Goal: Task Accomplishment & Management: Complete application form

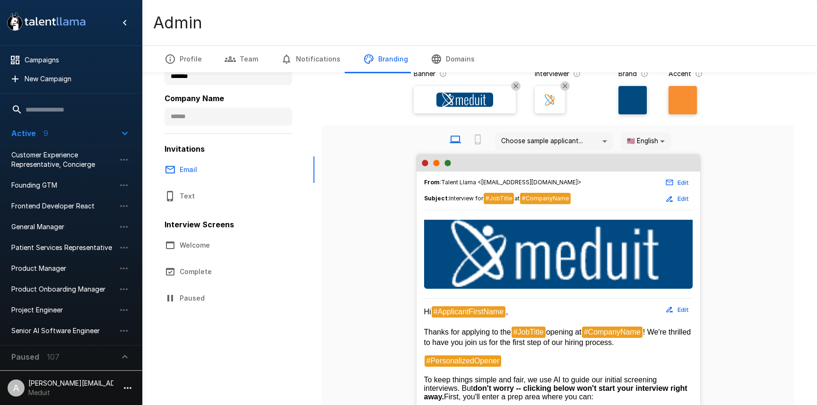
scroll to position [104, 0]
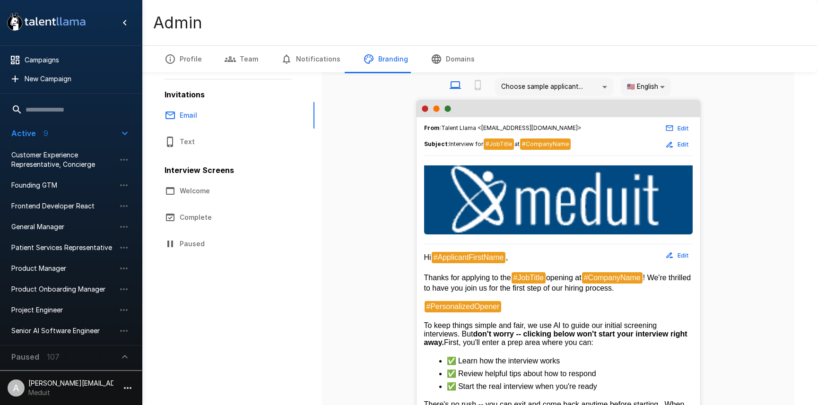
click at [127, 389] on icon "button" at bounding box center [127, 387] width 11 height 11
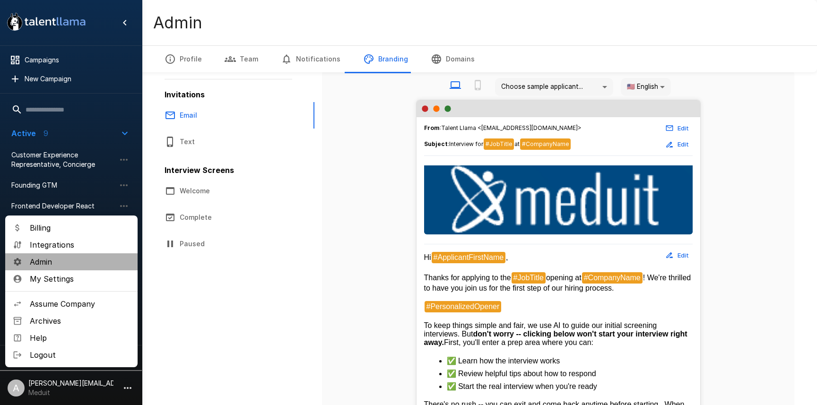
click at [51, 261] on span "Admin" at bounding box center [80, 261] width 100 height 11
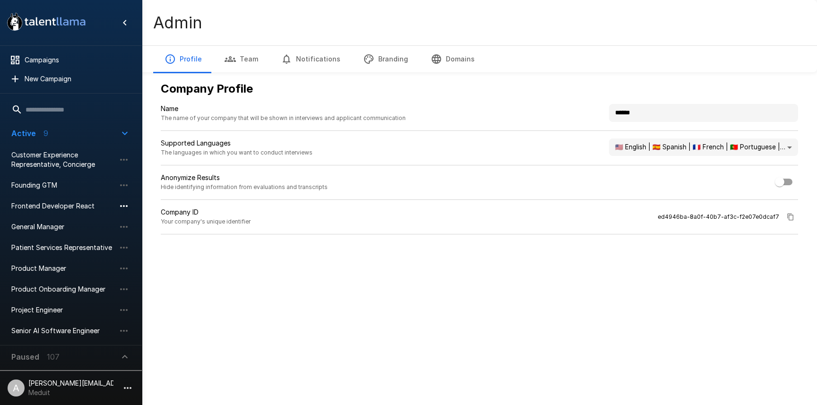
click at [122, 206] on icon "button" at bounding box center [123, 205] width 11 height 11
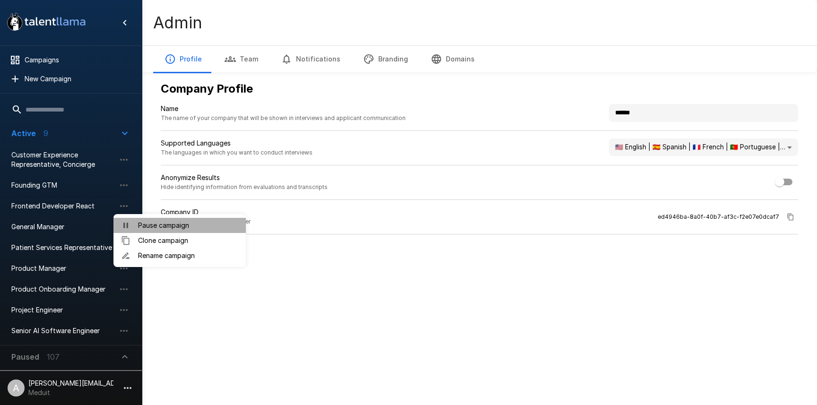
click at [153, 226] on span "Pause campaign" at bounding box center [188, 225] width 100 height 9
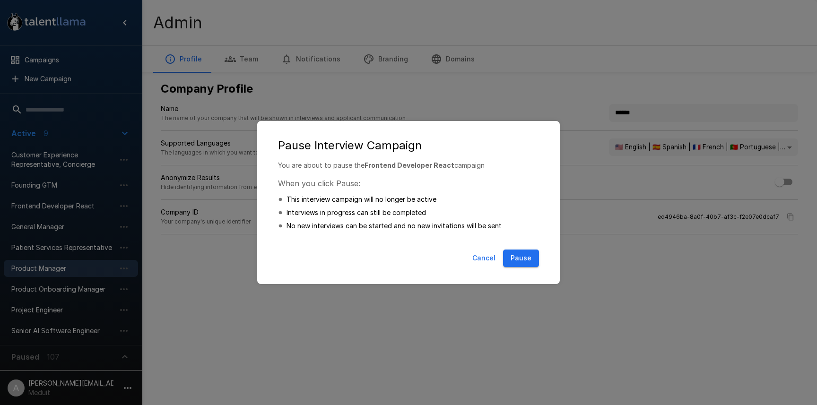
drag, startPoint x: 521, startPoint y: 260, endPoint x: 104, endPoint y: 250, distance: 417.1
click at [521, 260] on button "Pause" at bounding box center [521, 258] width 36 height 17
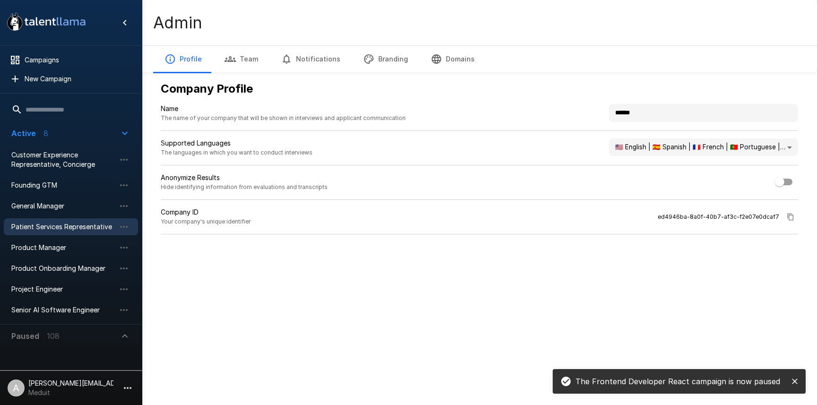
click at [84, 227] on span "Patient Services Representative" at bounding box center [63, 226] width 104 height 9
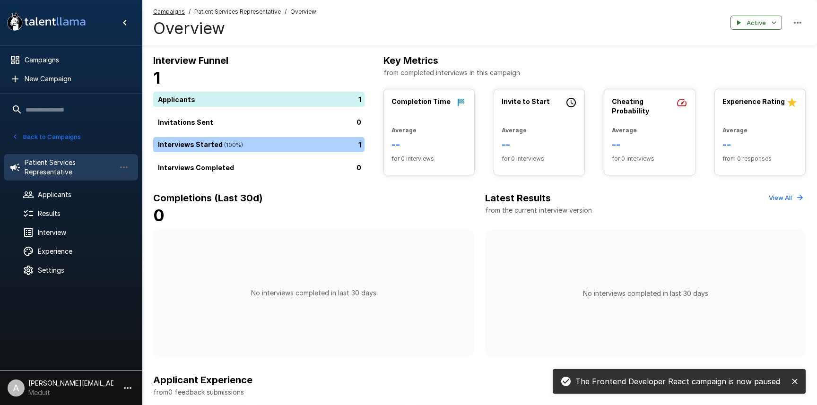
click at [55, 136] on button "Back to Campaigns" at bounding box center [46, 137] width 74 height 15
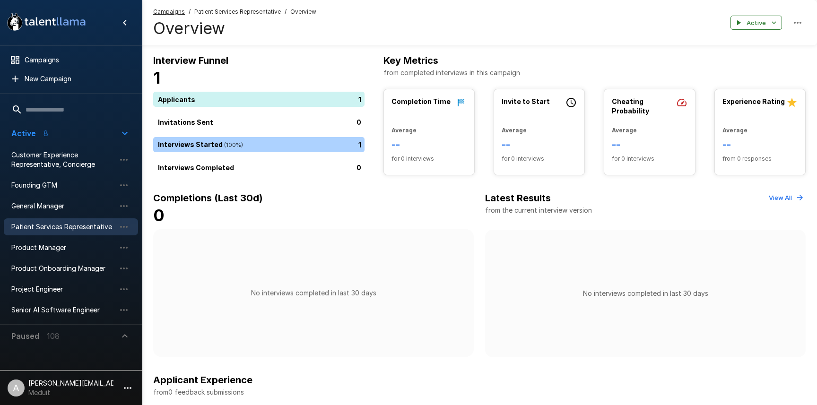
click at [115, 383] on li "A adam+prodtest1@talentllama.com Meduit" at bounding box center [71, 386] width 142 height 30
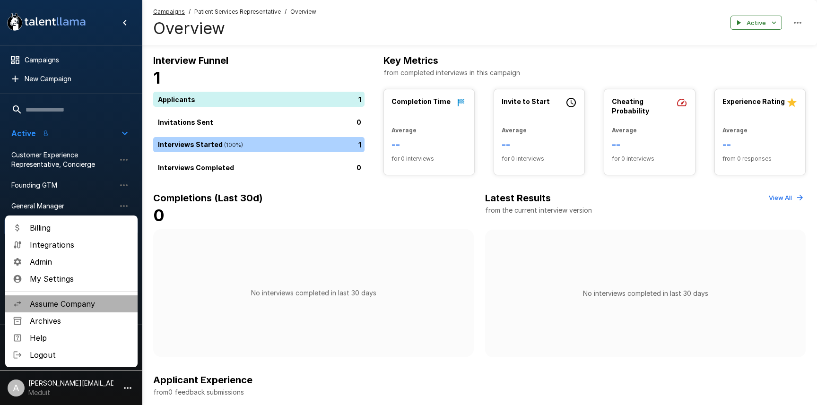
click at [77, 306] on span "Assume Company" at bounding box center [80, 303] width 100 height 11
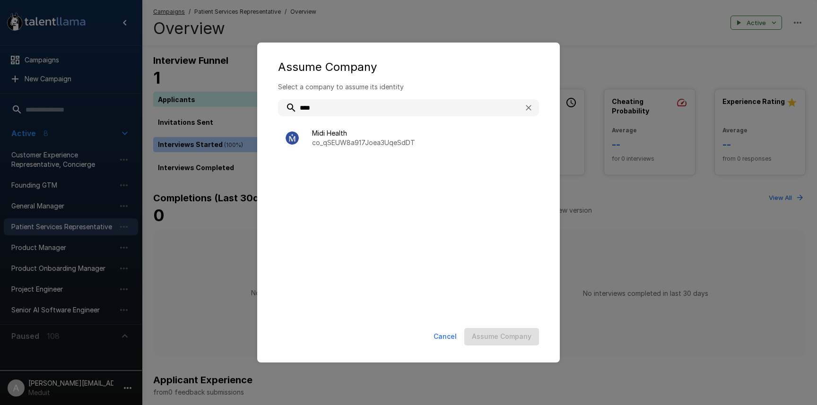
type input "****"
click at [331, 186] on ul "Midi Health co_qSEUW8a917Joea3UqeSdDT" at bounding box center [408, 216] width 261 height 197
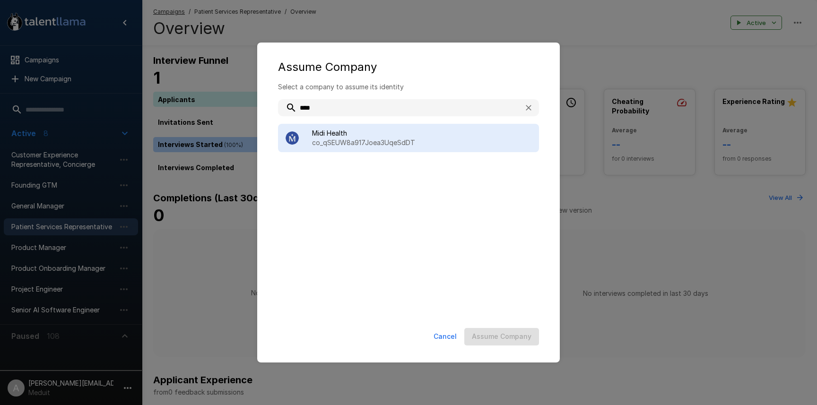
click at [416, 132] on span "Midi Health" at bounding box center [421, 133] width 219 height 9
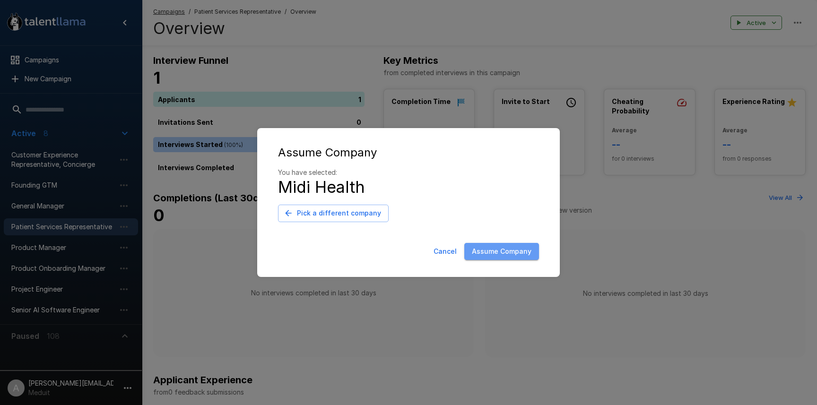
click at [523, 251] on button "Assume Company" at bounding box center [501, 251] width 75 height 17
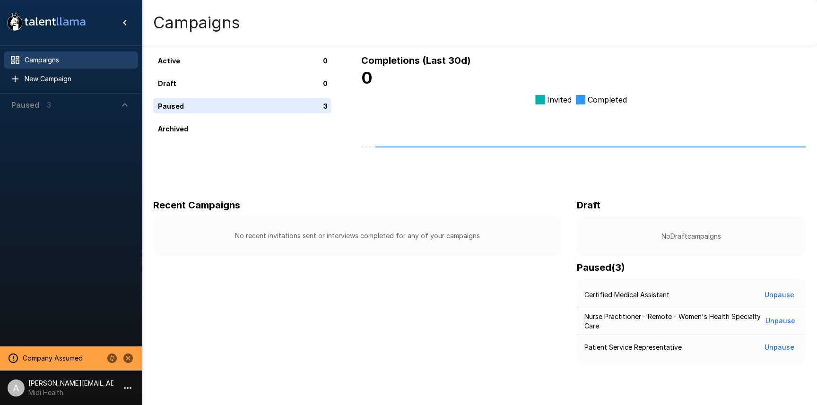
click at [69, 108] on span "Paused 3" at bounding box center [65, 104] width 108 height 11
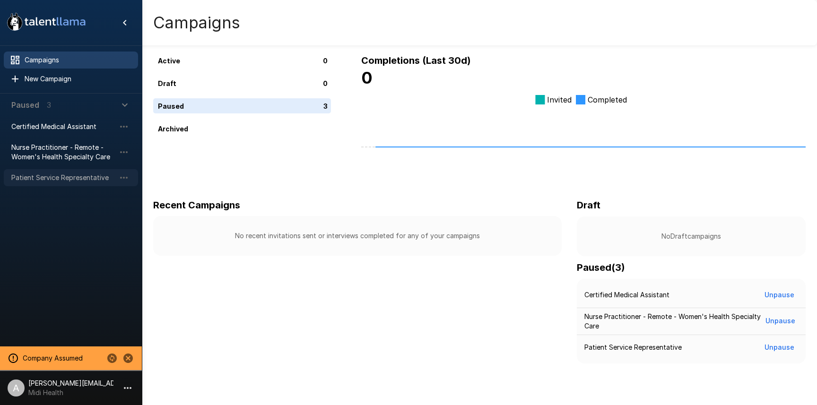
click at [68, 182] on span "Patient Service Representative" at bounding box center [63, 177] width 104 height 9
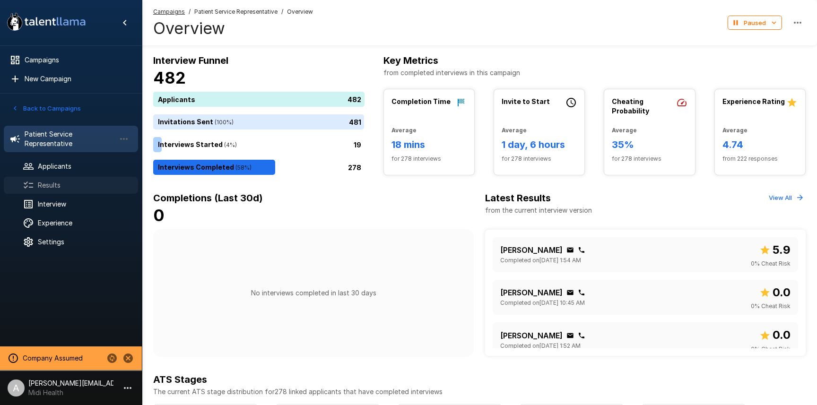
click at [73, 181] on span "Results" at bounding box center [84, 185] width 93 height 9
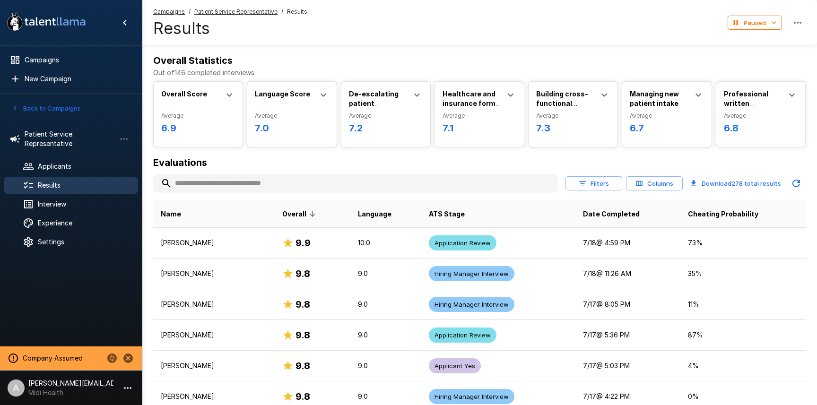
click at [417, 95] on icon at bounding box center [417, 95] width 6 height 3
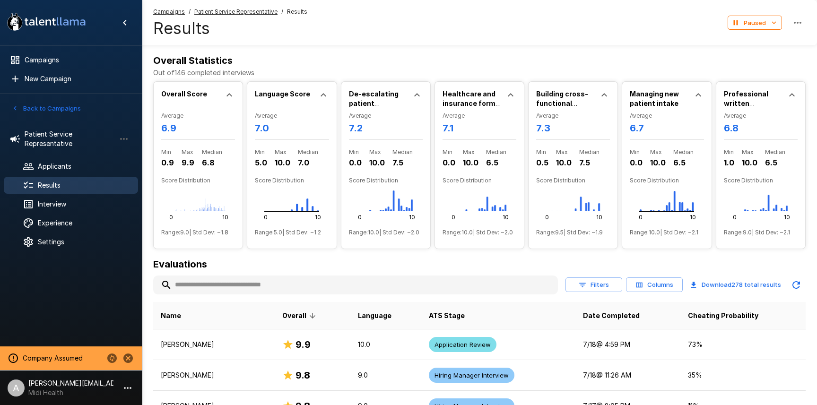
click at [417, 95] on icon at bounding box center [416, 94] width 11 height 11
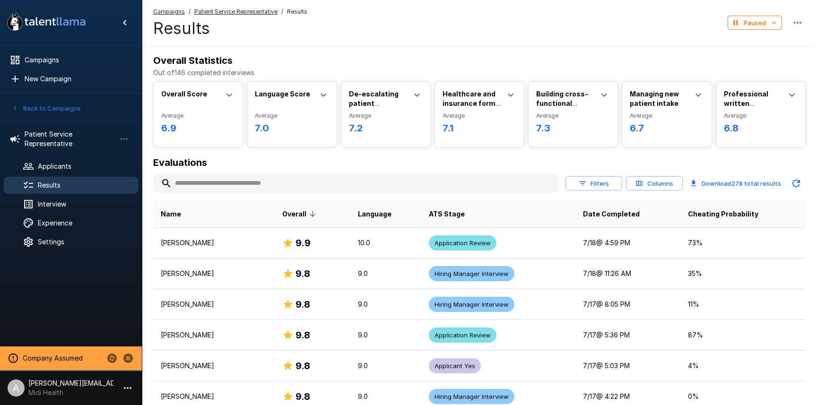
click at [53, 104] on button "Back to Campaigns" at bounding box center [46, 108] width 74 height 15
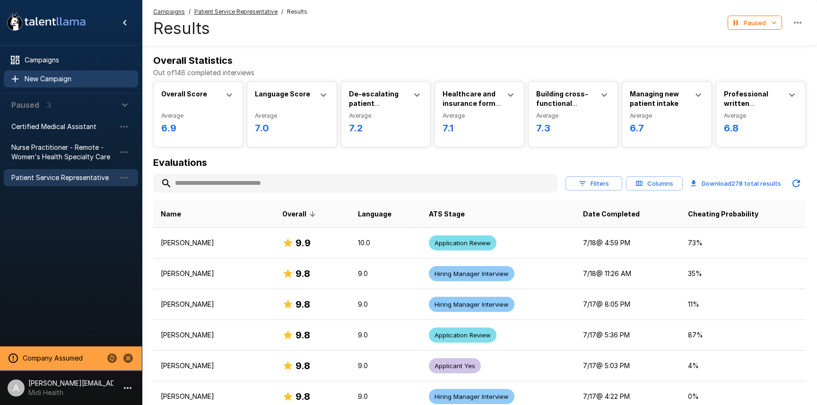
click at [53, 80] on span "New Campaign" at bounding box center [78, 78] width 106 height 9
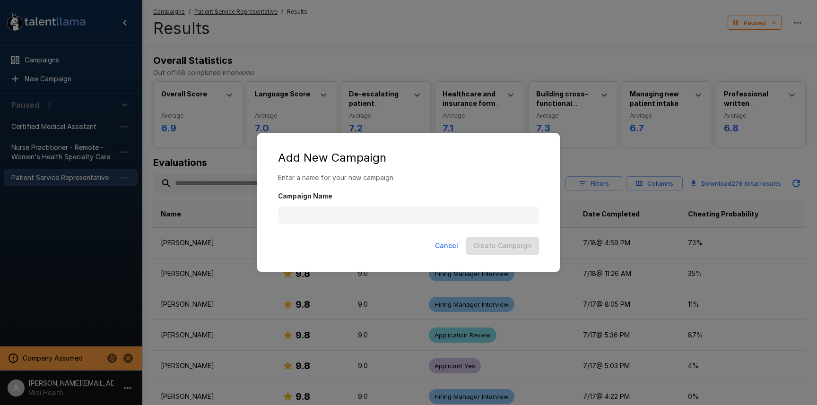
click at [375, 206] on div "Campaign Name" at bounding box center [408, 203] width 261 height 42
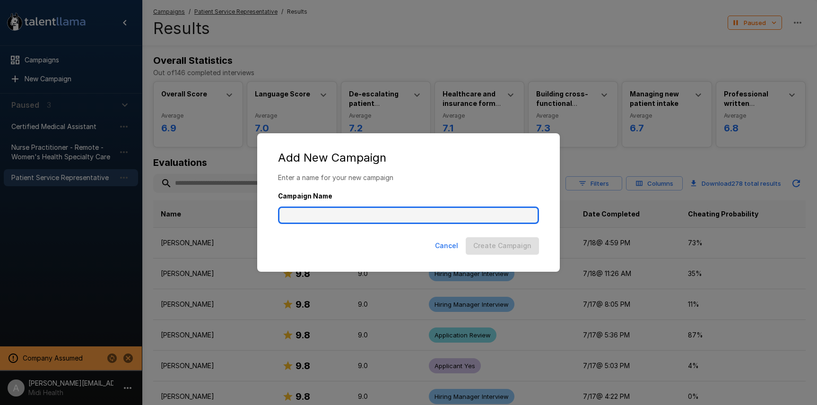
click at [390, 219] on input "Campaign Name" at bounding box center [408, 216] width 261 height 18
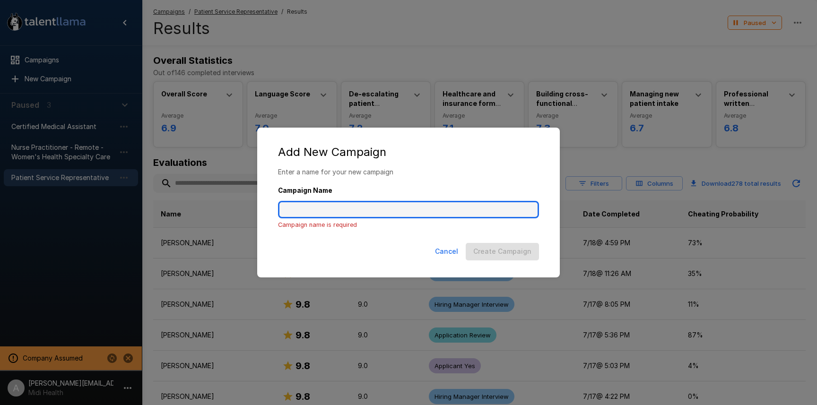
click at [374, 206] on input "Campaign Name" at bounding box center [408, 210] width 261 height 18
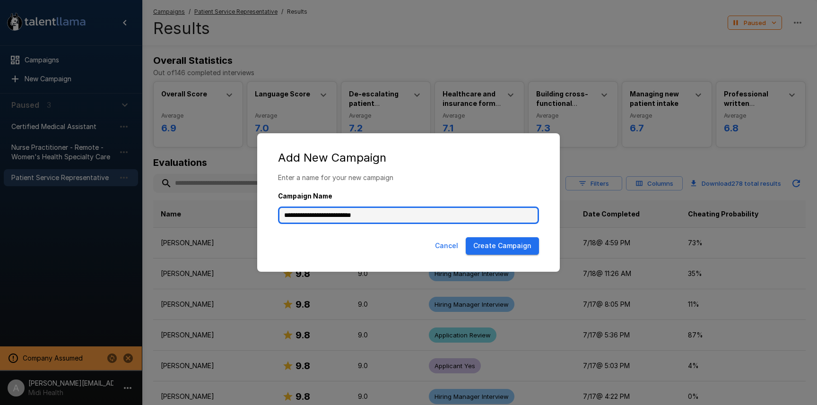
type input "**********"
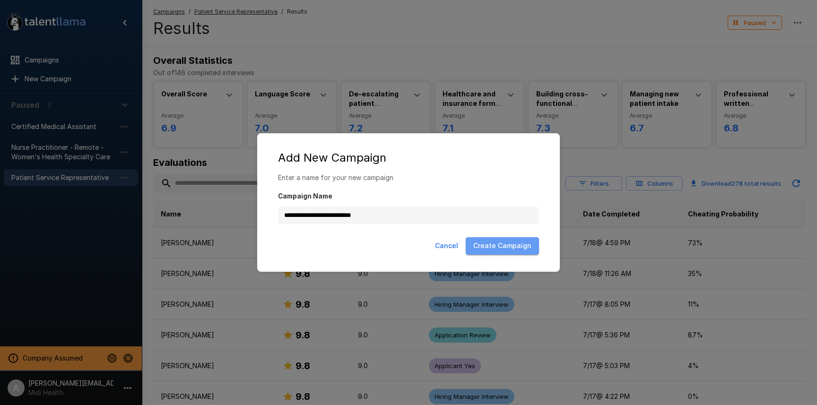
click at [514, 241] on button "Create Campaign" at bounding box center [502, 245] width 73 height 17
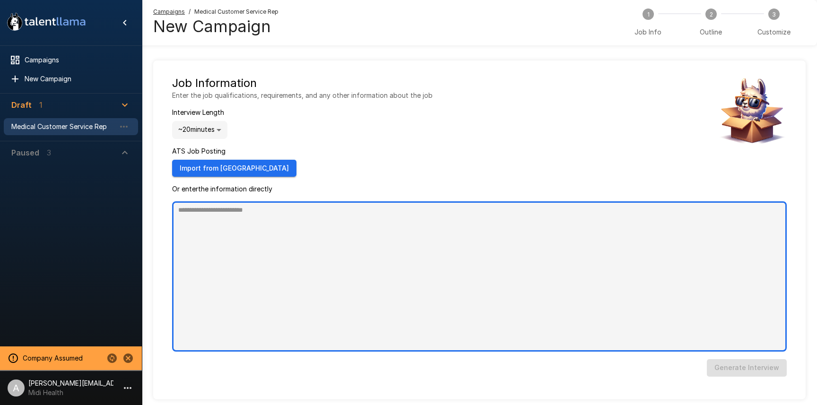
type textarea "*"
click at [360, 237] on textarea at bounding box center [479, 276] width 615 height 150
paste textarea "**********"
type textarea "**********"
type textarea "*"
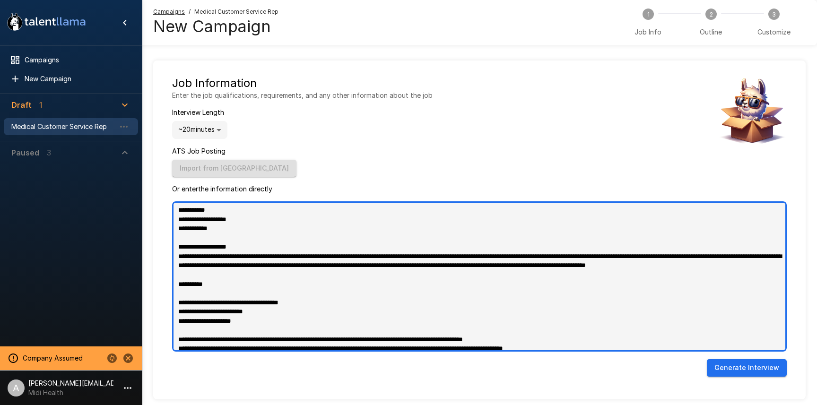
scroll to position [391, 0]
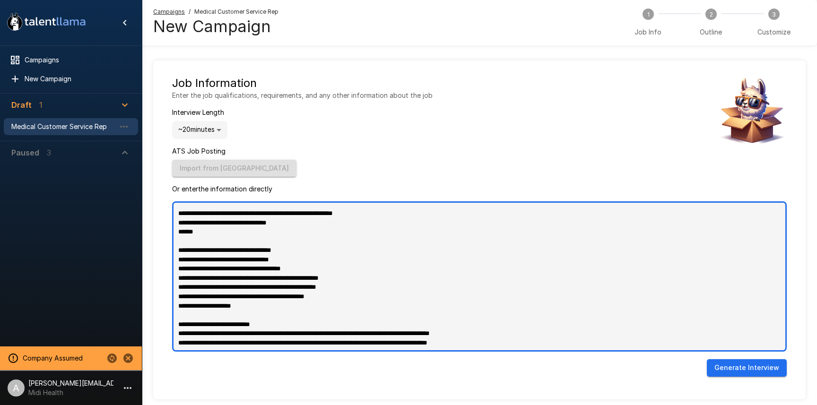
type textarea "**********"
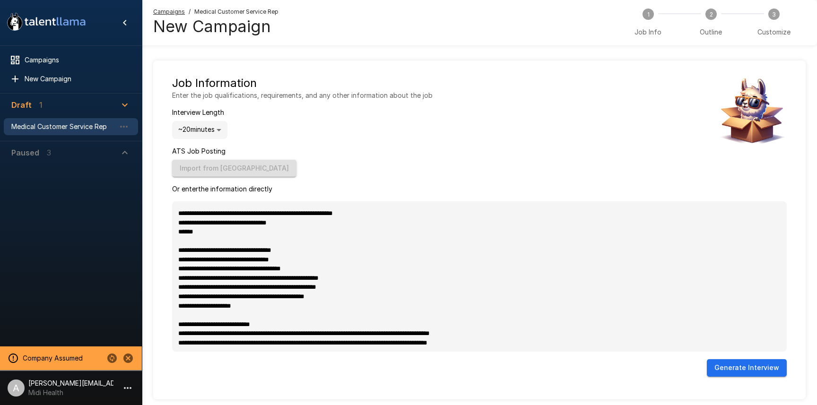
type textarea "*"
click at [721, 369] on button "Generate Interview" at bounding box center [747, 367] width 80 height 17
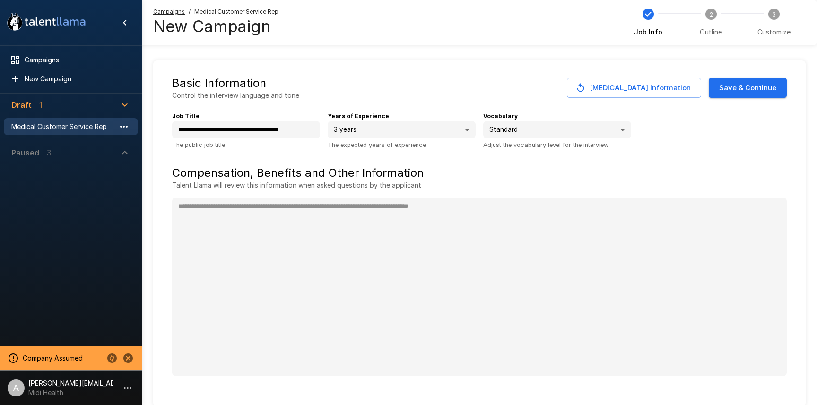
type textarea "*"
click at [128, 124] on icon "button" at bounding box center [123, 126] width 11 height 11
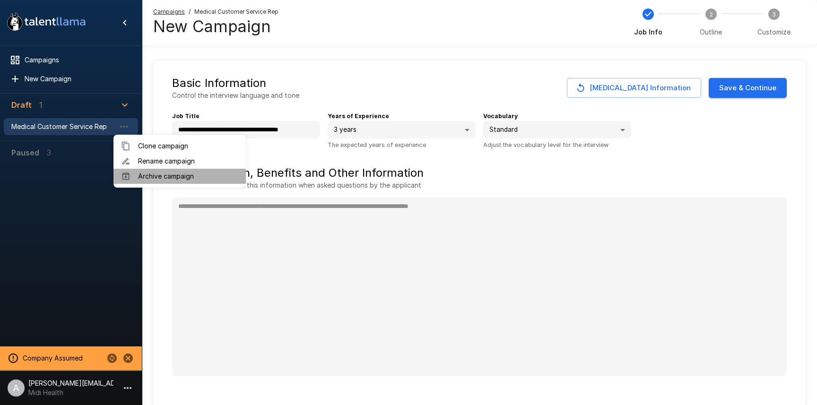
click at [159, 176] on span "Archive campaign" at bounding box center [188, 176] width 100 height 9
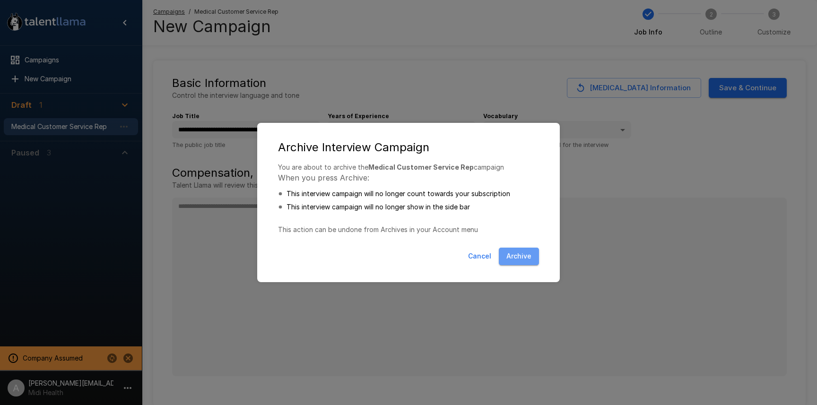
click at [528, 250] on button "Archive" at bounding box center [519, 256] width 40 height 17
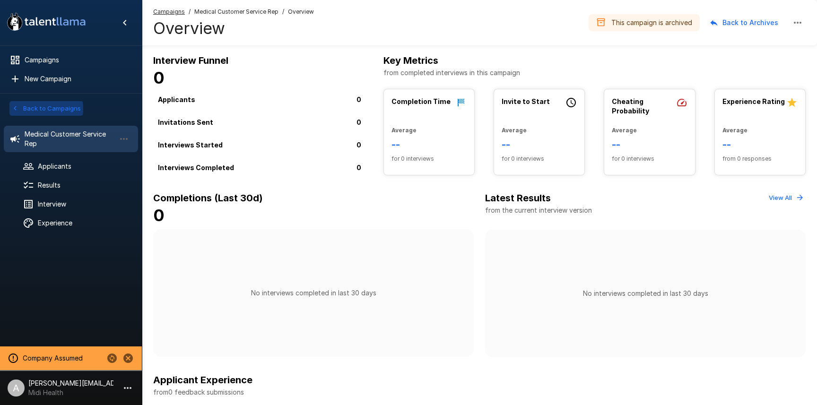
click at [22, 109] on button "Back to Campaigns" at bounding box center [46, 108] width 74 height 15
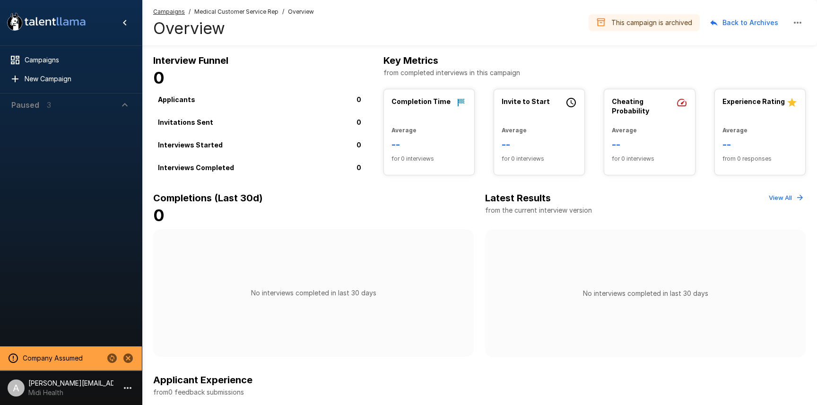
click at [84, 110] on span "Paused 3" at bounding box center [65, 104] width 108 height 11
click at [84, 106] on span "Paused 3" at bounding box center [65, 104] width 108 height 11
click at [133, 359] on button "Stop assuming this company" at bounding box center [128, 358] width 16 height 16
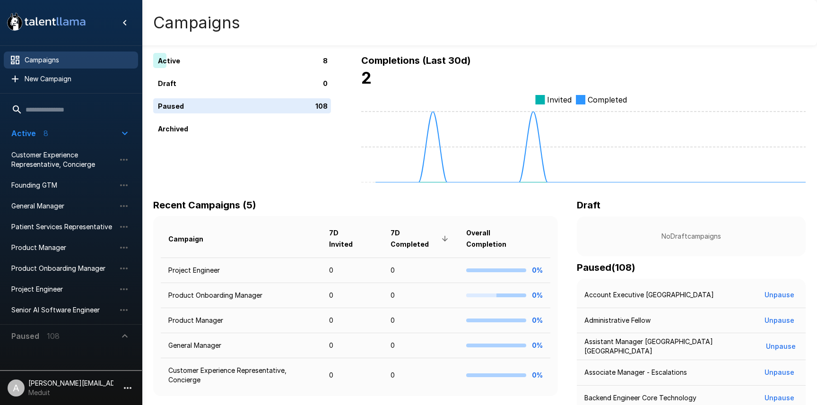
click at [120, 137] on icon "button" at bounding box center [124, 133] width 11 height 11
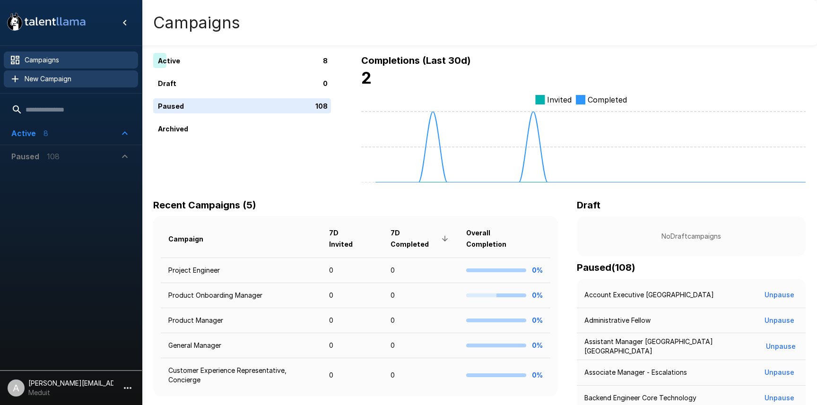
click at [56, 87] on div "New Campaign" at bounding box center [71, 78] width 134 height 17
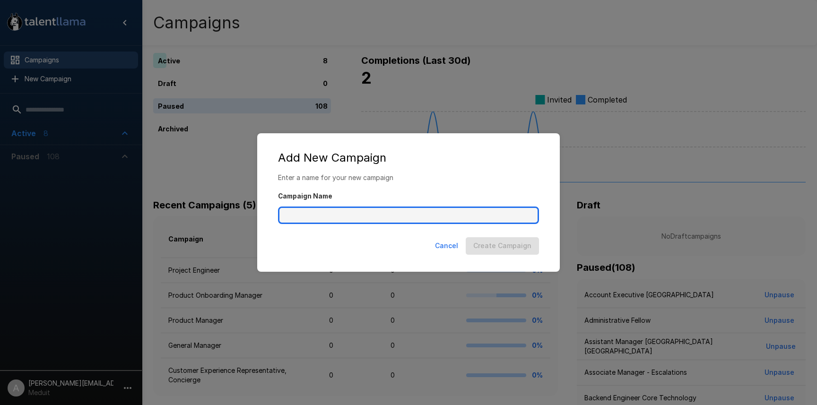
click at [393, 218] on input "Campaign Name" at bounding box center [408, 216] width 261 height 18
type input "**********"
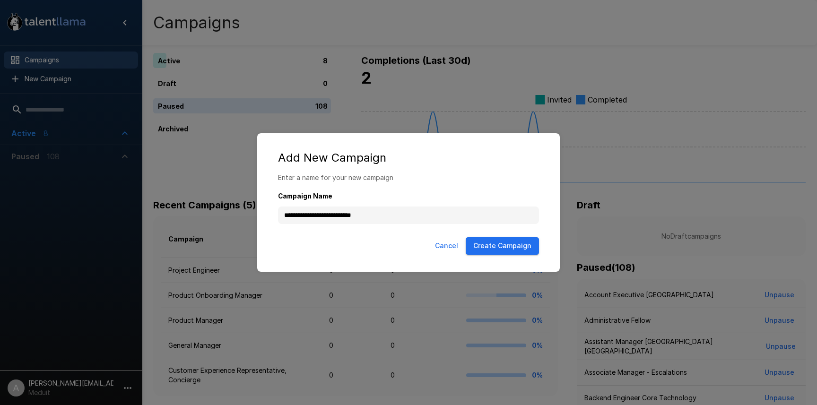
click at [518, 252] on button "Create Campaign" at bounding box center [502, 245] width 73 height 17
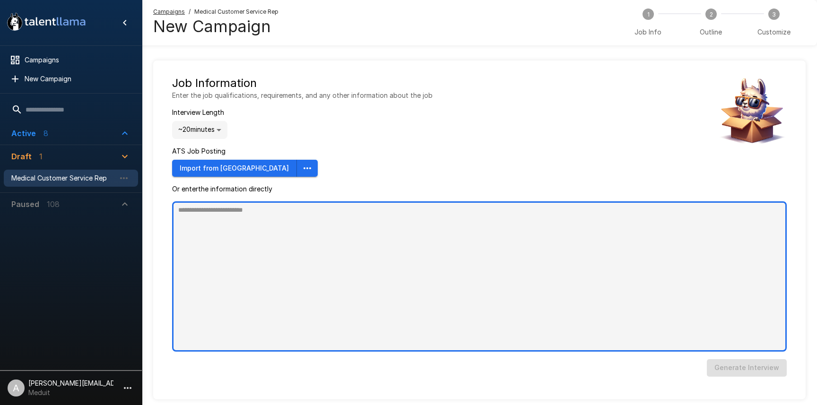
type textarea "*"
click at [344, 243] on textarea at bounding box center [479, 276] width 615 height 150
paste textarea "**********"
type textarea "**********"
type textarea "*"
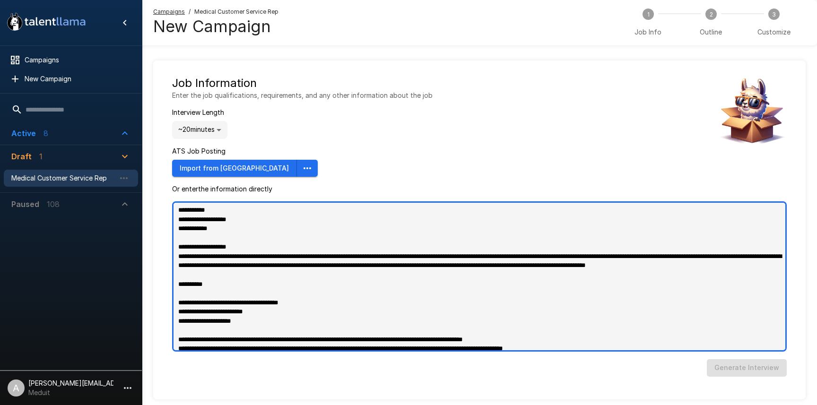
scroll to position [391, 0]
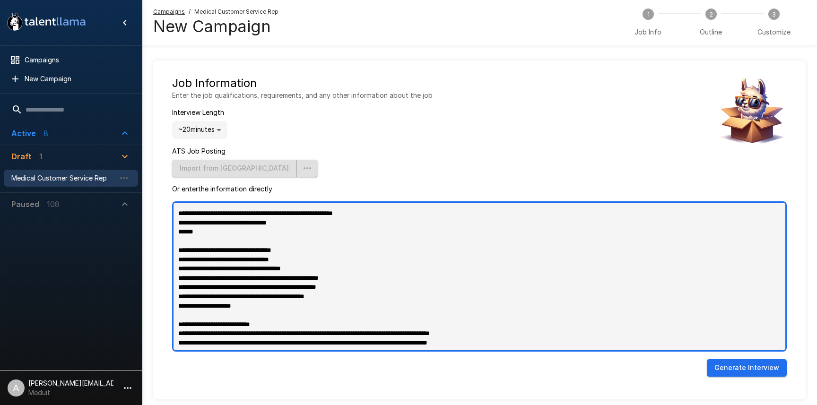
type textarea "**********"
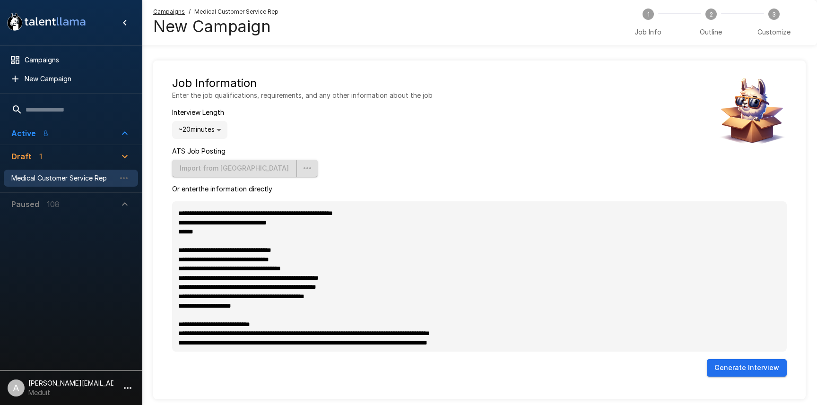
type textarea "*"
click at [723, 371] on button "Generate Interview" at bounding box center [747, 367] width 80 height 17
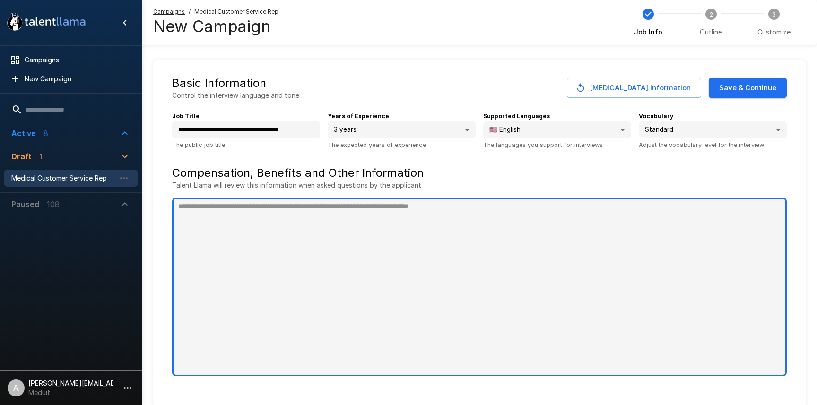
click at [381, 306] on textarea at bounding box center [479, 287] width 615 height 179
type textarea "*"
click at [345, 328] on textarea at bounding box center [479, 287] width 615 height 179
paste textarea "**********"
type textarea "**********"
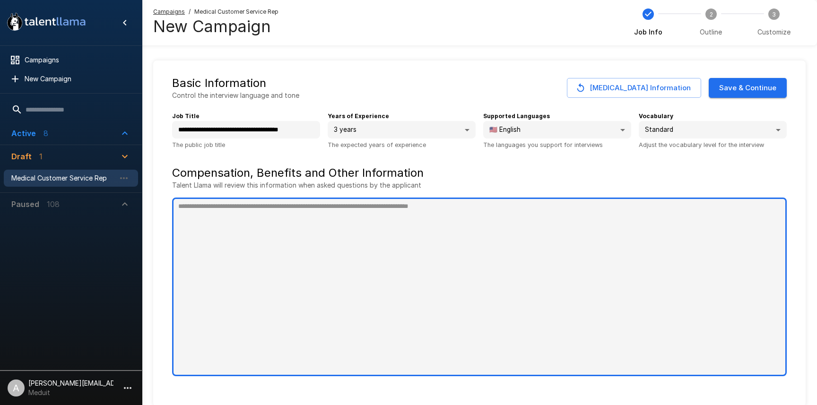
type textarea "*"
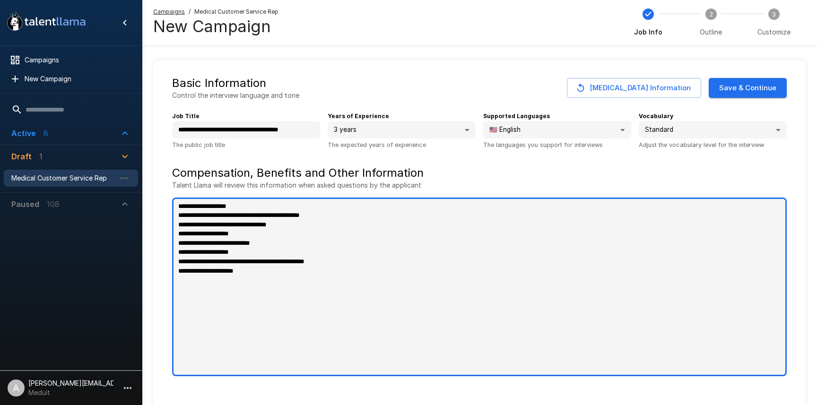
type textarea "**********"
type textarea "*"
click at [416, 294] on textarea "**********" at bounding box center [479, 287] width 615 height 179
type textarea "**********"
type textarea "*"
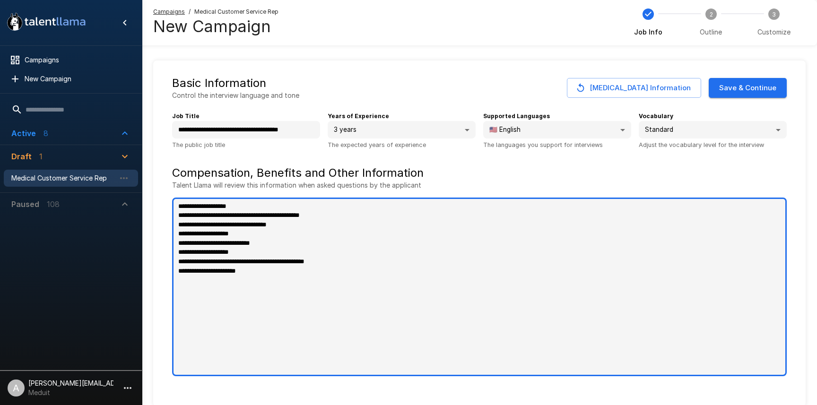
type textarea "**********"
type textarea "*"
paste textarea "**********"
type textarea "**********"
type textarea "*"
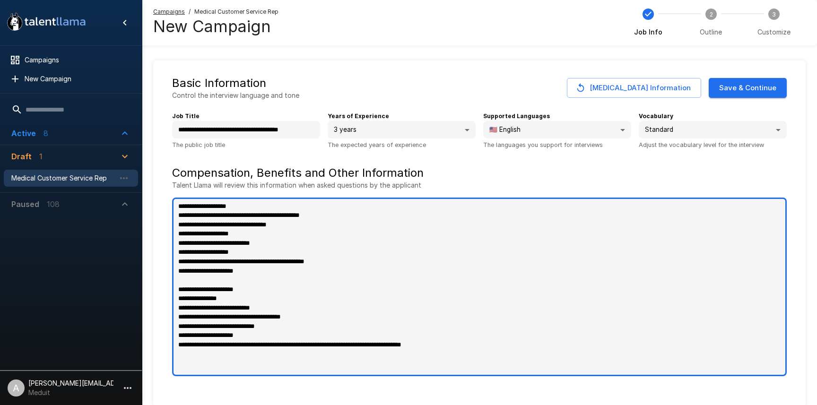
type textarea "**********"
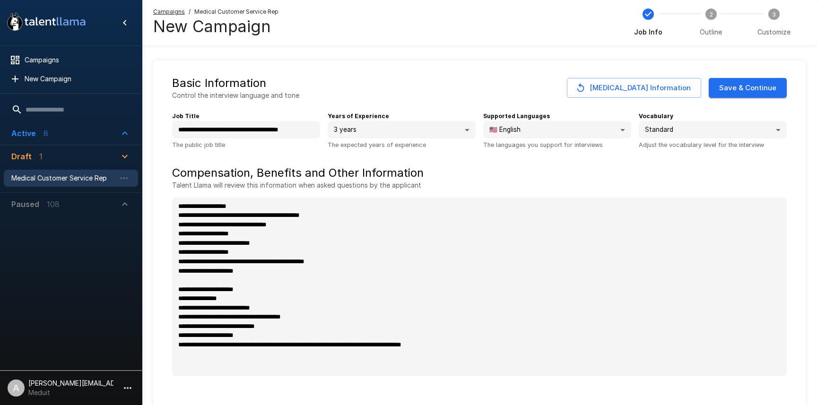
type textarea "*"
click at [730, 93] on button "Save & Continue" at bounding box center [748, 88] width 78 height 20
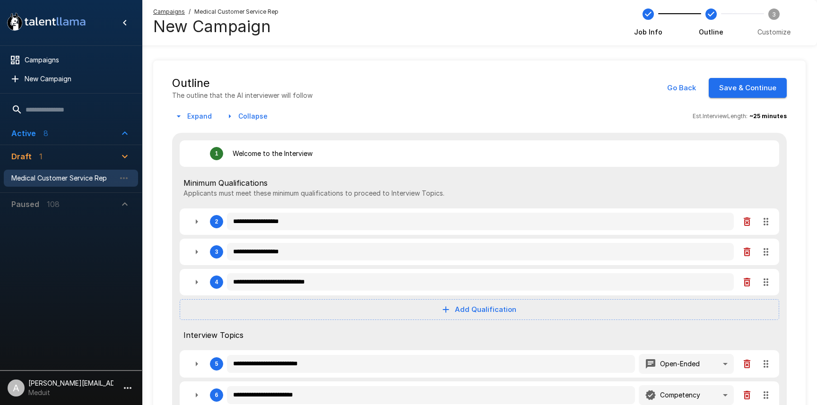
type textarea "*"
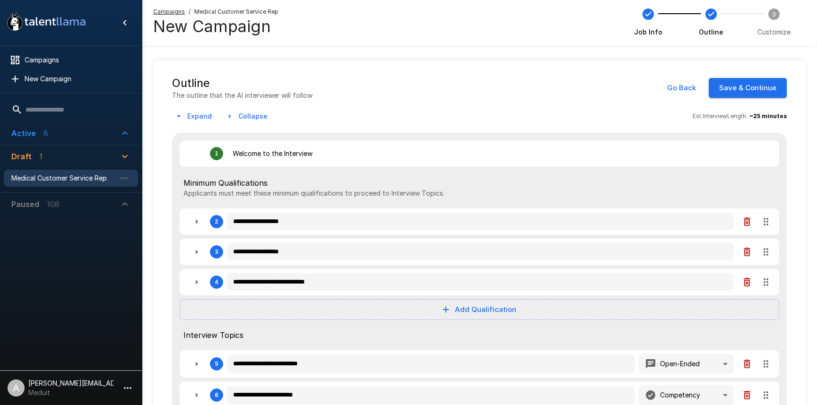
type textarea "*"
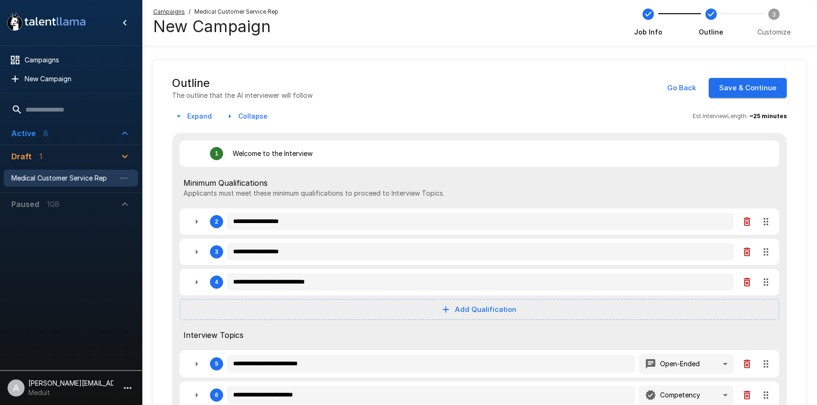
type textarea "*"
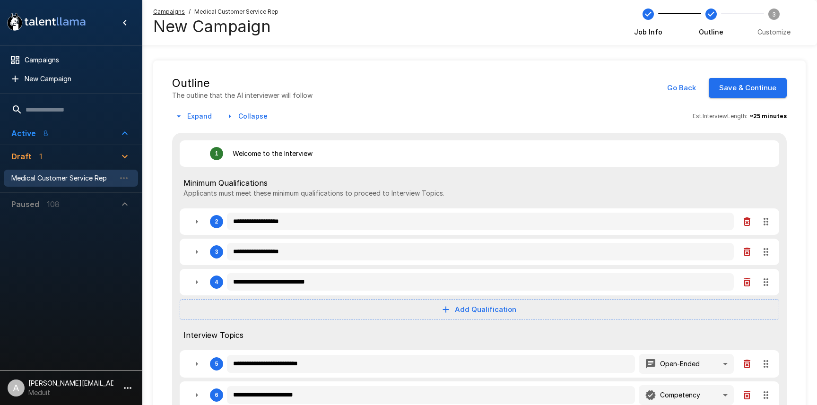
type textarea "*"
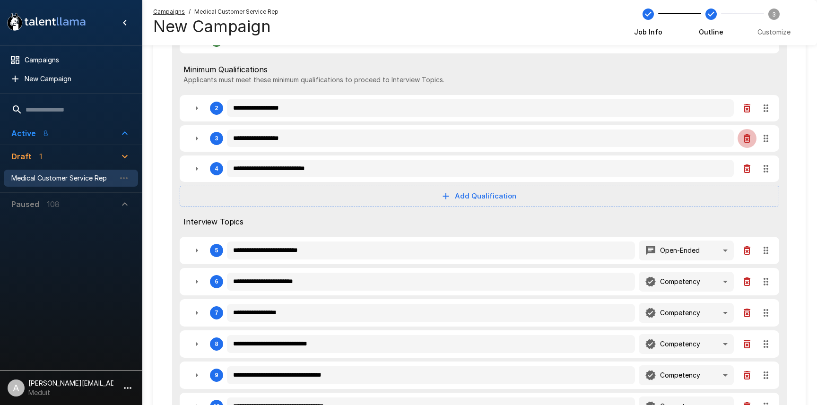
click at [746, 136] on icon "button" at bounding box center [747, 138] width 7 height 9
type textarea "*"
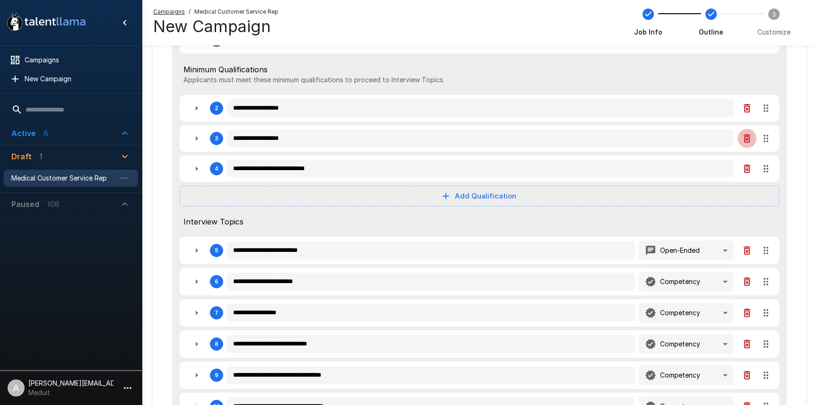
type textarea "*"
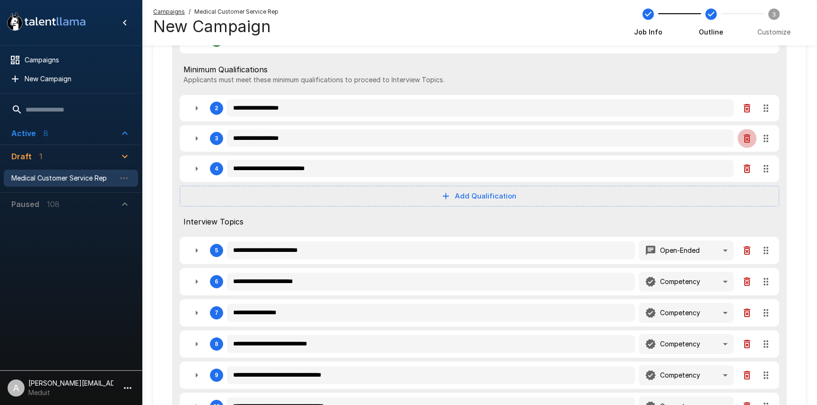
type textarea "*"
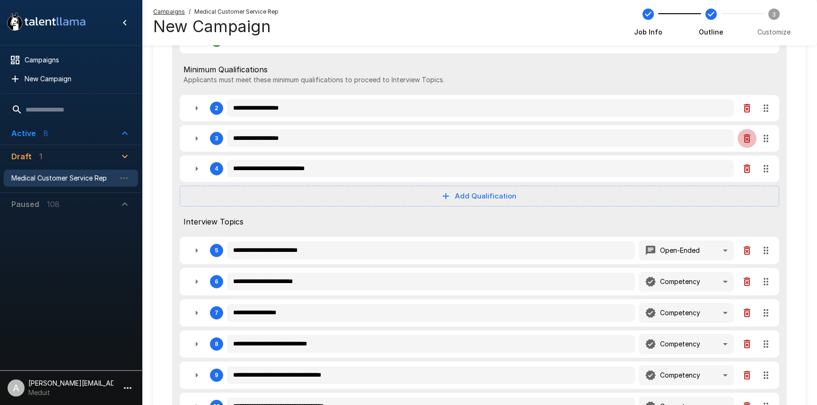
type textarea "*"
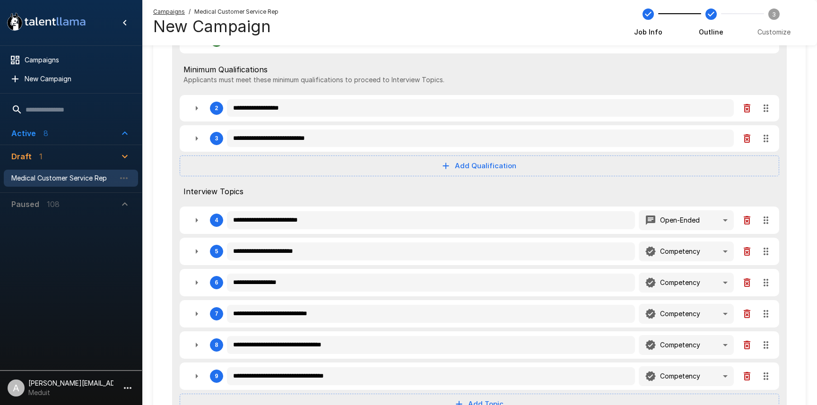
click at [205, 135] on button "button" at bounding box center [196, 138] width 19 height 19
type textarea "*"
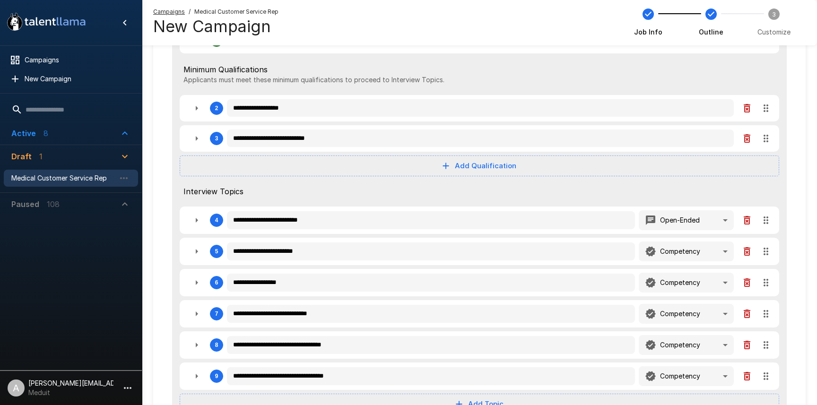
type textarea "*"
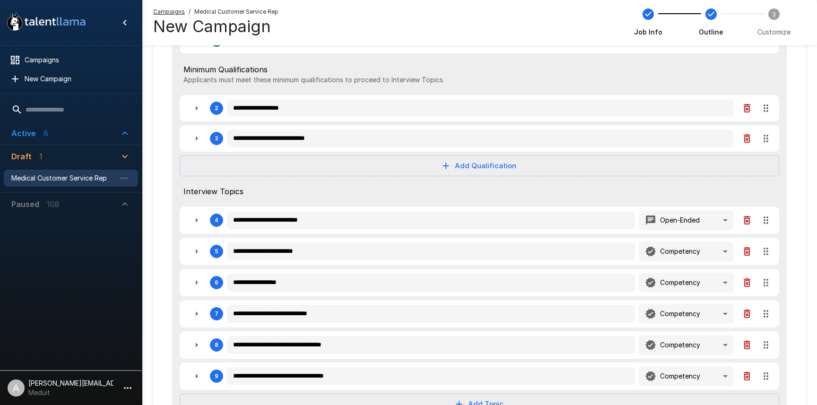
type textarea "*"
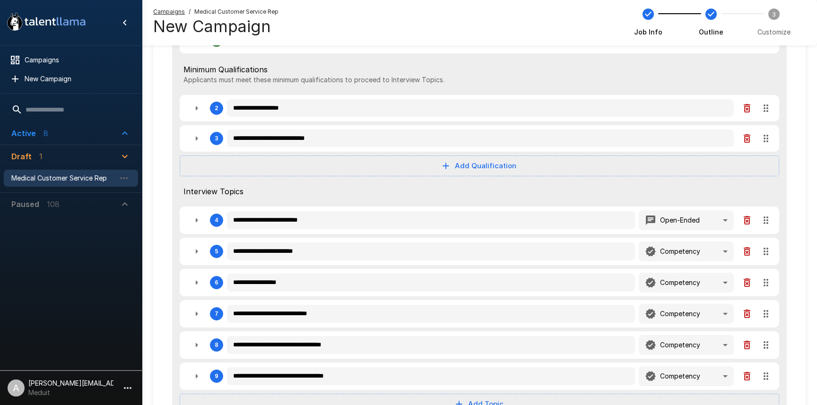
type textarea "*"
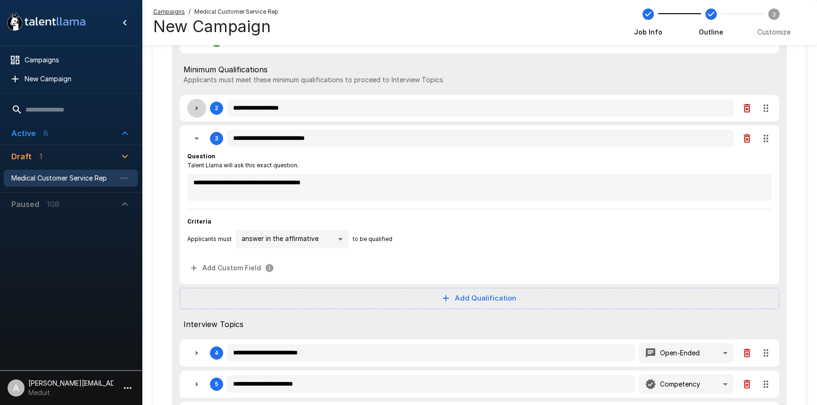
click at [203, 102] on button "button" at bounding box center [196, 108] width 19 height 19
type textarea "*"
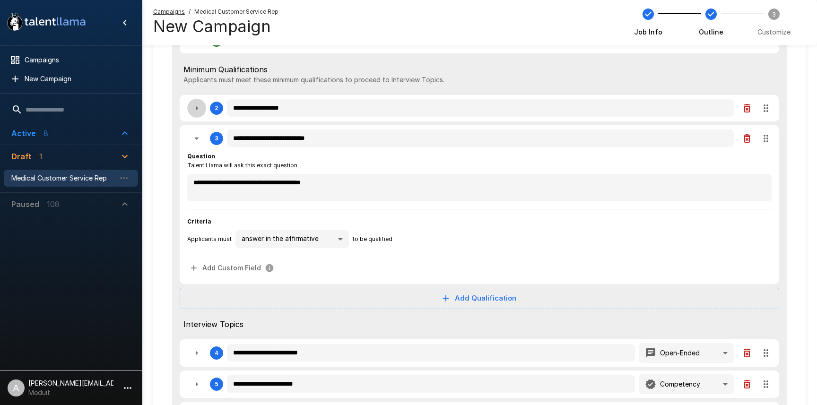
type textarea "*"
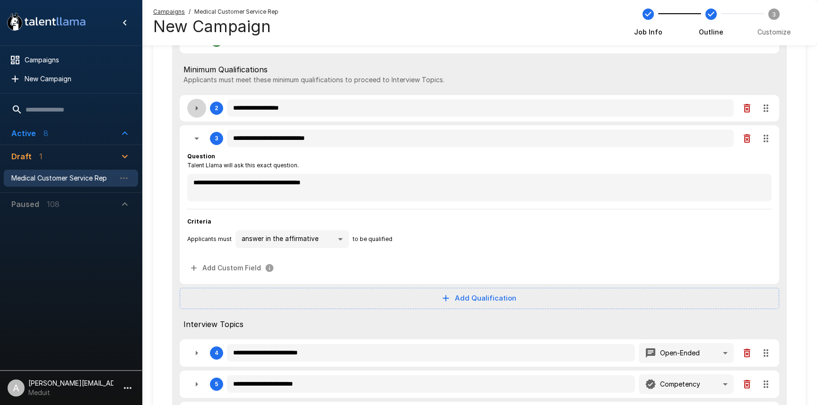
type textarea "*"
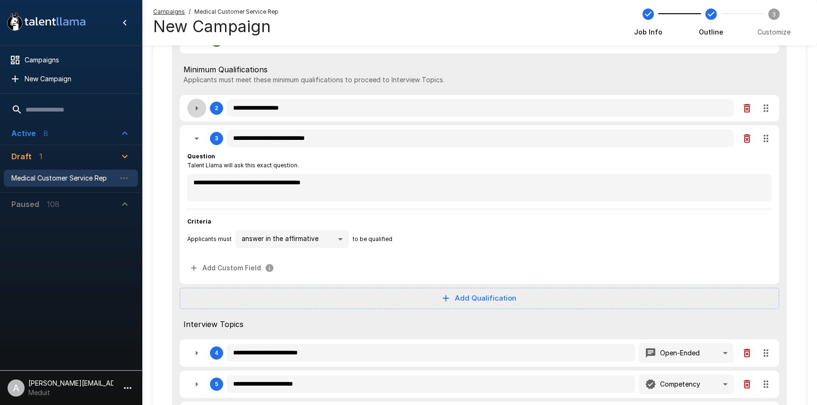
type textarea "*"
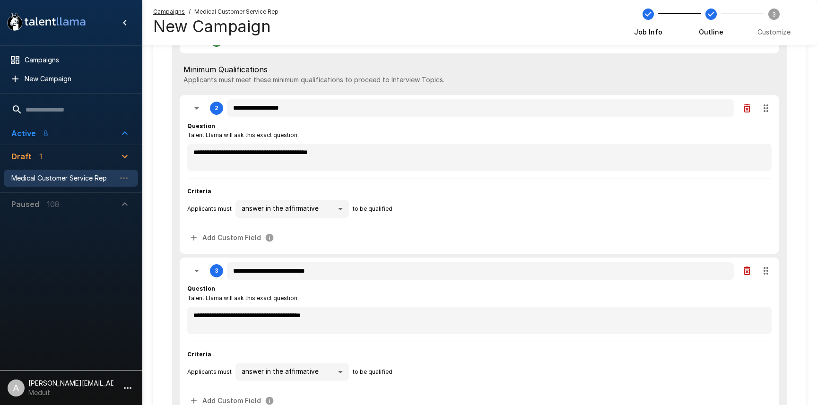
click at [200, 103] on icon "button" at bounding box center [196, 108] width 11 height 11
type textarea "*"
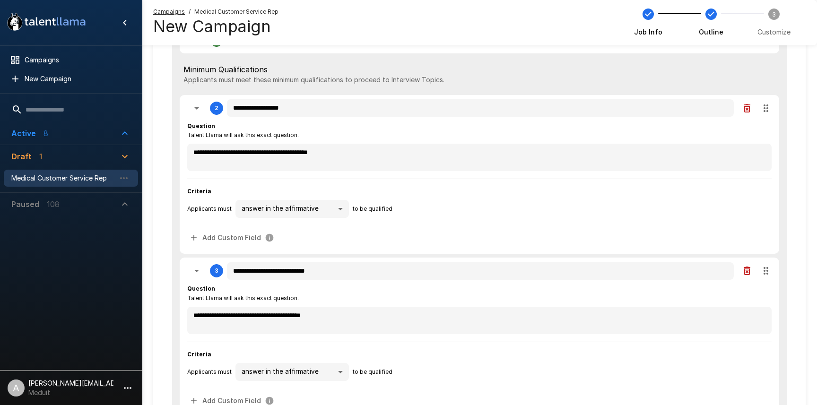
type textarea "*"
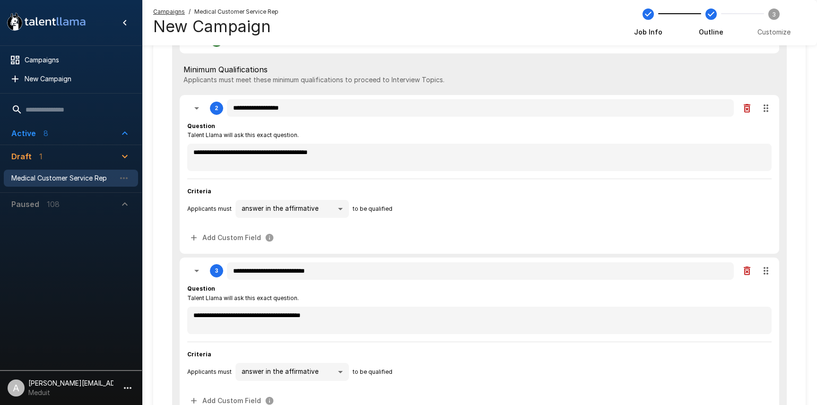
type textarea "*"
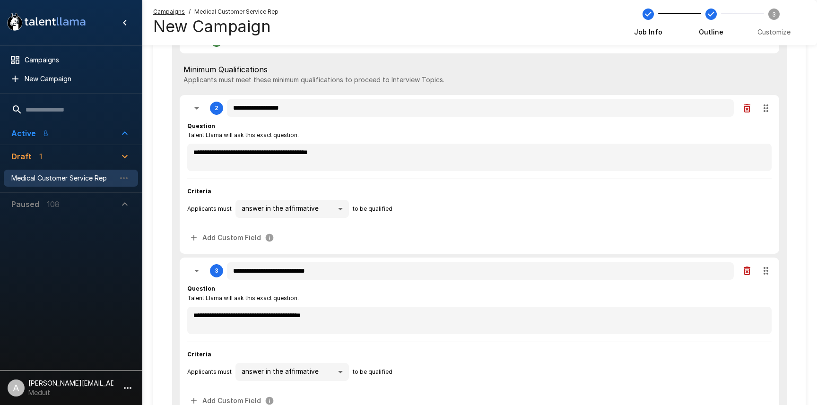
type textarea "*"
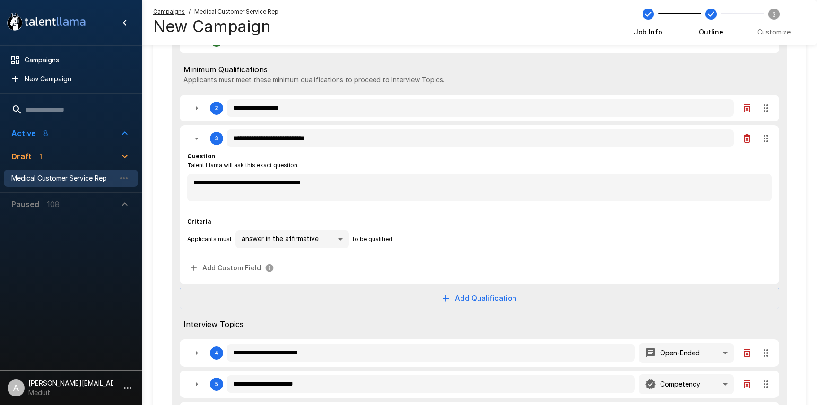
drag, startPoint x: 200, startPoint y: 111, endPoint x: 203, endPoint y: 118, distance: 7.5
click at [200, 111] on icon "button" at bounding box center [196, 108] width 11 height 11
type textarea "*"
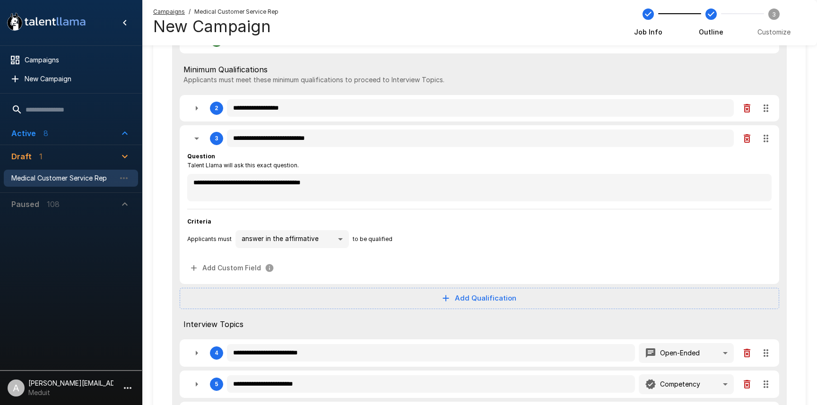
type textarea "*"
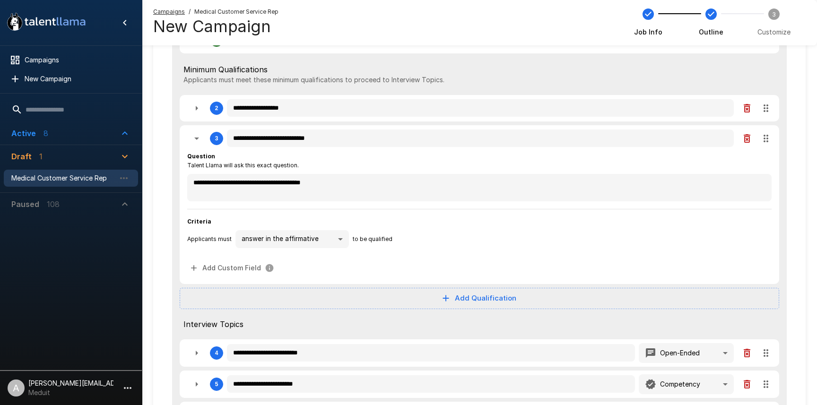
type textarea "*"
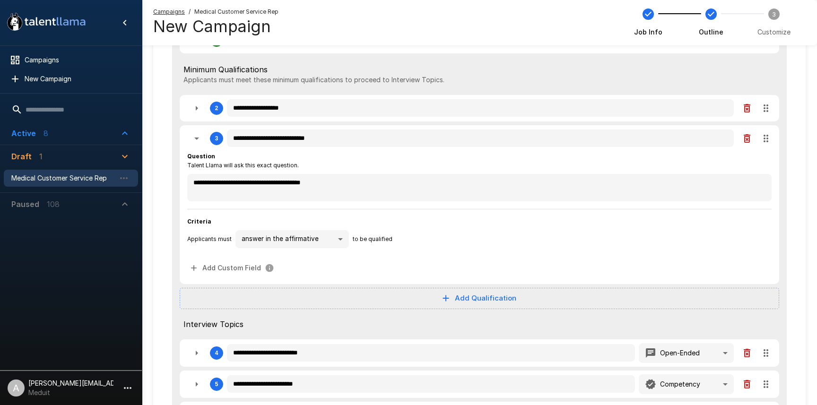
type textarea "*"
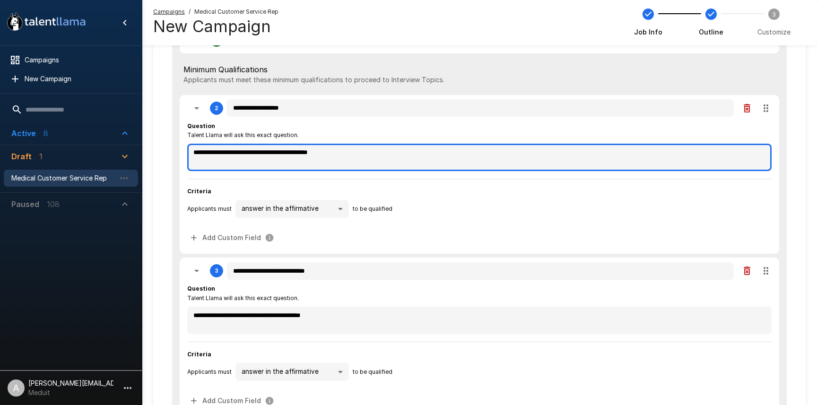
click at [198, 153] on textarea "**********" at bounding box center [479, 157] width 584 height 27
type textarea "*"
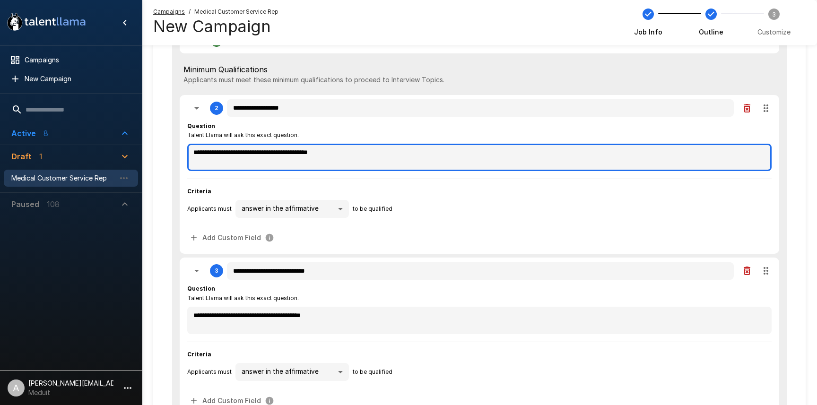
type textarea "*"
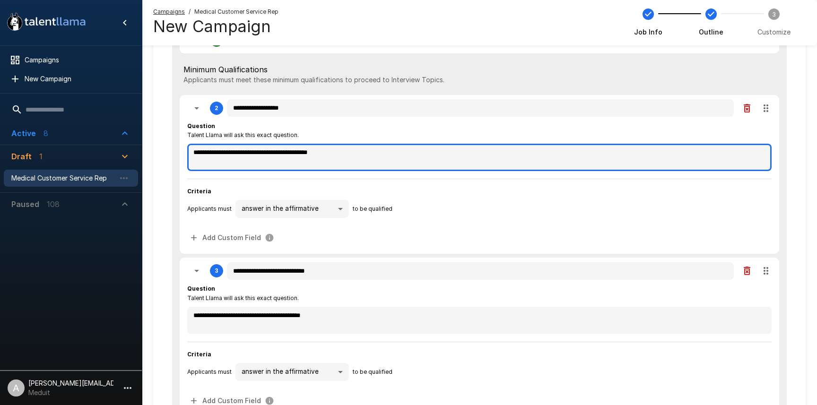
type textarea "*"
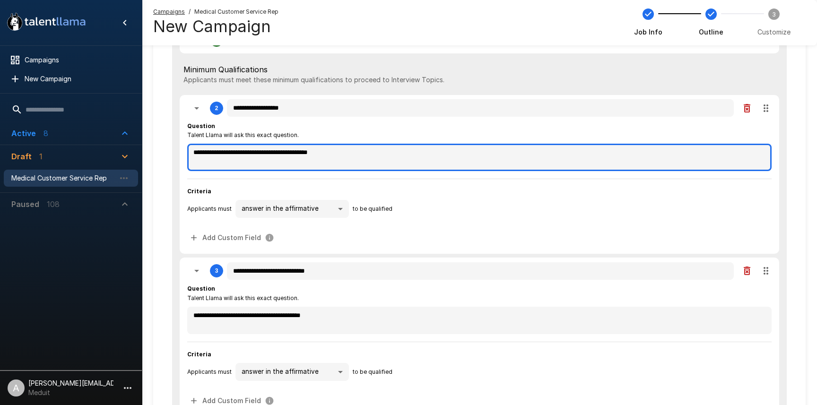
type textarea "*"
click at [195, 153] on textarea "**********" at bounding box center [479, 157] width 584 height 27
type textarea "*"
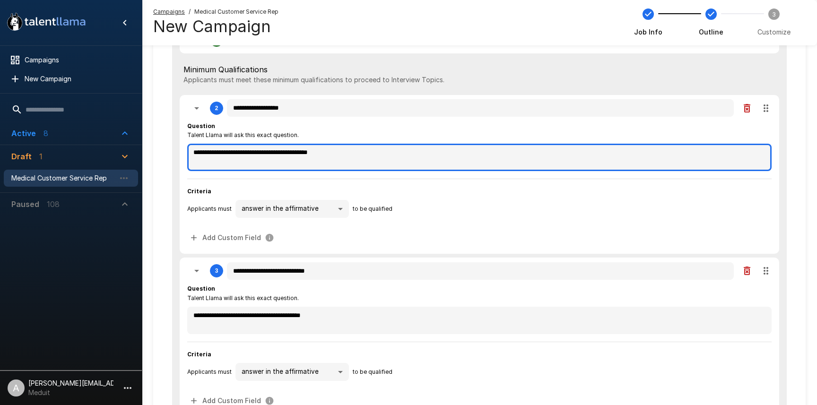
type textarea "*"
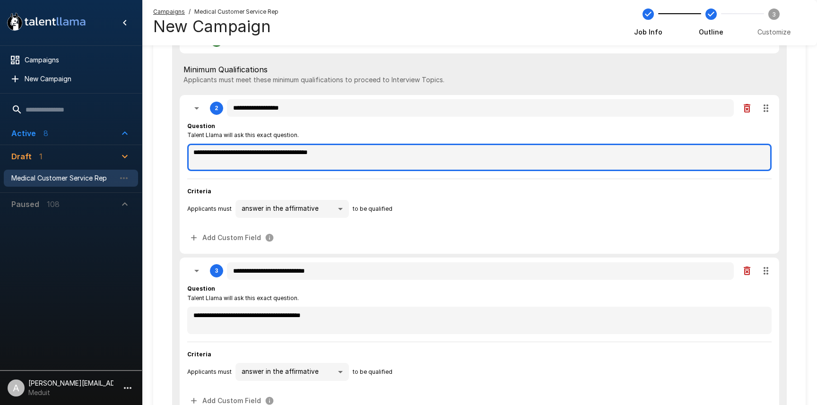
type textarea "*"
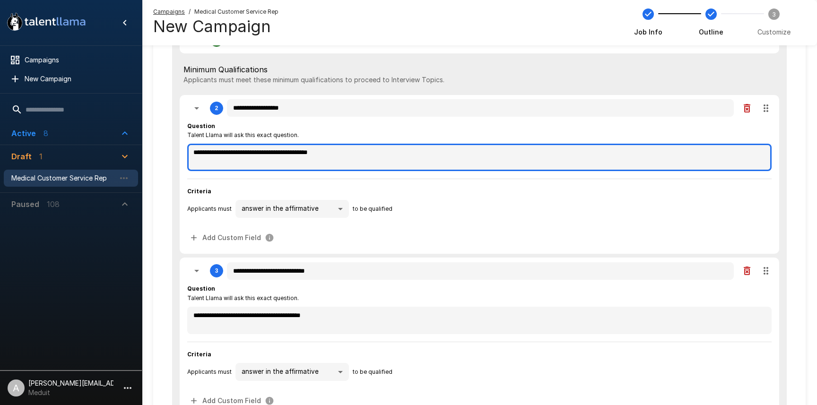
type textarea "*"
type textarea "**********"
type textarea "*"
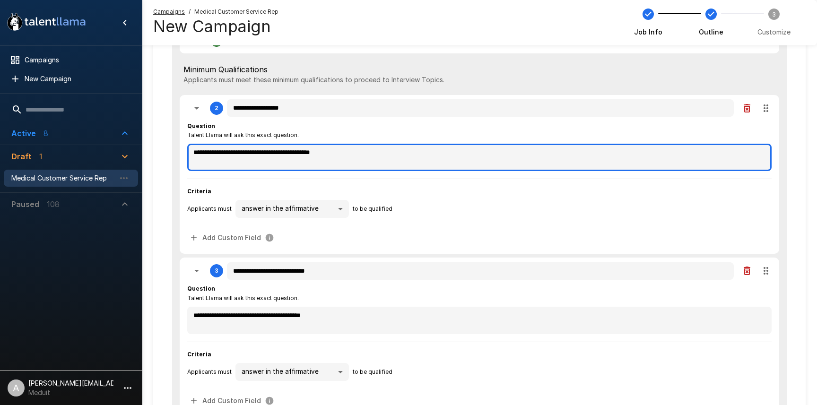
type textarea "*"
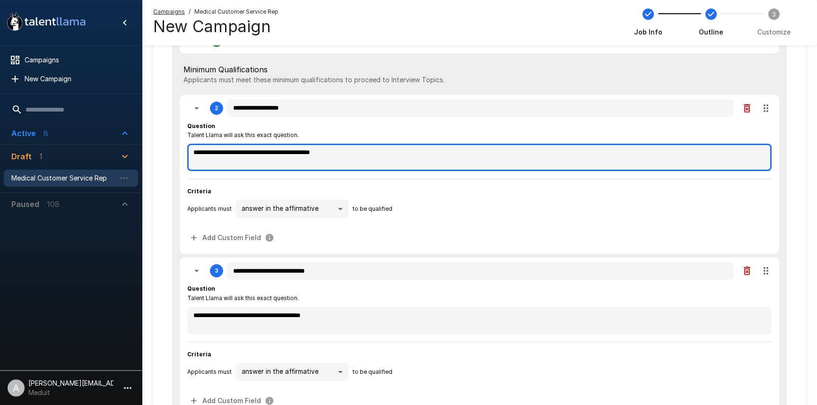
type textarea "*"
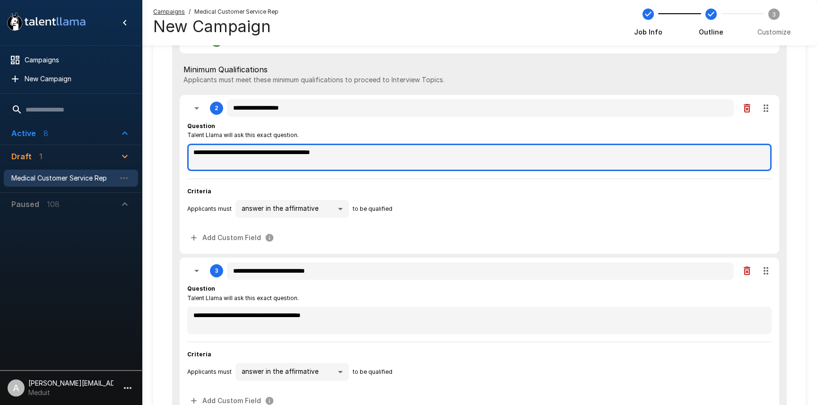
type textarea "*"
type textarea "**********"
type textarea "*"
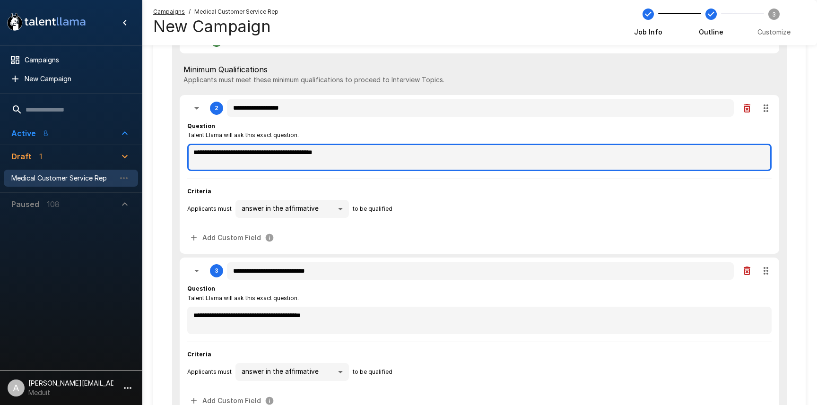
type textarea "*"
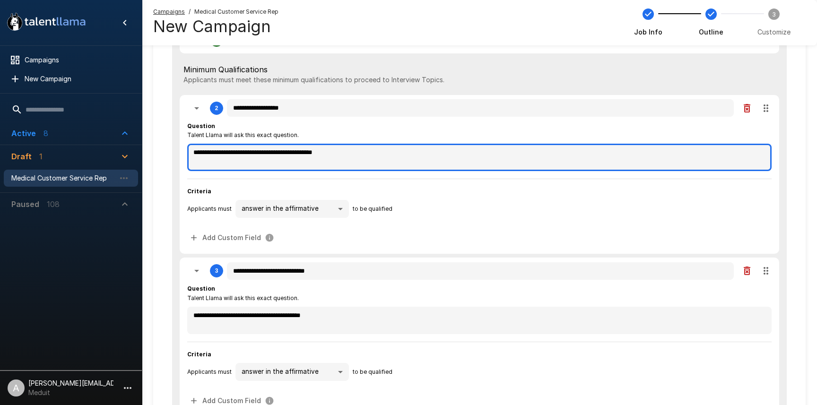
type textarea "*"
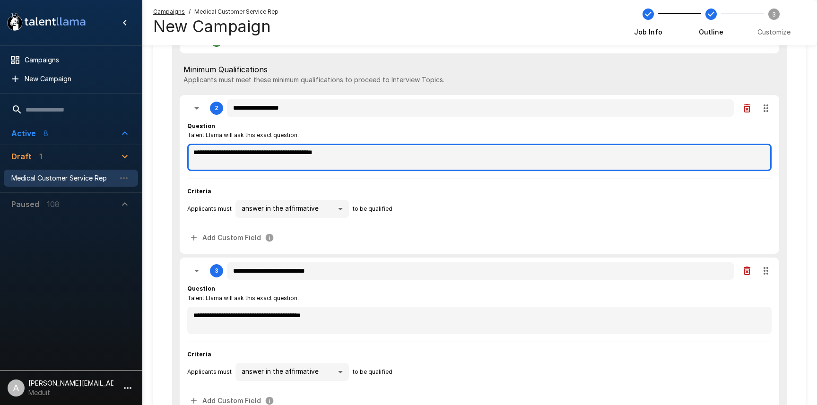
type textarea "*"
type textarea "**********"
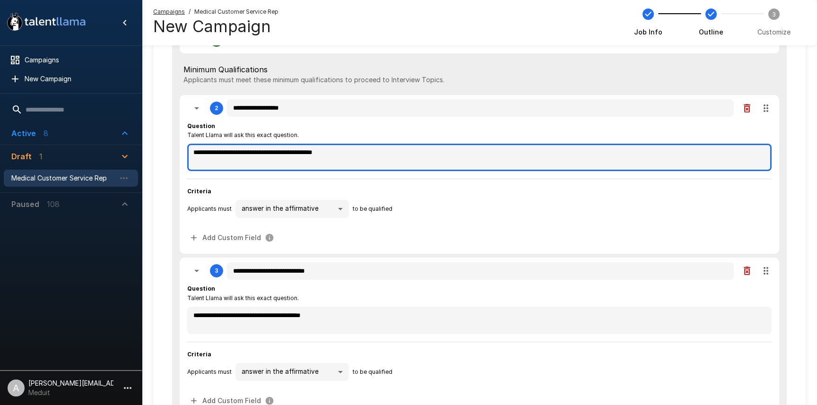
type textarea "*"
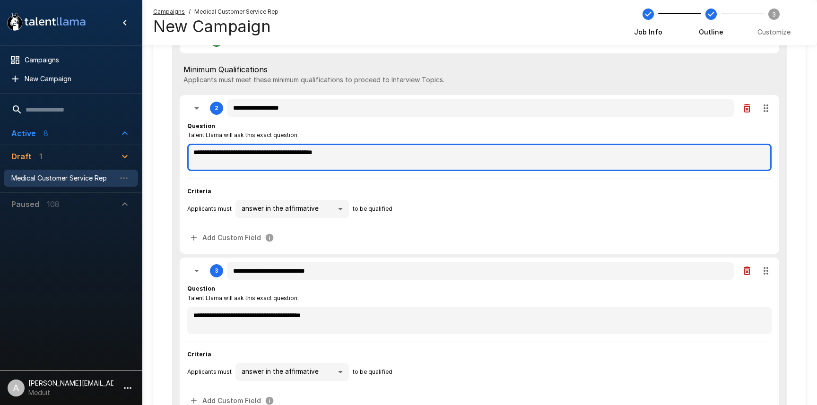
type textarea "*"
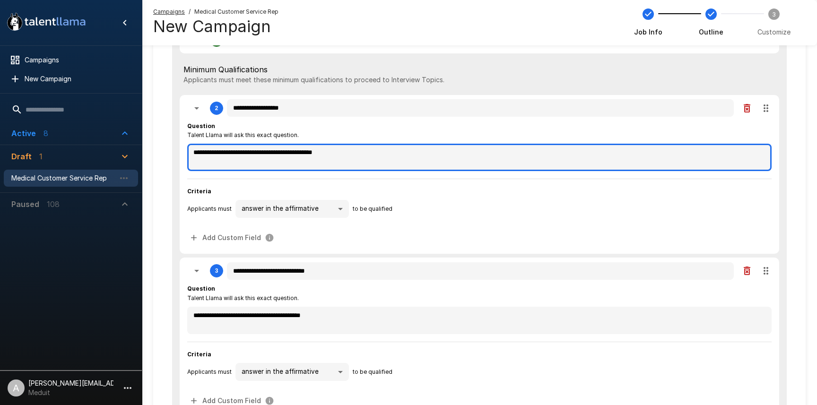
type textarea "*"
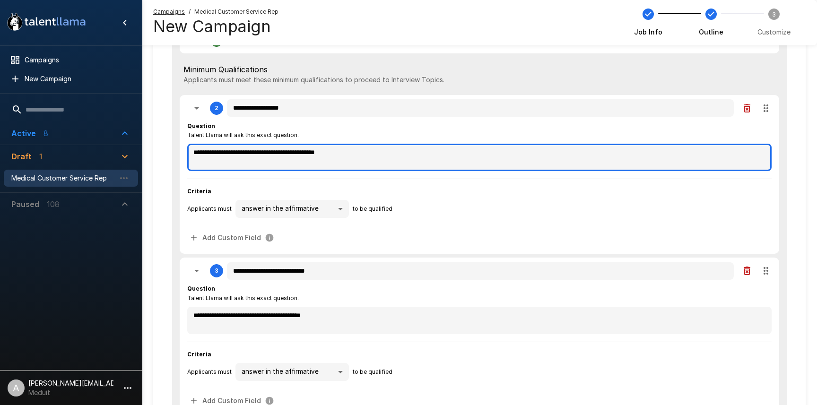
type textarea "**********"
type textarea "*"
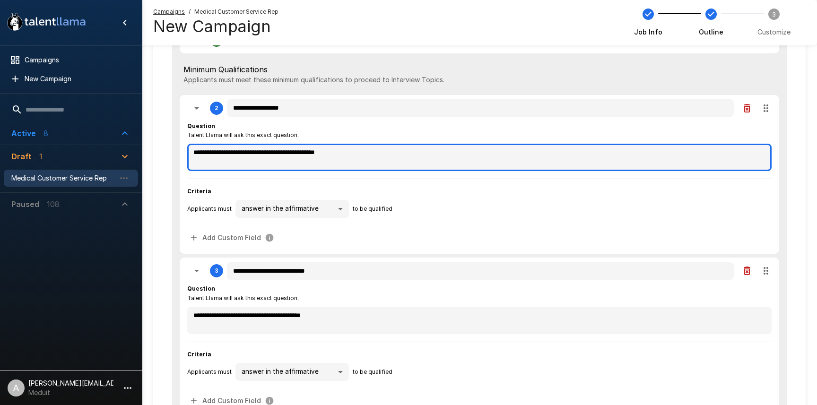
type textarea "*"
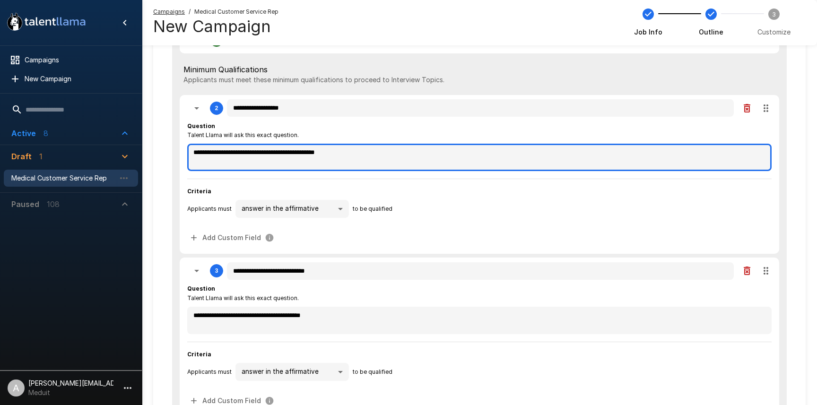
type textarea "*"
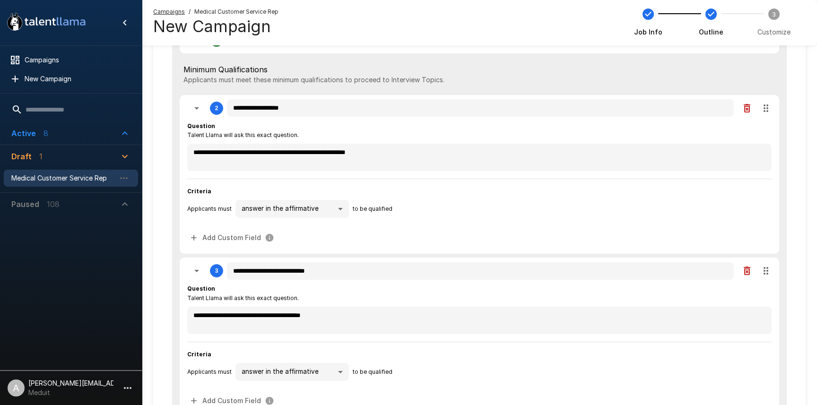
click at [306, 131] on div "Question Talent Llama will ask this exact question." at bounding box center [479, 131] width 584 height 19
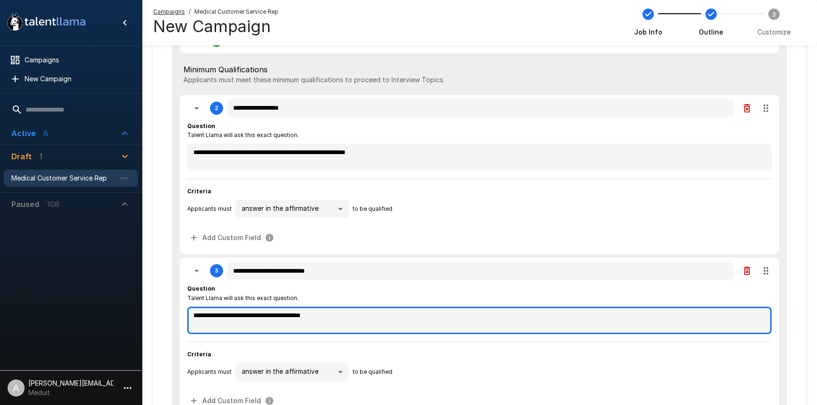
click at [191, 315] on textarea "**********" at bounding box center [479, 320] width 584 height 27
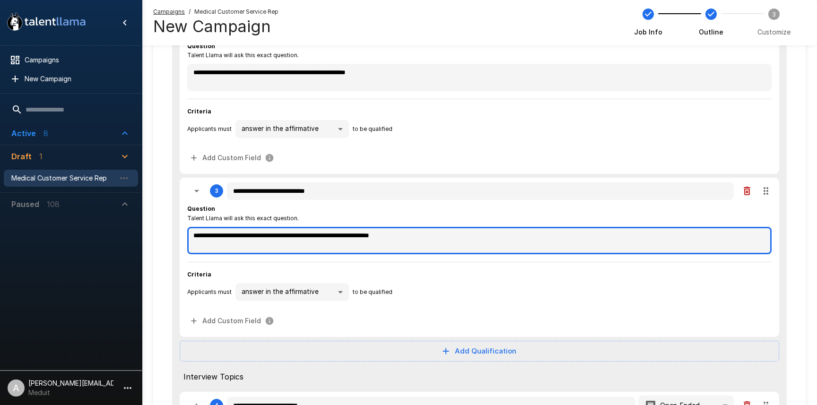
scroll to position [260, 0]
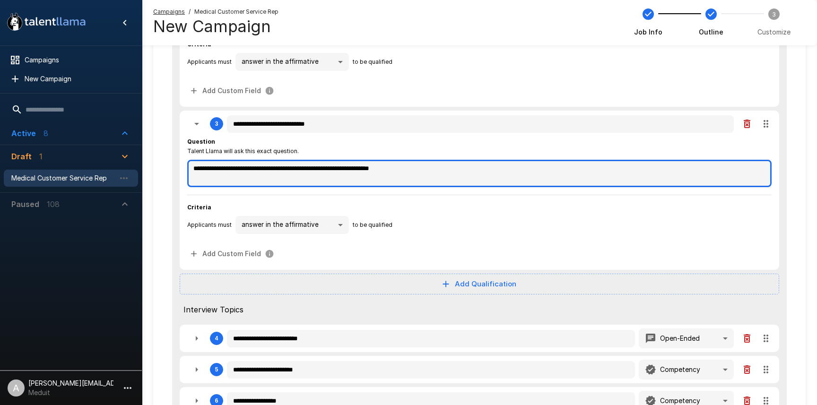
click at [293, 167] on textarea "**********" at bounding box center [479, 173] width 584 height 27
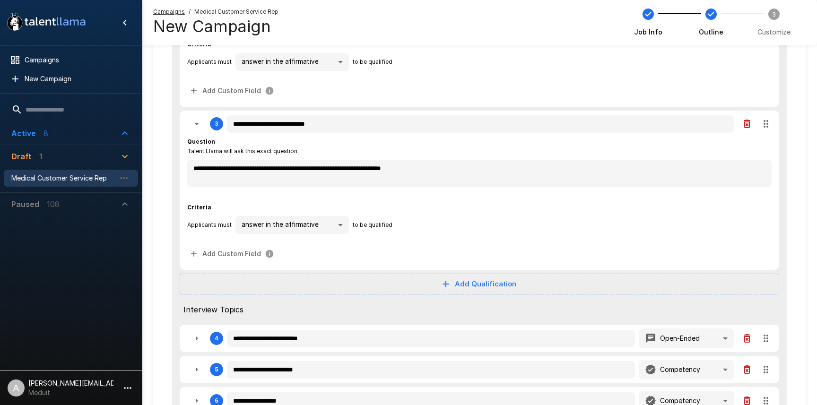
click at [532, 204] on span "Criteria" at bounding box center [479, 207] width 584 height 9
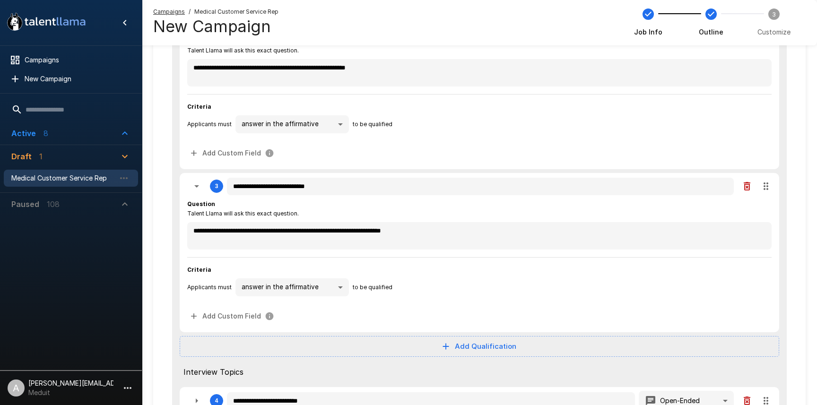
scroll to position [142, 0]
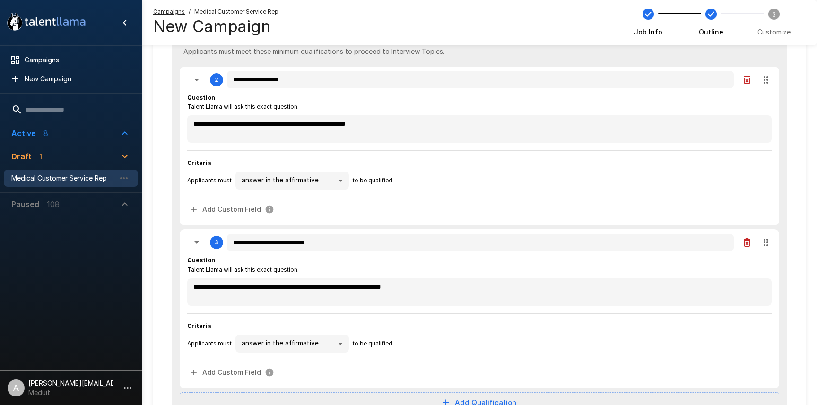
click at [187, 90] on div "**********" at bounding box center [479, 155] width 584 height 133
click at [191, 77] on icon "button" at bounding box center [196, 79] width 11 height 11
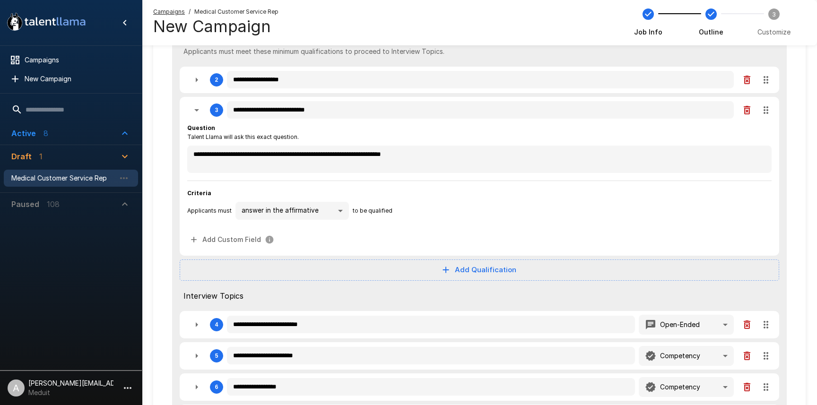
drag, startPoint x: 198, startPoint y: 107, endPoint x: 233, endPoint y: 151, distance: 56.5
click at [198, 107] on icon "button" at bounding box center [196, 109] width 11 height 11
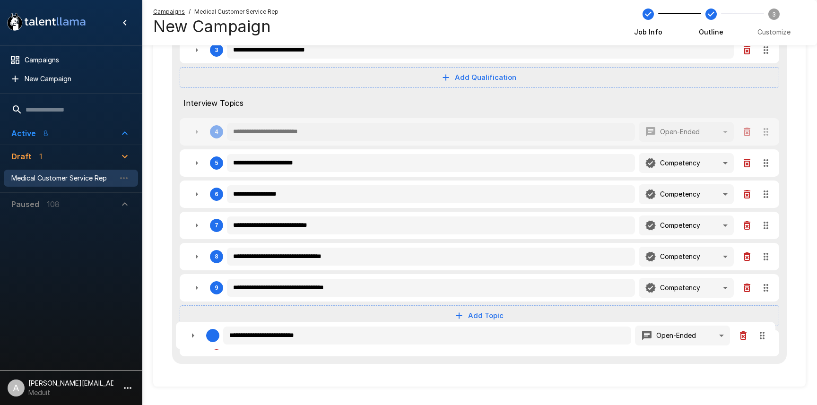
scroll to position [208, 0]
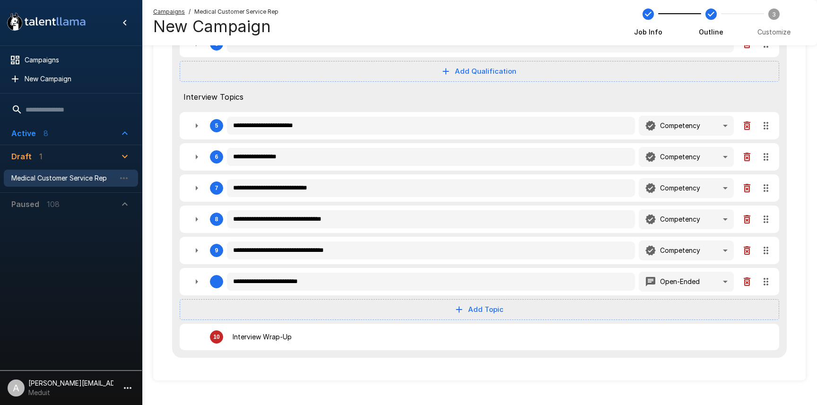
drag, startPoint x: 767, startPoint y: 193, endPoint x: 766, endPoint y: 283, distance: 89.8
click at [196, 125] on icon "button" at bounding box center [196, 125] width 11 height 11
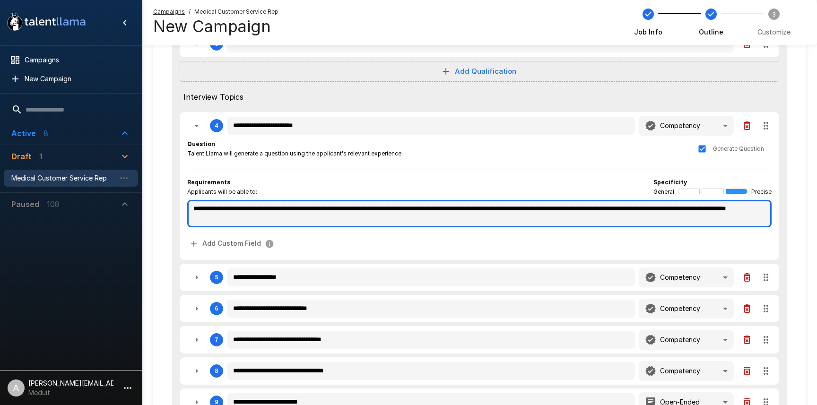
drag, startPoint x: 252, startPoint y: 208, endPoint x: 308, endPoint y: 208, distance: 55.8
click at [308, 208] on textarea "**********" at bounding box center [479, 213] width 584 height 27
drag, startPoint x: 339, startPoint y: 209, endPoint x: 365, endPoint y: 210, distance: 26.0
click at [365, 210] on textarea "**********" at bounding box center [479, 213] width 584 height 27
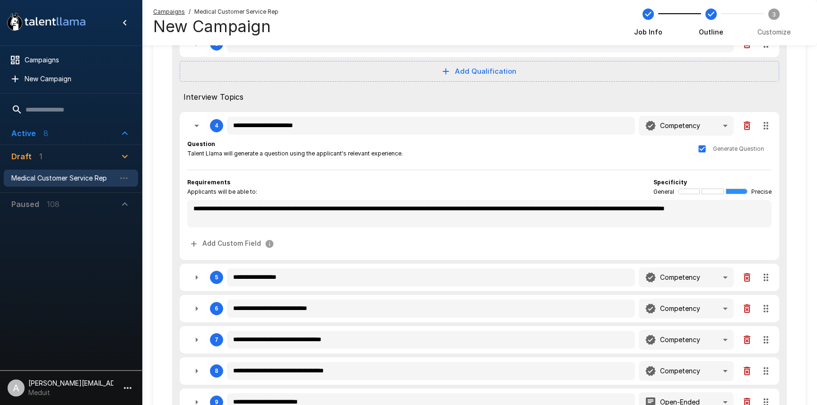
click at [443, 180] on div "Requirements Applicants will be able to: Specificity General Precise" at bounding box center [479, 187] width 584 height 19
click at [203, 126] on button "button" at bounding box center [196, 125] width 19 height 19
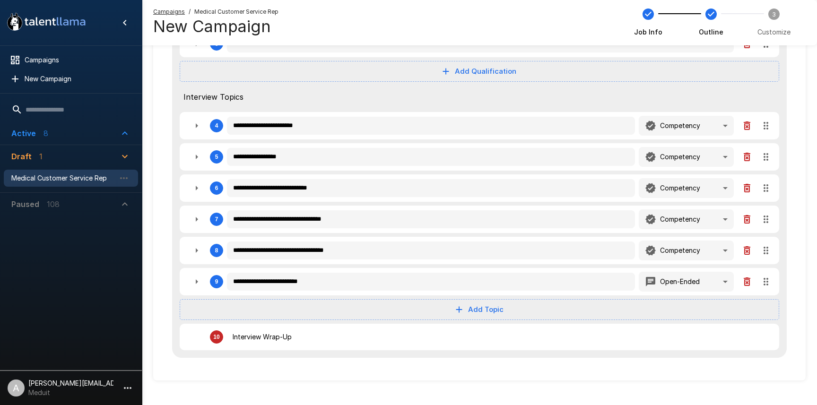
click at [198, 160] on icon "button" at bounding box center [196, 156] width 11 height 11
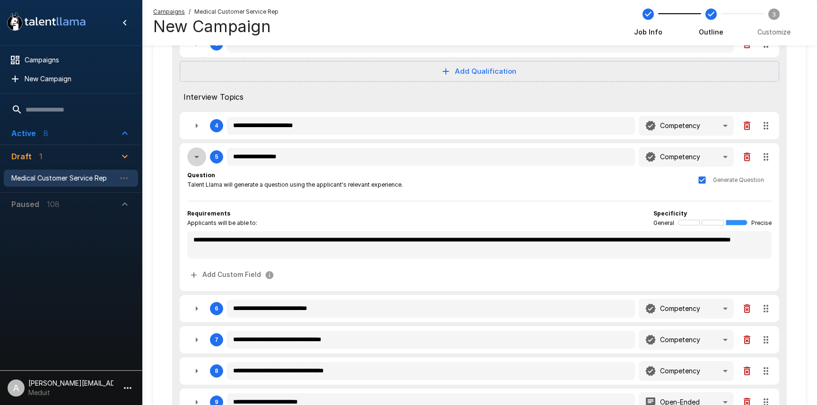
click at [199, 157] on icon "button" at bounding box center [196, 156] width 11 height 11
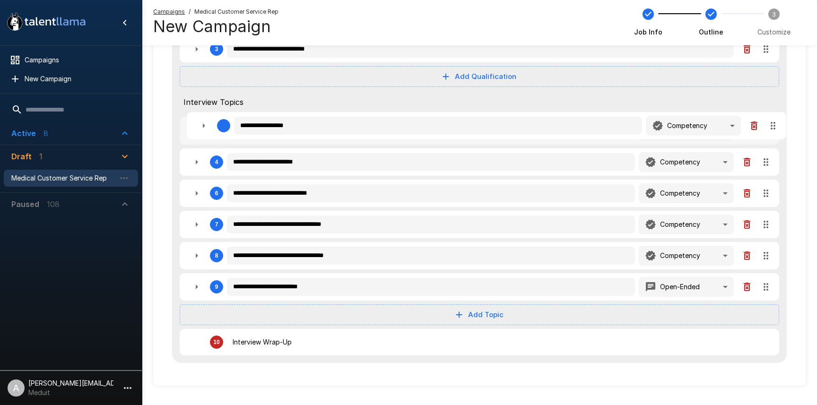
scroll to position [201, 0]
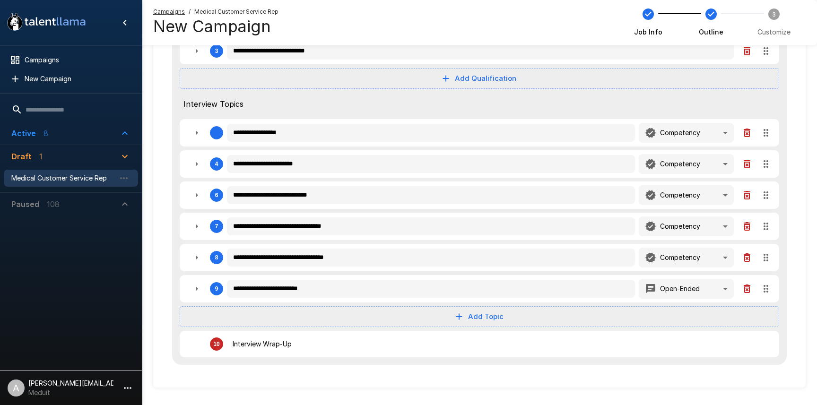
drag, startPoint x: 763, startPoint y: 155, endPoint x: 770, endPoint y: 122, distance: 33.9
click at [769, 122] on div "**********" at bounding box center [479, 149] width 615 height 434
drag, startPoint x: 765, startPoint y: 135, endPoint x: 744, endPoint y: 159, distance: 32.2
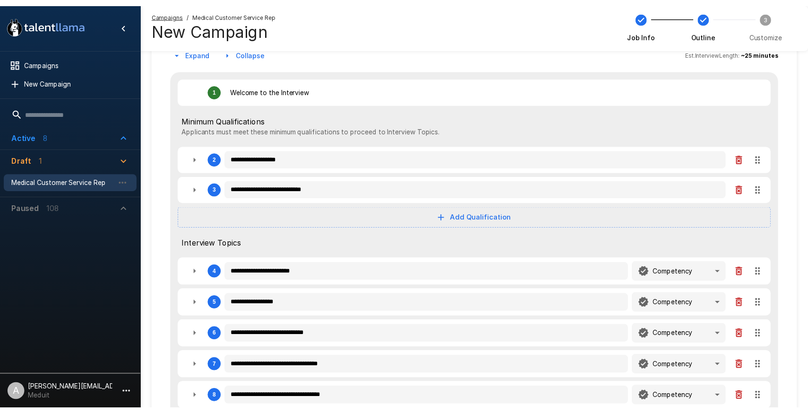
scroll to position [0, 0]
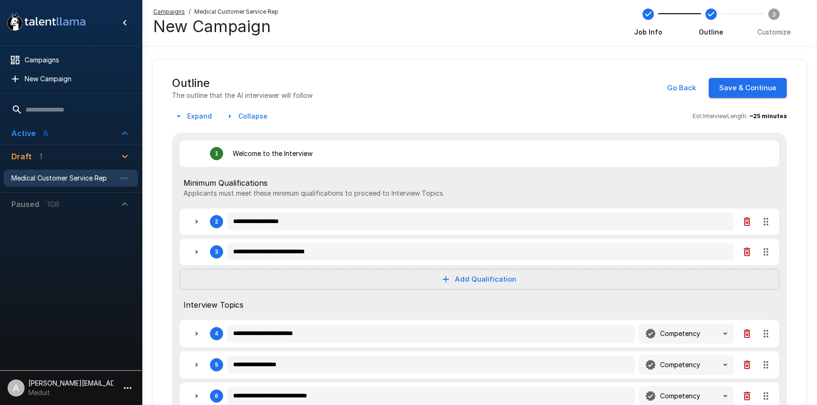
click at [771, 97] on button "Save & Continue" at bounding box center [748, 88] width 78 height 20
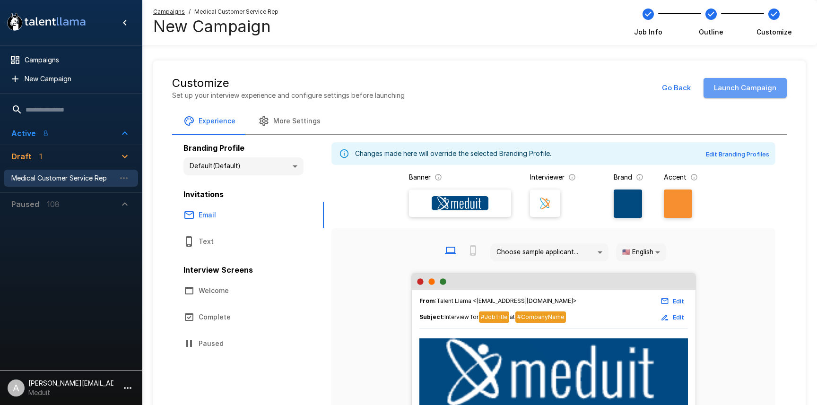
click at [753, 93] on button "Launch Campaign" at bounding box center [744, 88] width 83 height 20
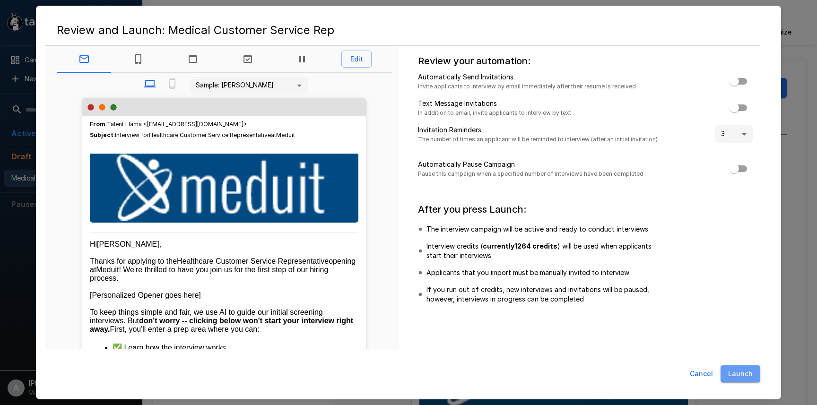
click at [751, 371] on button "Launch" at bounding box center [740, 373] width 40 height 17
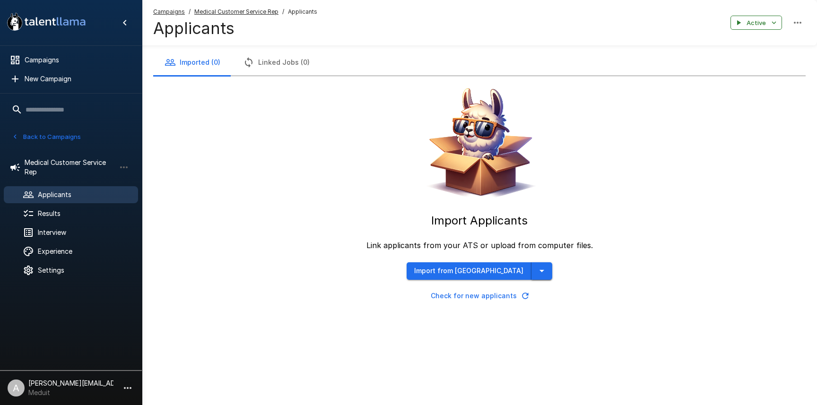
click at [536, 269] on icon "button" at bounding box center [541, 270] width 11 height 11
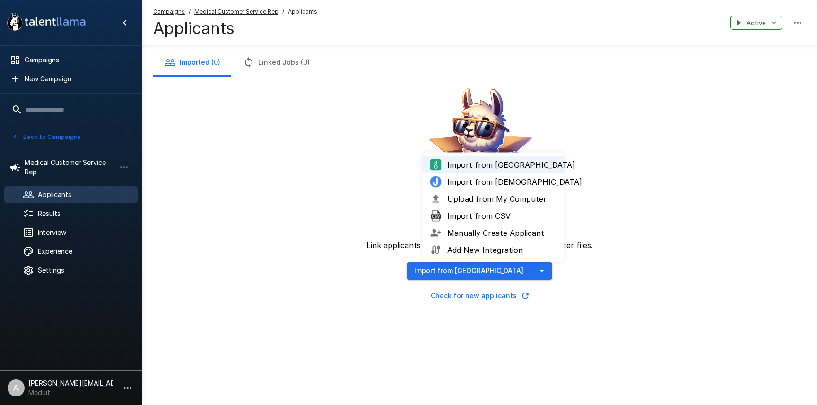
click at [483, 200] on span "Upload from My Computer" at bounding box center [502, 198] width 110 height 11
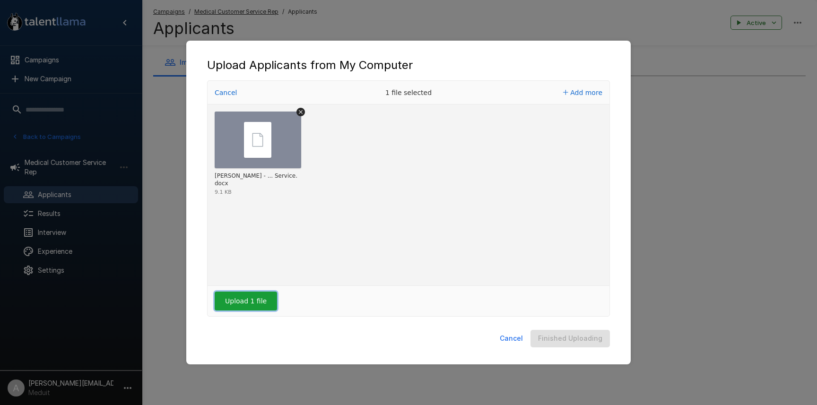
click at [228, 304] on button "Upload 1 file" at bounding box center [246, 301] width 62 height 19
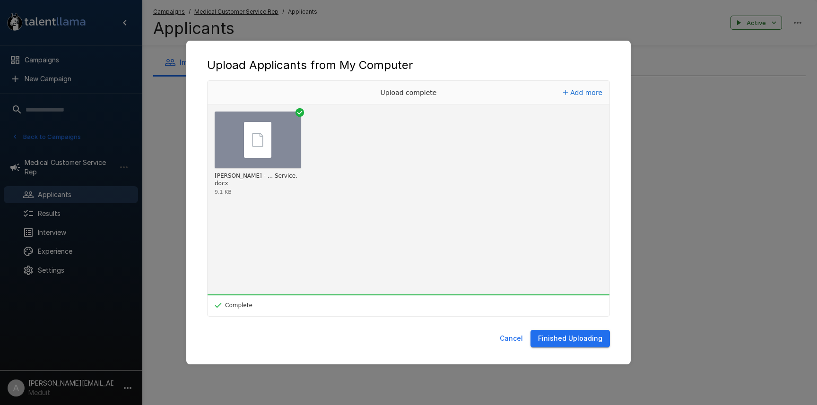
click at [558, 343] on button "Finished Uploading" at bounding box center [569, 338] width 79 height 17
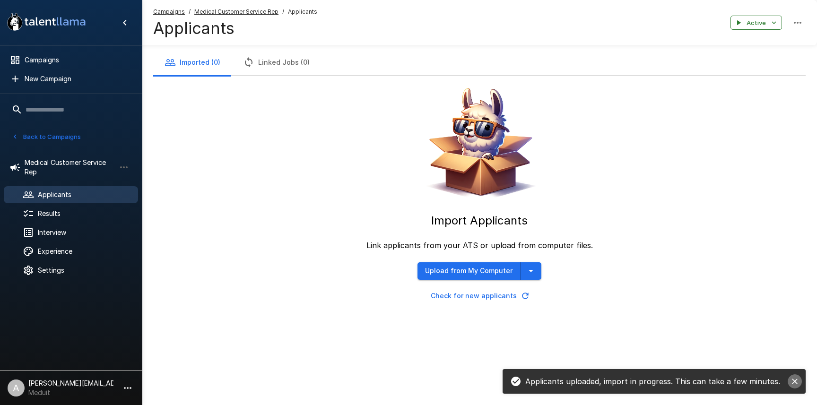
click at [796, 384] on icon "close" at bounding box center [794, 381] width 9 height 9
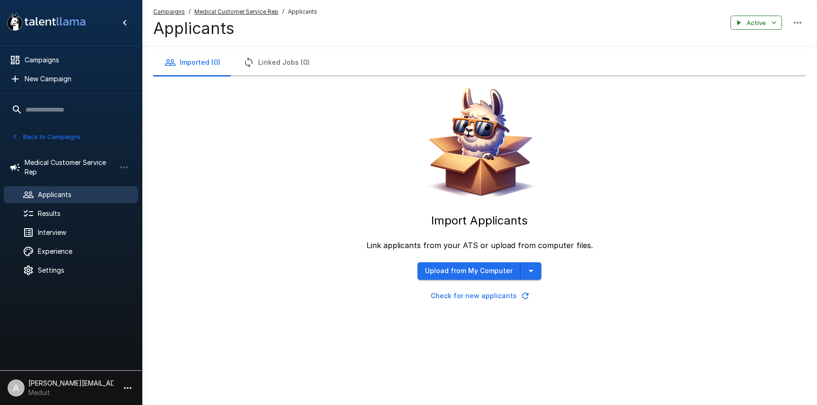
click at [523, 293] on icon "button" at bounding box center [525, 296] width 6 height 6
click at [515, 288] on button "Check for new applicants" at bounding box center [479, 295] width 124 height 17
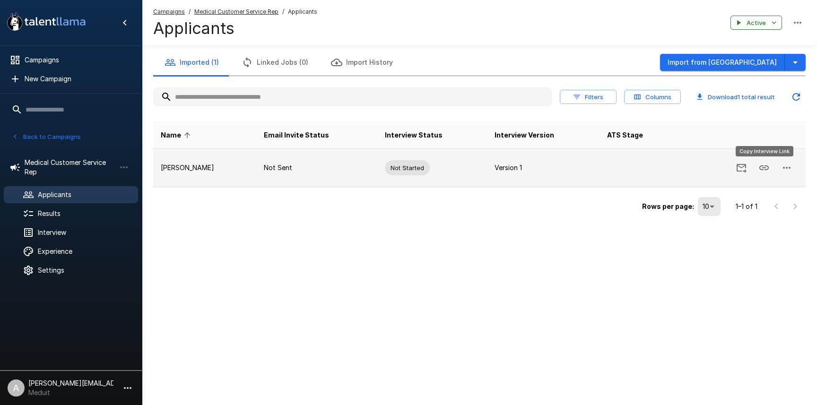
click at [758, 171] on icon "Copy Interview Link" at bounding box center [763, 167] width 11 height 11
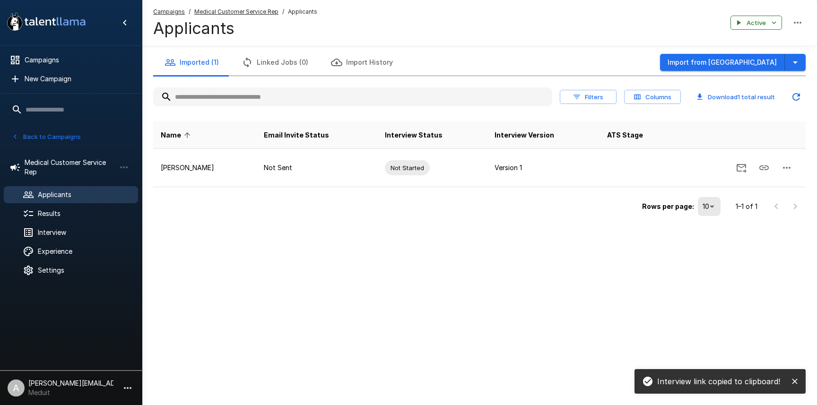
click at [795, 384] on icon "close" at bounding box center [794, 381] width 9 height 9
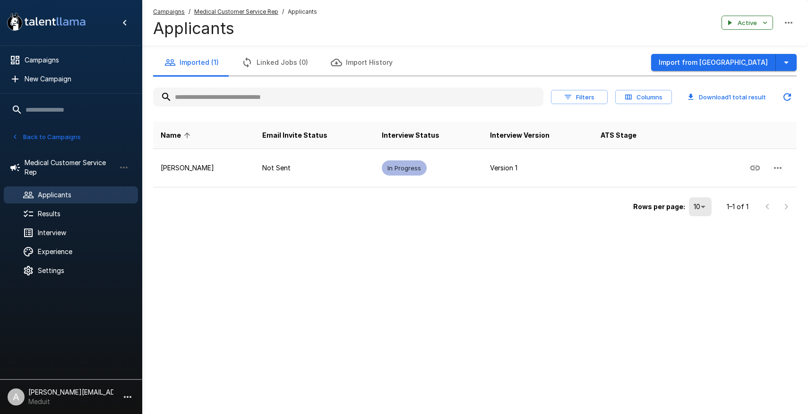
click at [183, 320] on div ".st0{fill:#FFFFFF;} .st1{fill:#76a4ed;} Campaigns New Campaign Active 9 Custome…" at bounding box center [404, 207] width 808 height 414
click at [61, 231] on span "Interview" at bounding box center [84, 232] width 93 height 9
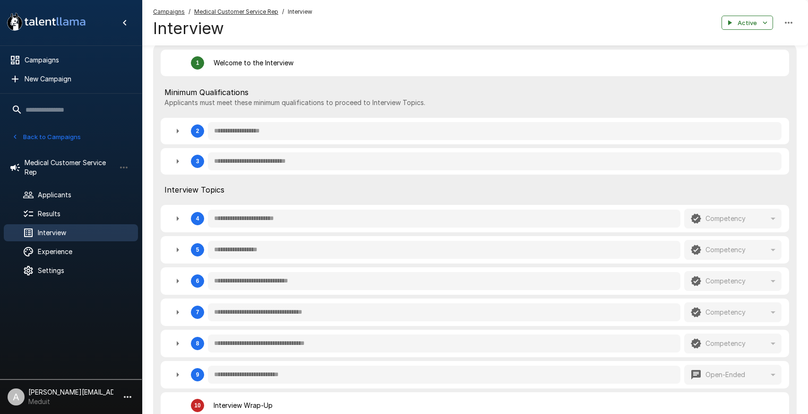
scroll to position [207, 0]
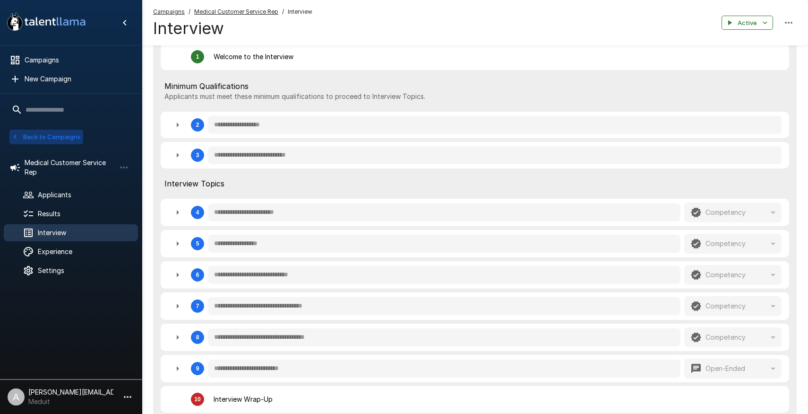
click at [43, 142] on button "Back to Campaigns" at bounding box center [46, 137] width 74 height 15
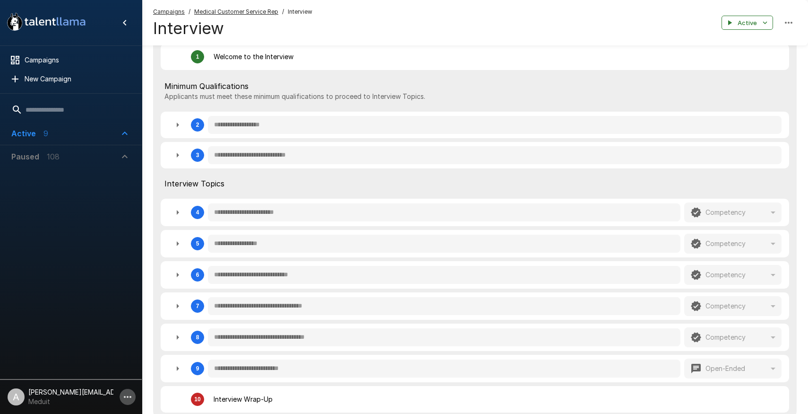
click at [124, 392] on icon "button" at bounding box center [127, 396] width 11 height 11
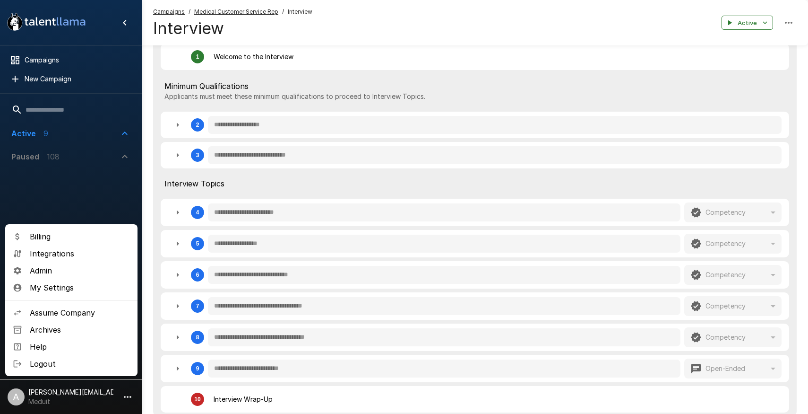
click at [89, 314] on span "Assume Company" at bounding box center [80, 312] width 100 height 11
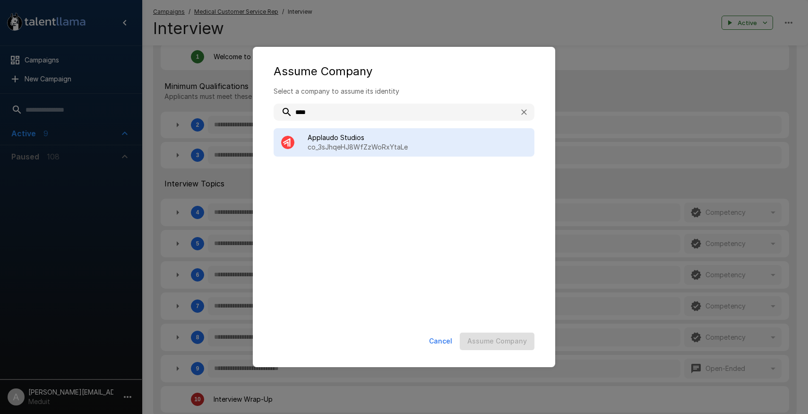
click at [385, 140] on span "Applaudo Studios" at bounding box center [417, 137] width 219 height 9
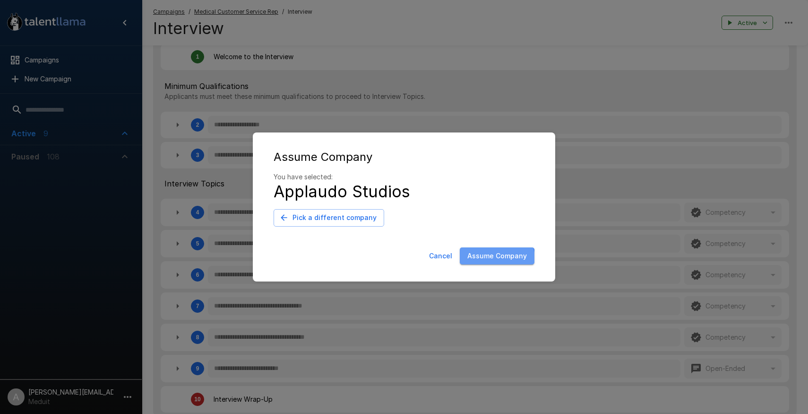
click at [496, 259] on button "Assume Company" at bounding box center [497, 255] width 75 height 17
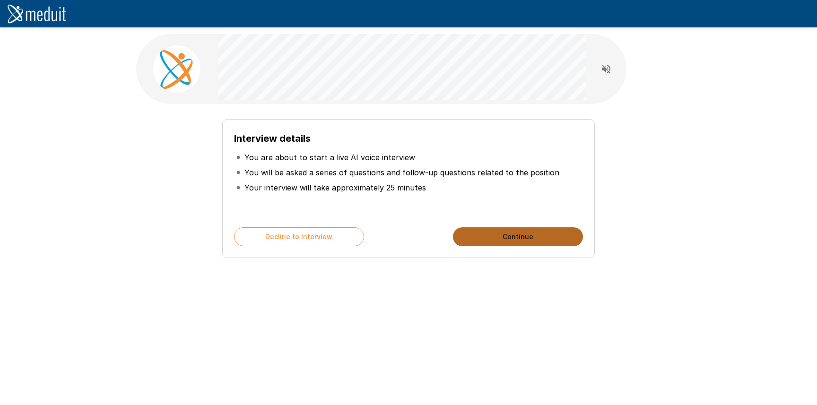
click at [485, 234] on button "Continue" at bounding box center [518, 236] width 130 height 19
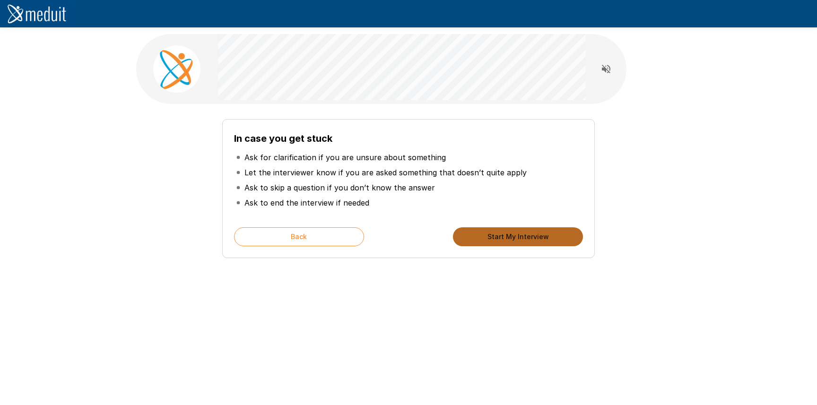
click at [485, 234] on button "Start My Interview" at bounding box center [518, 236] width 130 height 19
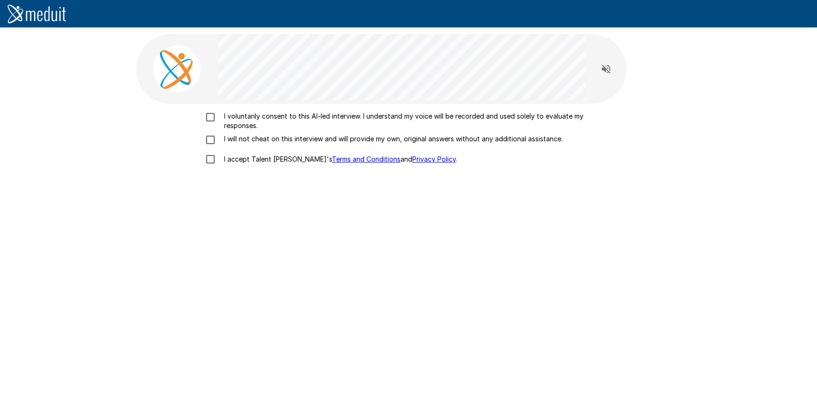
click at [261, 121] on p "I voluntarily consent to this AI-led interview. I understand my voice will be r…" at bounding box center [418, 121] width 396 height 19
click at [261, 137] on p "I will not cheat on this interview and will provide my own, original answers wi…" at bounding box center [391, 138] width 342 height 9
click at [269, 165] on label "I accept Talent Llama's Terms and Conditions and Privacy Policy ." at bounding box center [408, 159] width 416 height 20
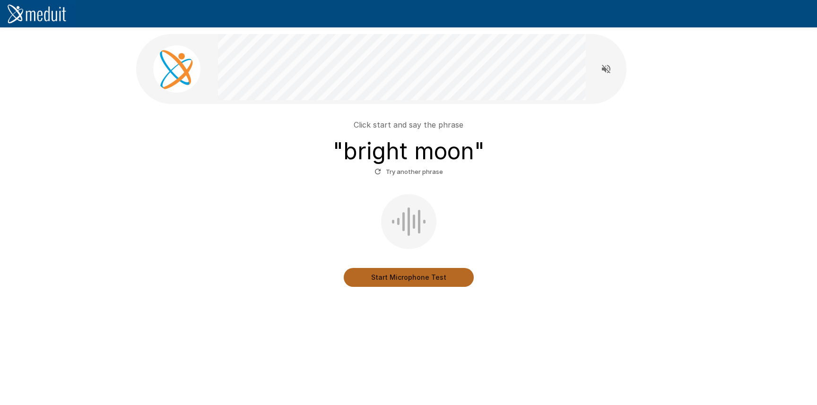
click at [420, 274] on button "Start Microphone Test" at bounding box center [409, 277] width 130 height 19
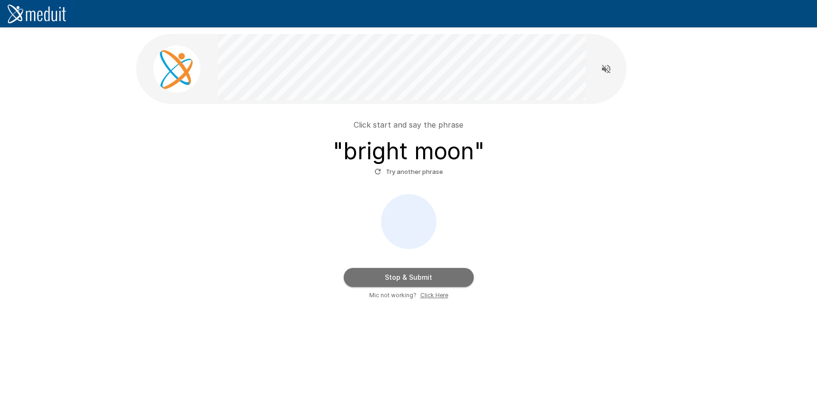
click at [425, 274] on button "Stop & Submit" at bounding box center [409, 277] width 130 height 19
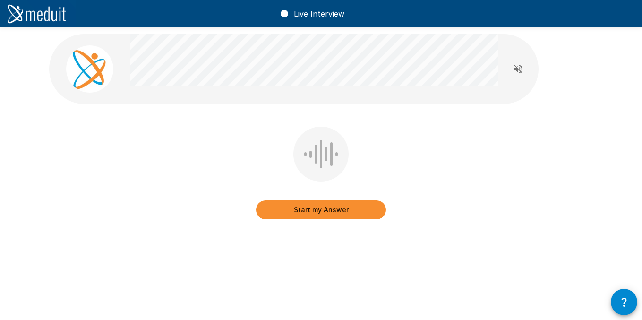
click at [0, 31] on html "Live Interview Start my Answer" at bounding box center [321, 160] width 642 height 320
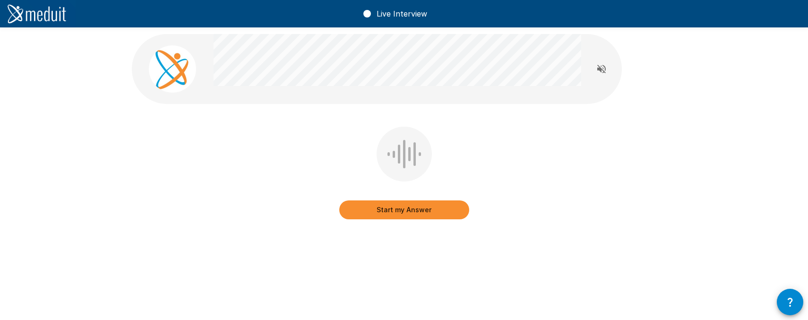
click at [405, 204] on button "Start my Answer" at bounding box center [404, 209] width 130 height 19
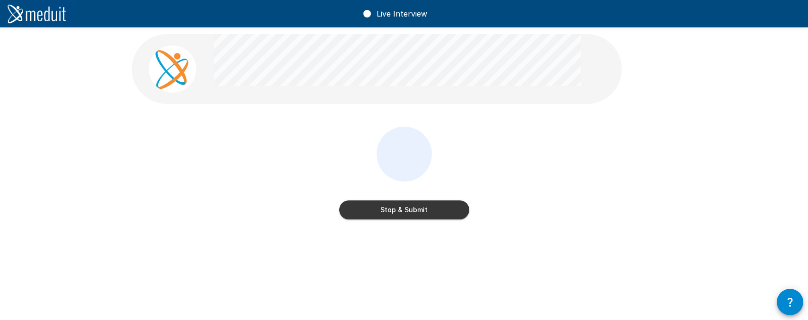
click at [414, 204] on button "Stop & Submit" at bounding box center [404, 209] width 130 height 19
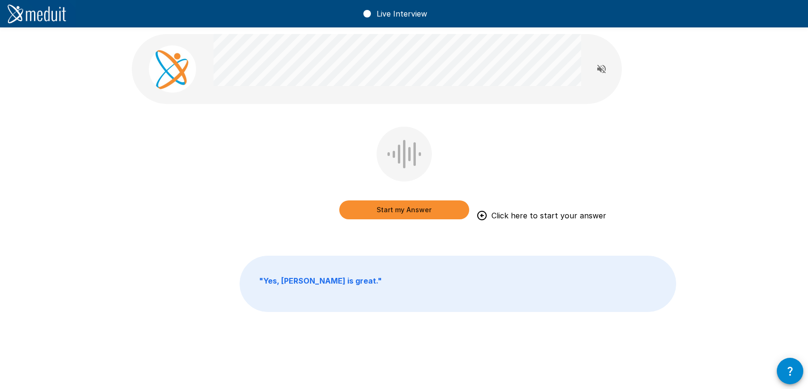
drag, startPoint x: 226, startPoint y: 134, endPoint x: 174, endPoint y: 139, distance: 51.7
click at [226, 134] on div "Start my Answer Click here to start your answer" at bounding box center [404, 180] width 545 height 106
click at [155, 125] on div "Start my Answer Click here to start your answer " Yes, [PERSON_NAME] is great. "" at bounding box center [404, 194] width 567 height 388
click at [605, 68] on icon "Read questions aloud" at bounding box center [601, 68] width 11 height 11
click at [411, 213] on button "Start my Answer" at bounding box center [404, 209] width 130 height 19
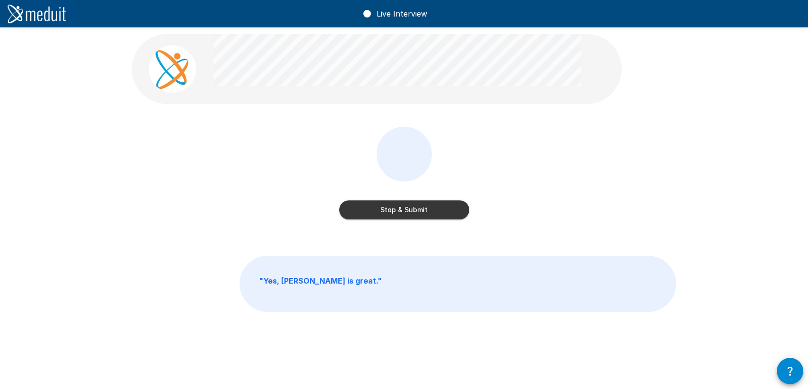
click at [411, 213] on button "Stop & Submit" at bounding box center [404, 209] width 130 height 19
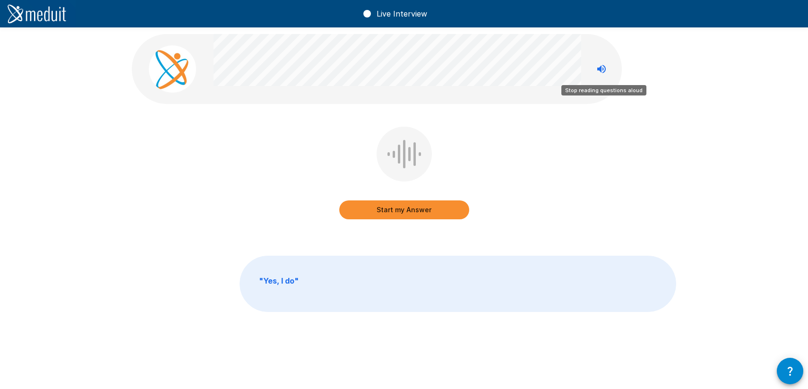
click at [598, 72] on icon "Stop reading questions aloud" at bounding box center [601, 68] width 11 height 11
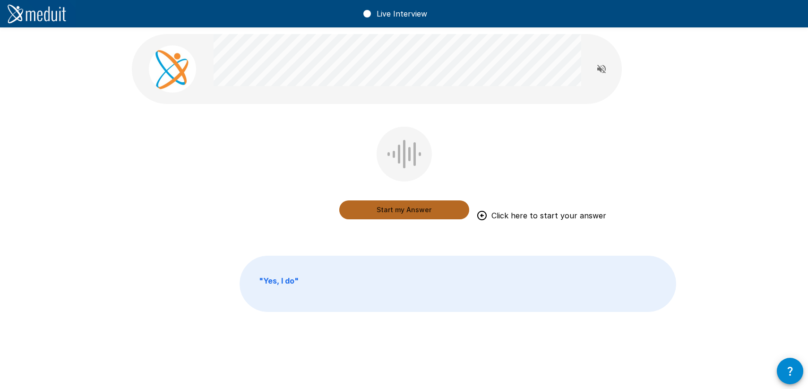
drag, startPoint x: 408, startPoint y: 214, endPoint x: 484, endPoint y: 192, distance: 78.7
click at [408, 214] on button "Start my Answer" at bounding box center [404, 209] width 130 height 19
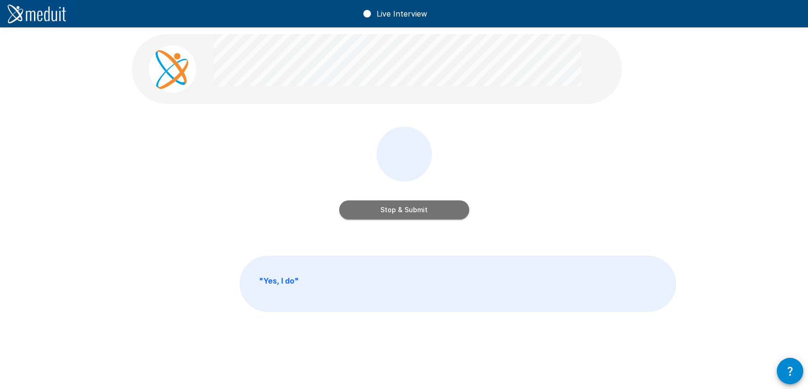
click at [439, 208] on button "Stop & Submit" at bounding box center [404, 209] width 130 height 19
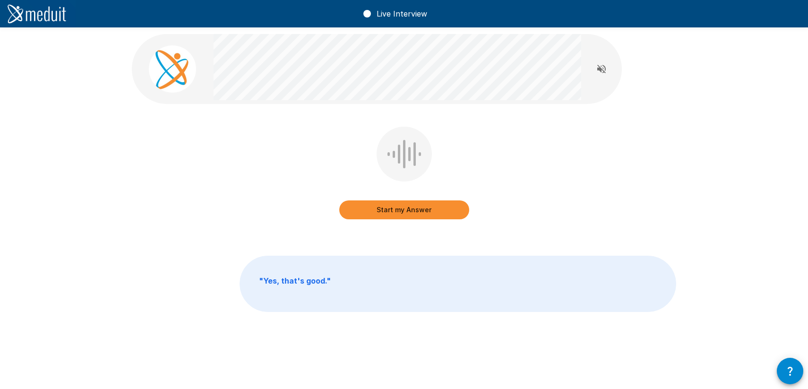
click at [421, 210] on button "Start my Answer" at bounding box center [404, 209] width 130 height 19
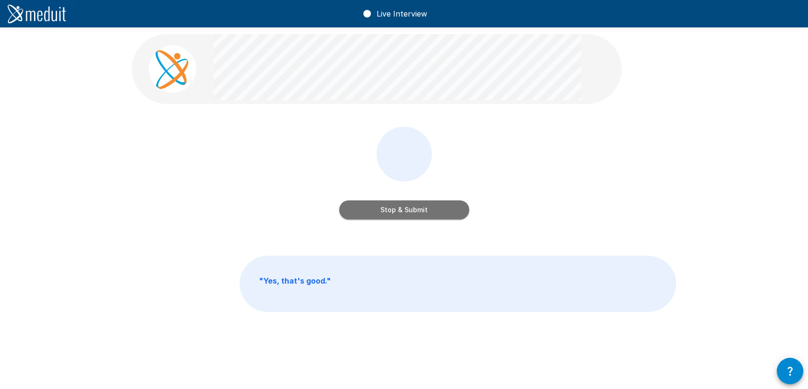
click at [426, 212] on button "Stop & Submit" at bounding box center [404, 209] width 130 height 19
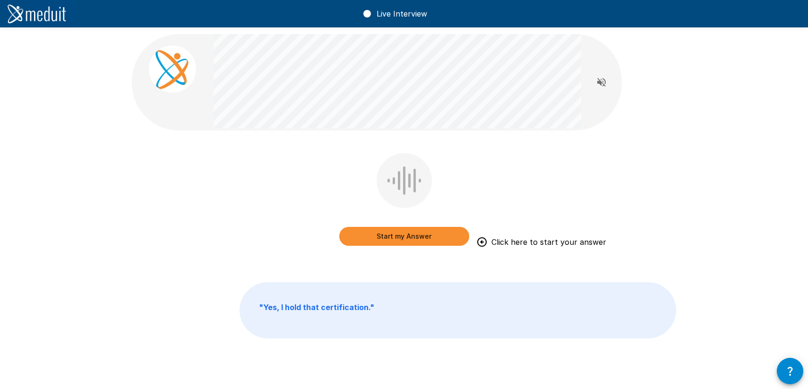
click at [443, 132] on div "Start my Answer Click here to start your answer " Yes, I hold that certificatio…" at bounding box center [404, 207] width 567 height 414
click at [412, 240] on button "Start my Answer" at bounding box center [404, 236] width 130 height 19
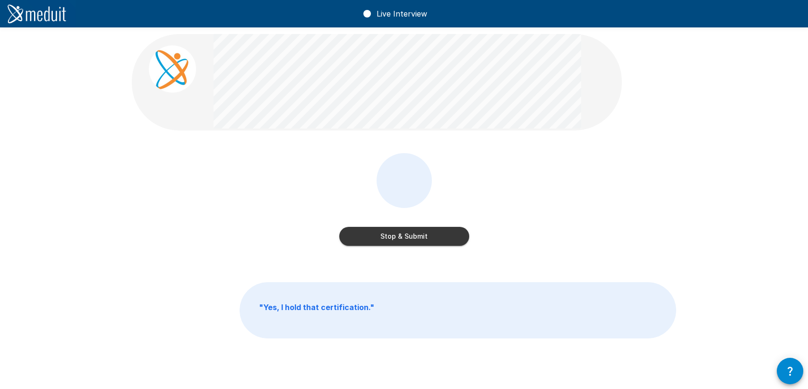
drag, startPoint x: 414, startPoint y: 239, endPoint x: 527, endPoint y: 243, distance: 113.1
click at [414, 239] on button "Stop & Submit" at bounding box center [404, 236] width 130 height 19
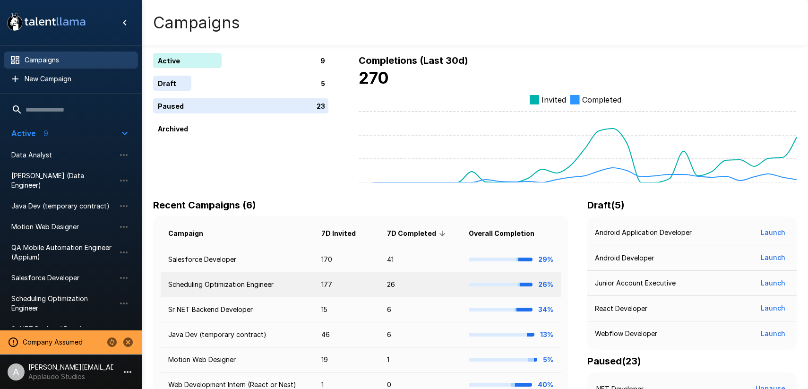
click at [276, 281] on td "Scheduling Optimization Engineer" at bounding box center [237, 284] width 153 height 25
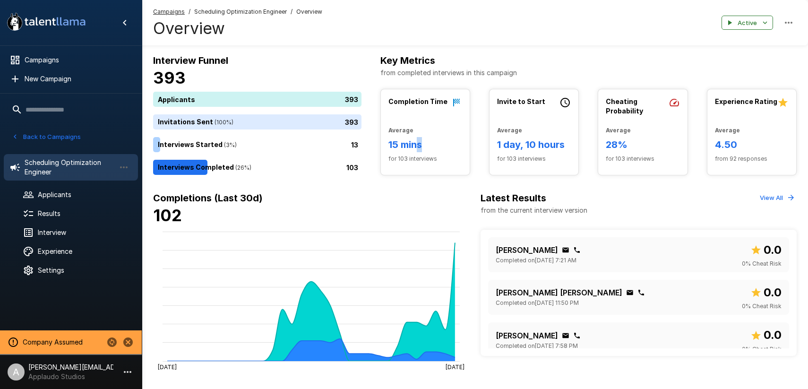
drag, startPoint x: 417, startPoint y: 149, endPoint x: 432, endPoint y: 146, distance: 15.0
click at [423, 145] on h6 "15 mins" at bounding box center [426, 144] width 74 height 15
click at [416, 147] on h6 "15 mins" at bounding box center [426, 144] width 74 height 15
drag, startPoint x: 431, startPoint y: 146, endPoint x: 380, endPoint y: 145, distance: 50.6
click at [380, 145] on div "Interview Funnel 393 Applicants 393 Invitations Sent ( 100 %) 393 Interviews St…" at bounding box center [475, 114] width 644 height 122
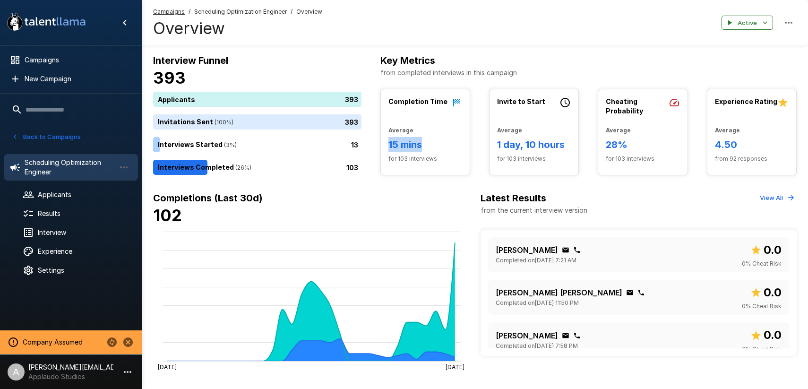
click at [423, 146] on h6 "15 mins" at bounding box center [426, 144] width 74 height 15
drag, startPoint x: 521, startPoint y: 146, endPoint x: 569, endPoint y: 146, distance: 48.7
click at [569, 146] on h6 "1 day, 10 hours" at bounding box center [534, 144] width 74 height 15
drag, startPoint x: 605, startPoint y: 146, endPoint x: 633, endPoint y: 146, distance: 28.4
click at [633, 146] on div "Cheating Probability Average 28% for 103 interviews" at bounding box center [643, 132] width 89 height 86
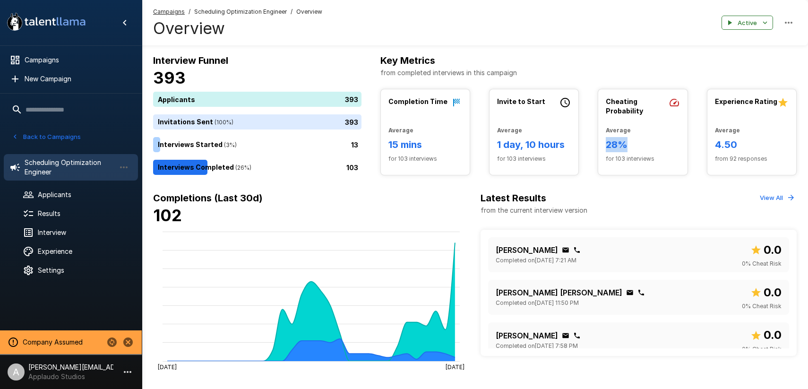
click at [633, 146] on h6 "28%" at bounding box center [643, 144] width 74 height 15
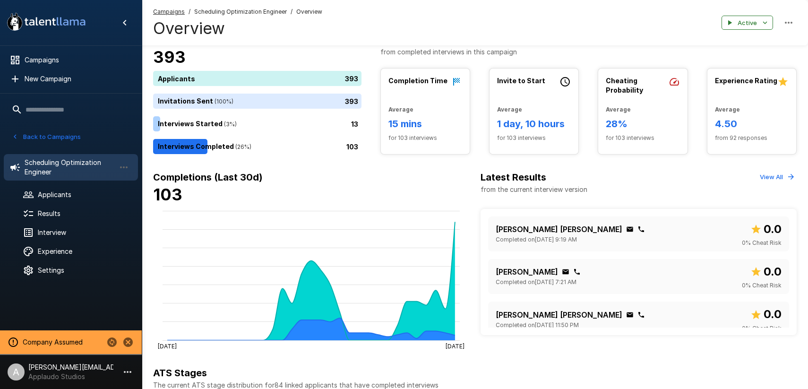
scroll to position [49, 0]
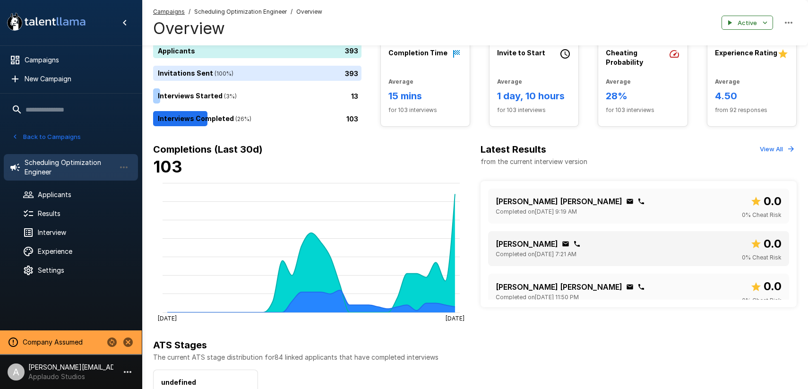
click at [625, 244] on div "Fernando Benegas Completed on September 17 @ 7:21 AM 0.0 0 % Cheat Risk" at bounding box center [639, 248] width 286 height 27
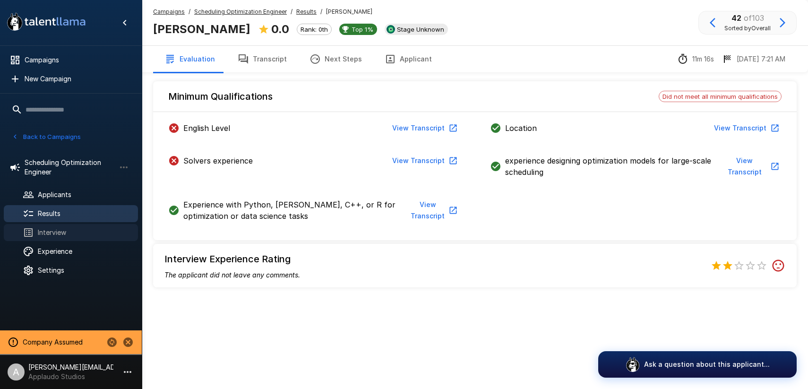
click at [58, 236] on span "Interview" at bounding box center [84, 232] width 93 height 9
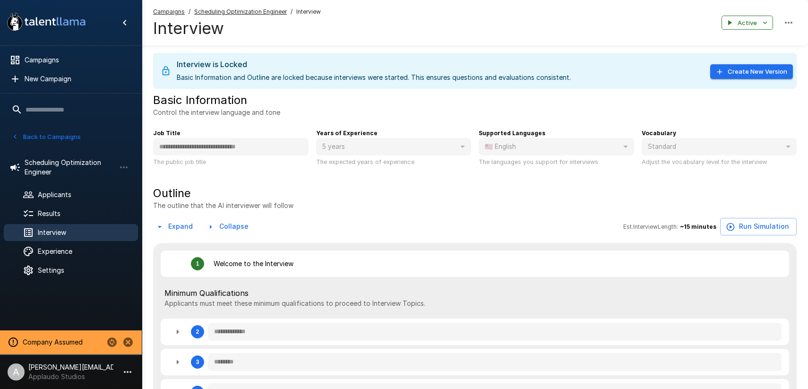
type textarea "*"
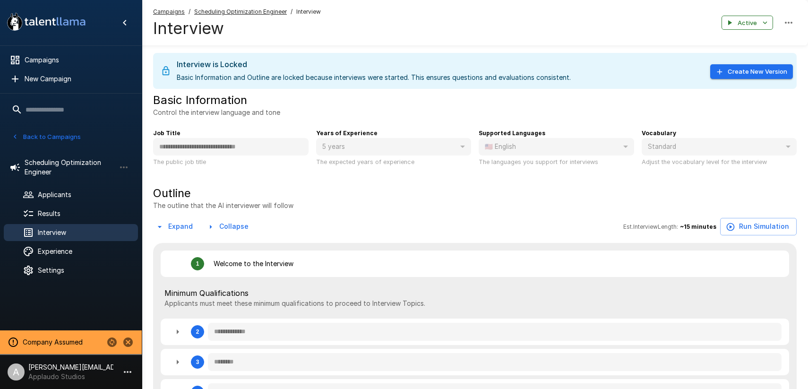
type textarea "*"
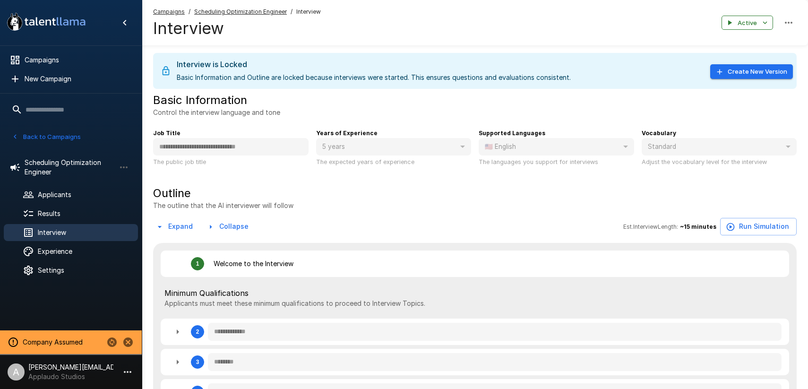
type textarea "*"
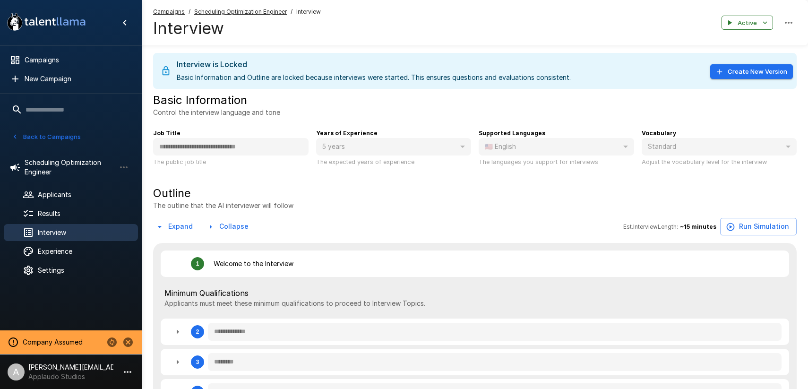
type textarea "*"
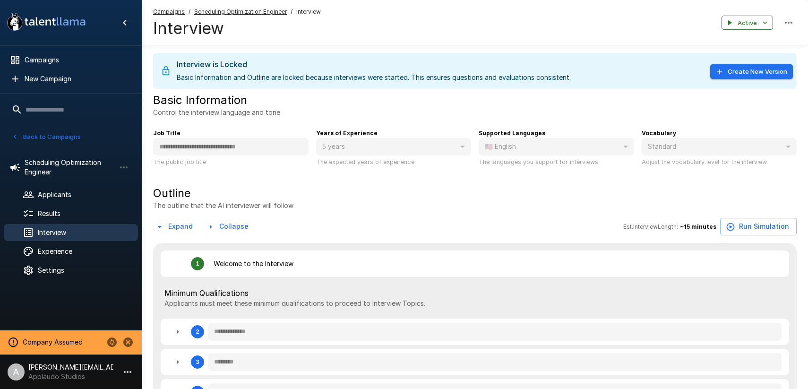
type textarea "*"
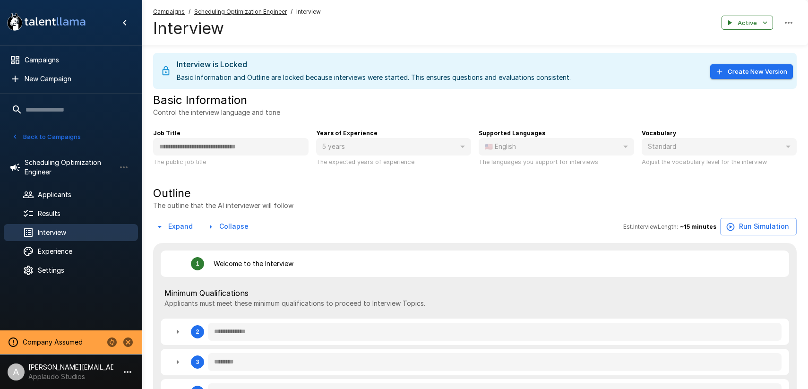
type textarea "*"
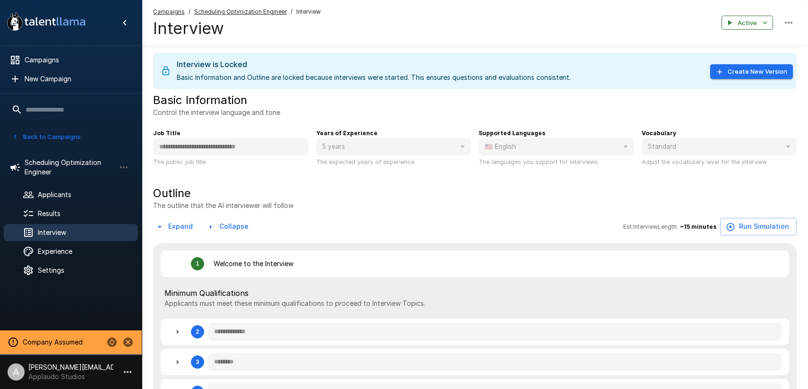
type textarea "*"
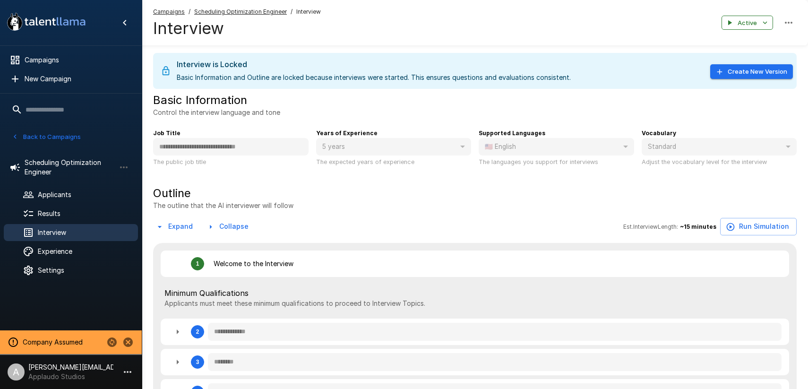
type textarea "*"
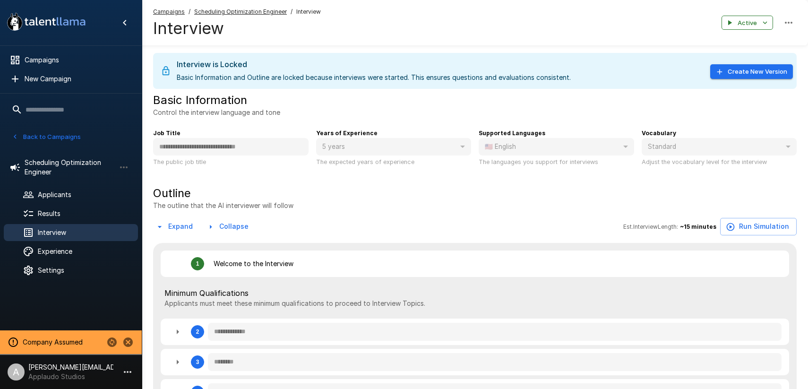
type textarea "*"
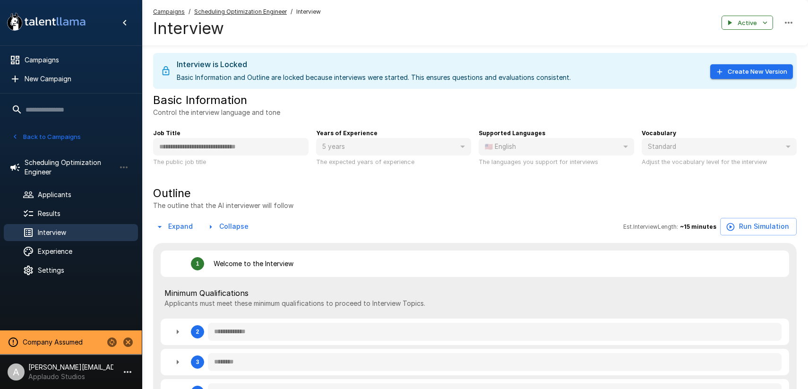
type textarea "*"
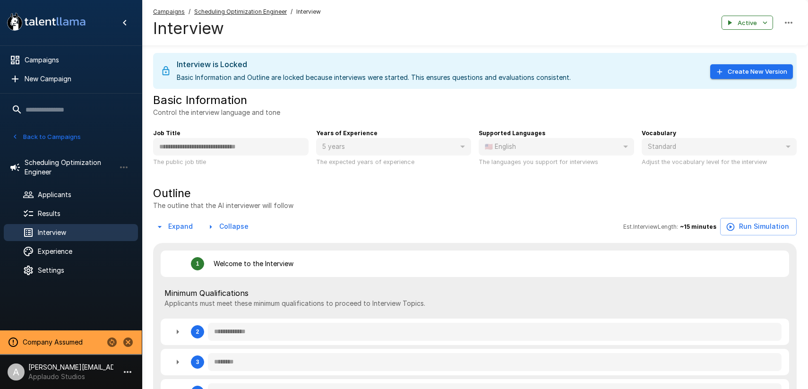
type textarea "*"
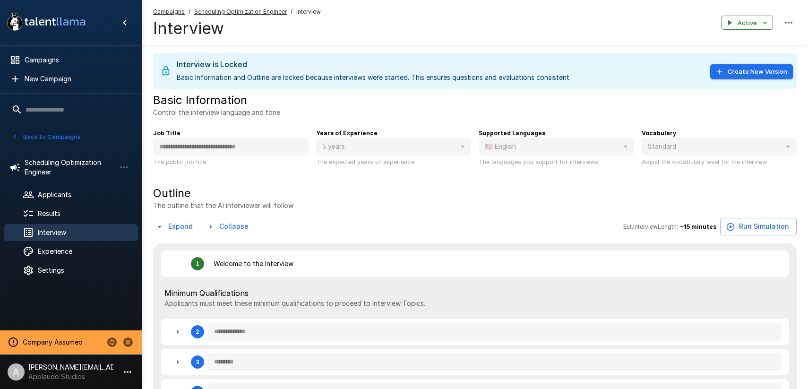
type textarea "*"
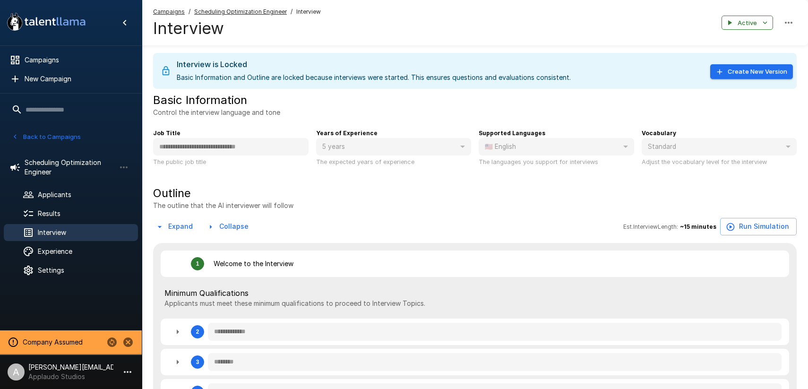
type textarea "*"
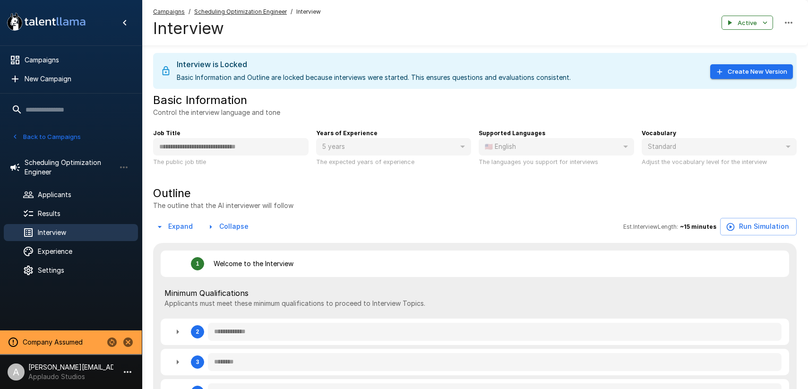
type textarea "*"
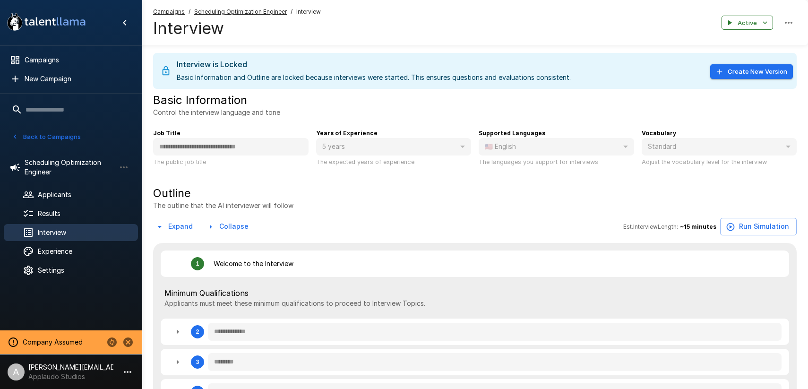
type textarea "*"
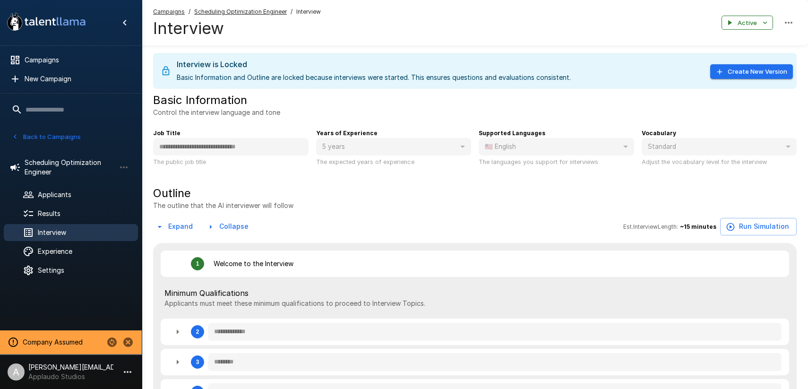
type textarea "*"
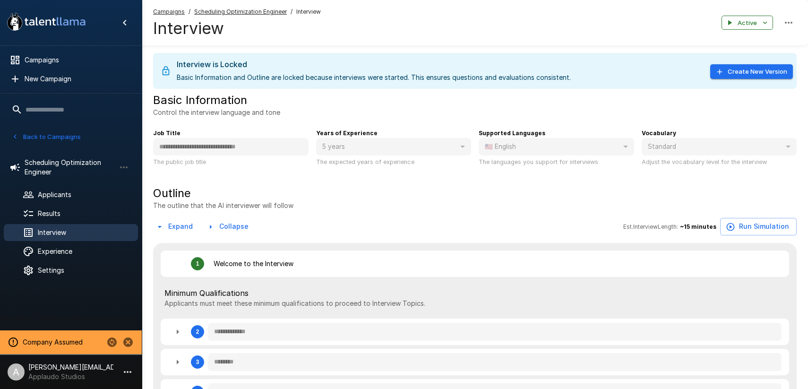
type textarea "*"
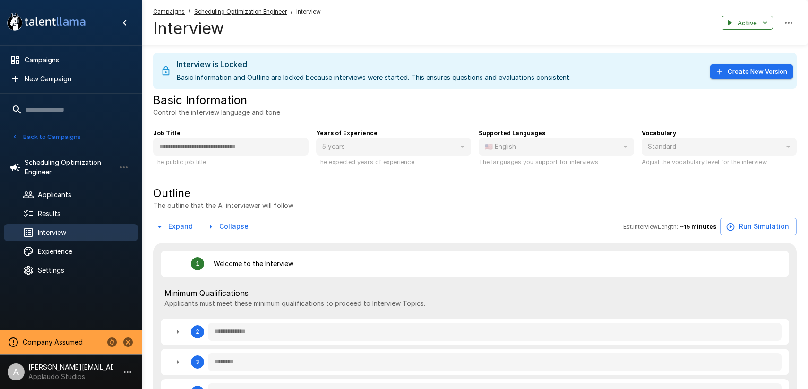
type textarea "*"
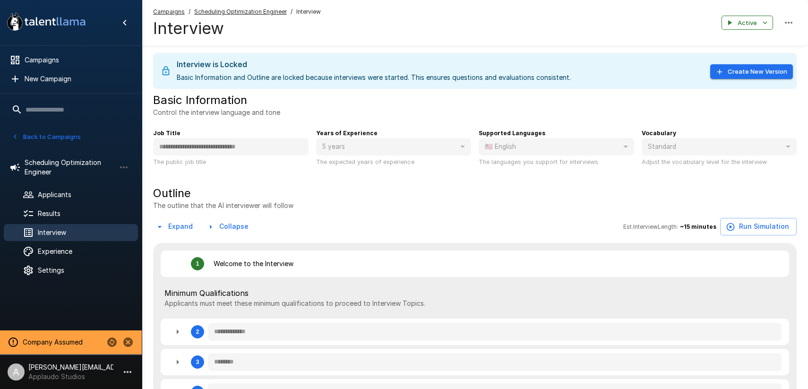
type textarea "*"
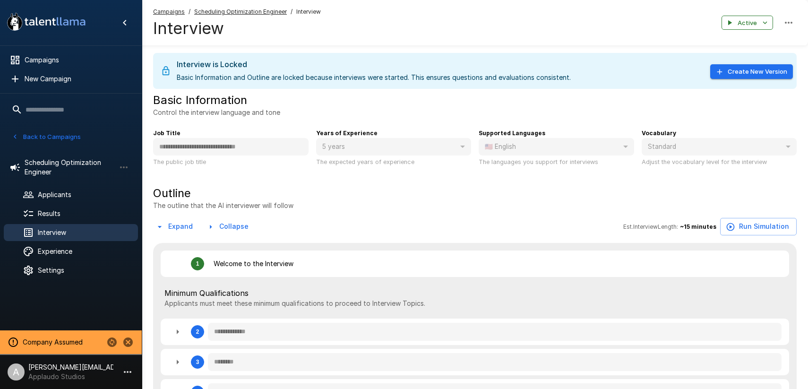
type textarea "*"
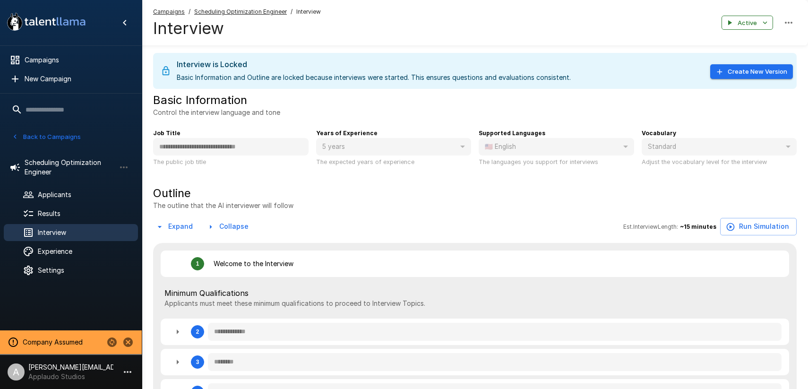
type textarea "*"
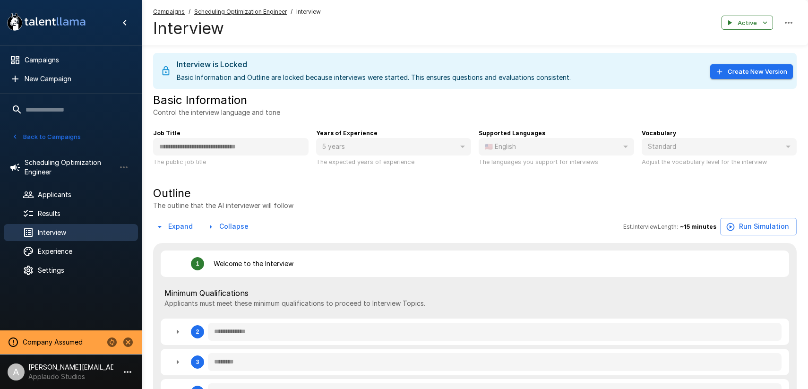
type textarea "*"
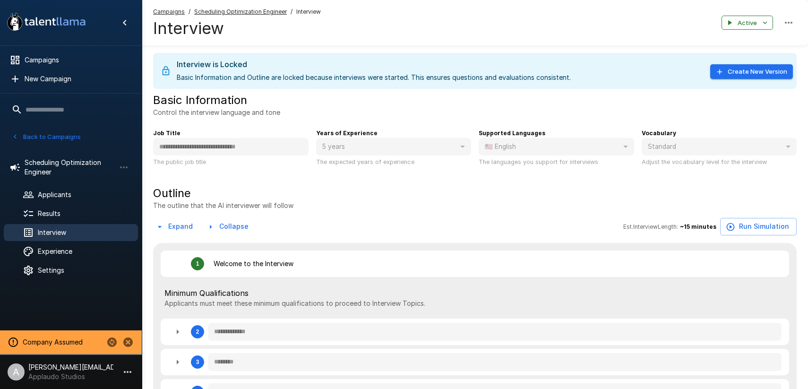
type textarea "*"
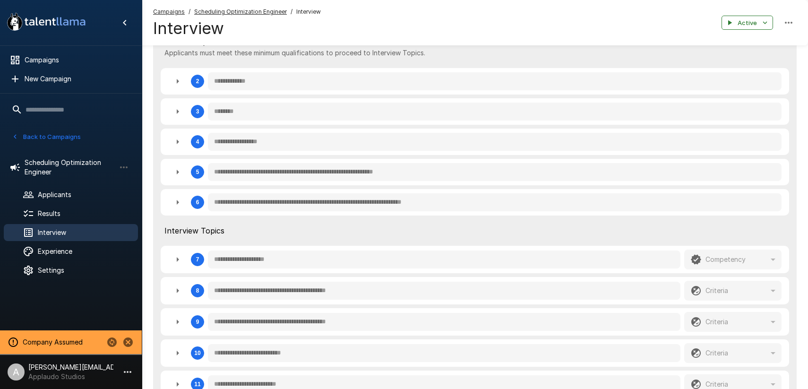
scroll to position [257, 0]
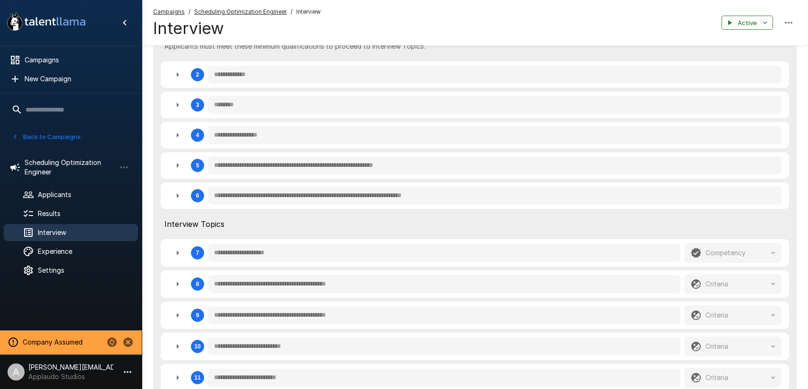
click at [175, 79] on icon "button" at bounding box center [177, 74] width 11 height 11
type textarea "*"
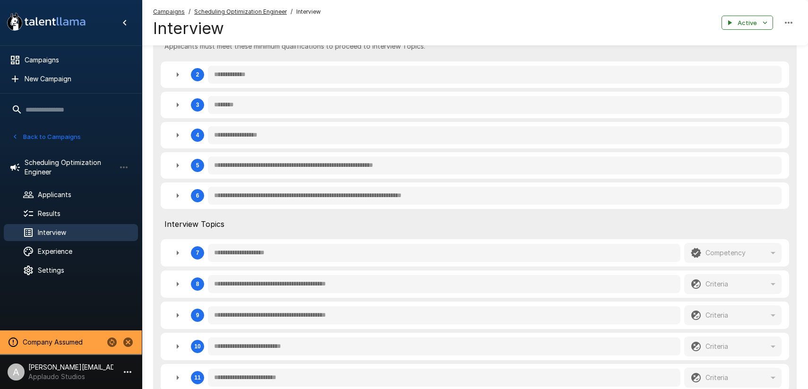
type textarea "*"
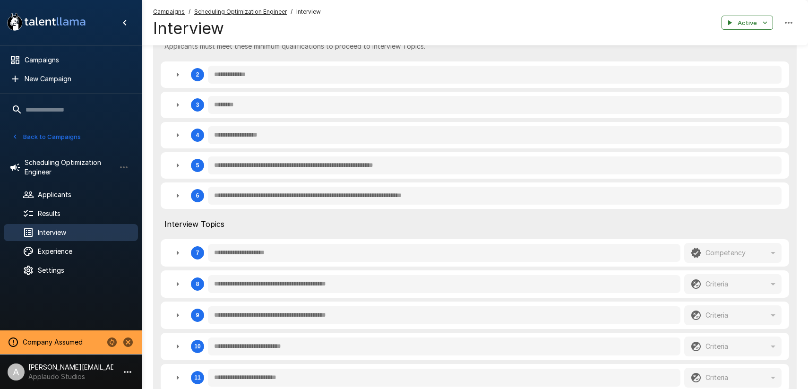
type textarea "*"
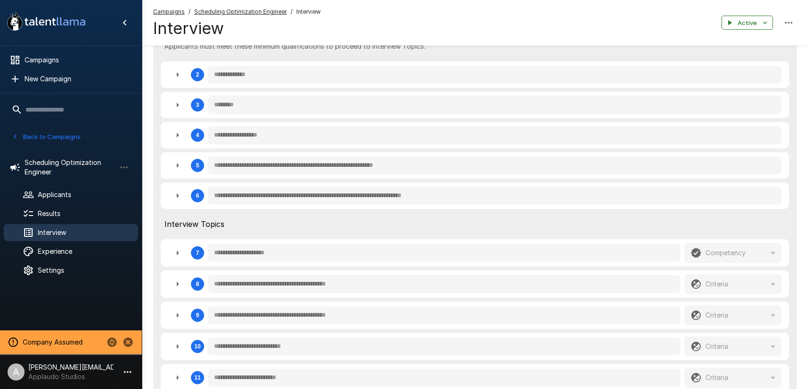
type textarea "*"
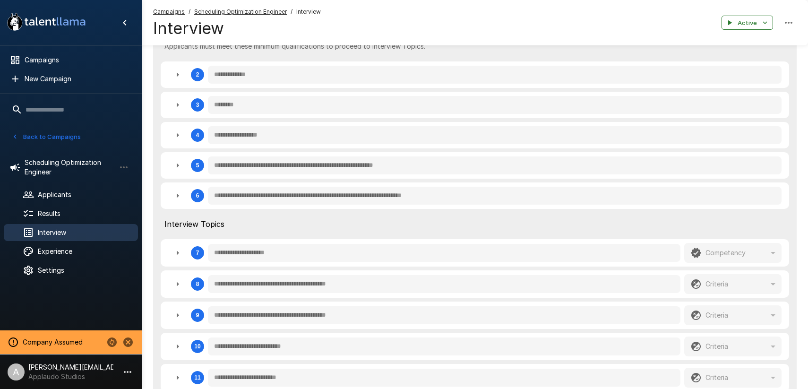
type textarea "*"
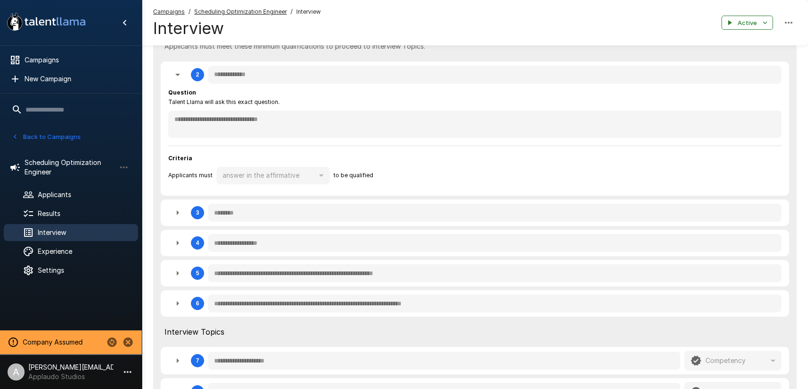
click at [181, 78] on icon "button" at bounding box center [177, 74] width 11 height 11
type textarea "*"
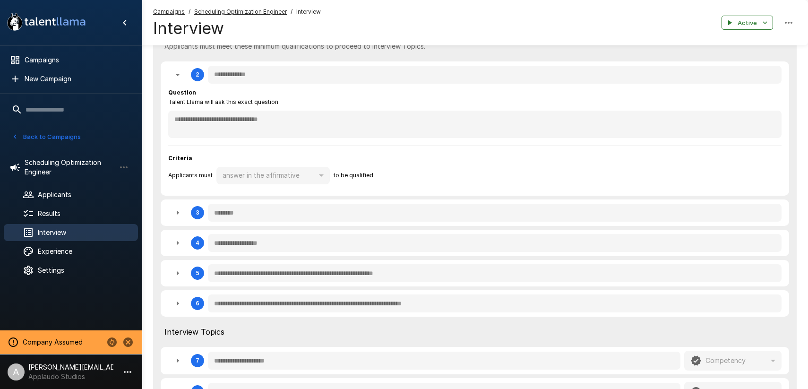
type textarea "*"
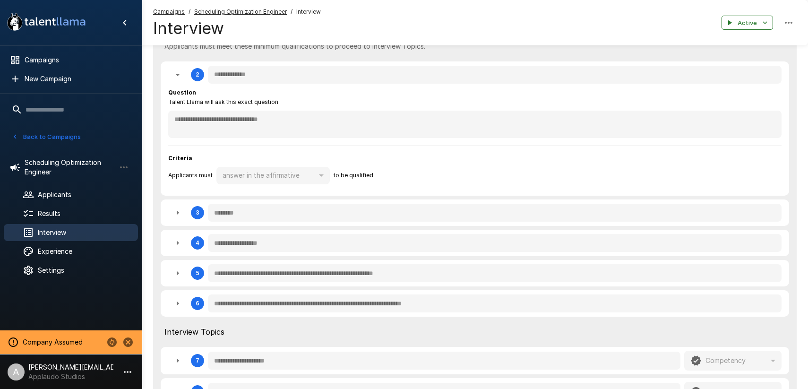
type textarea "*"
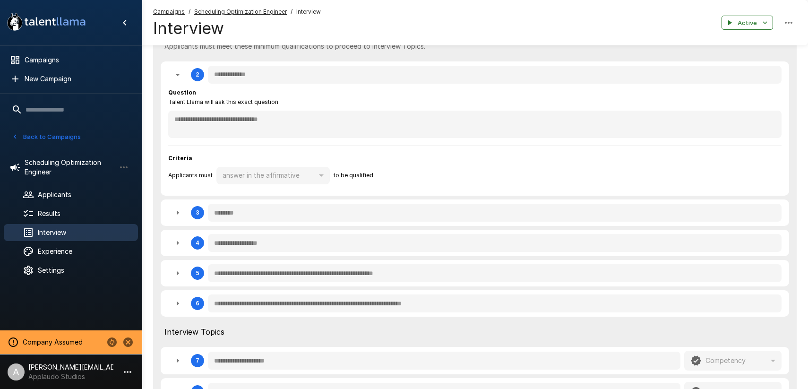
type textarea "*"
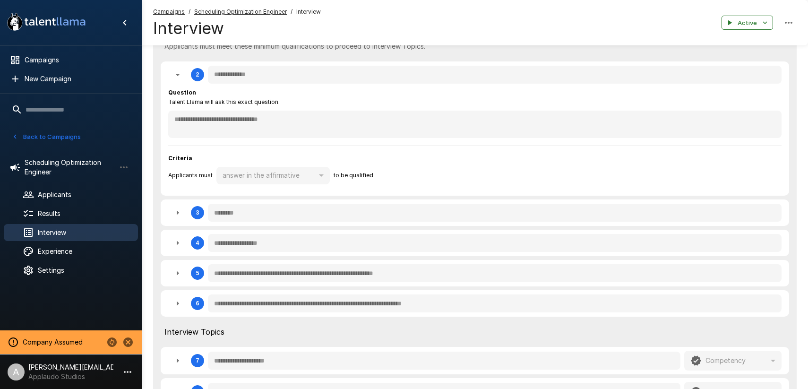
type textarea "*"
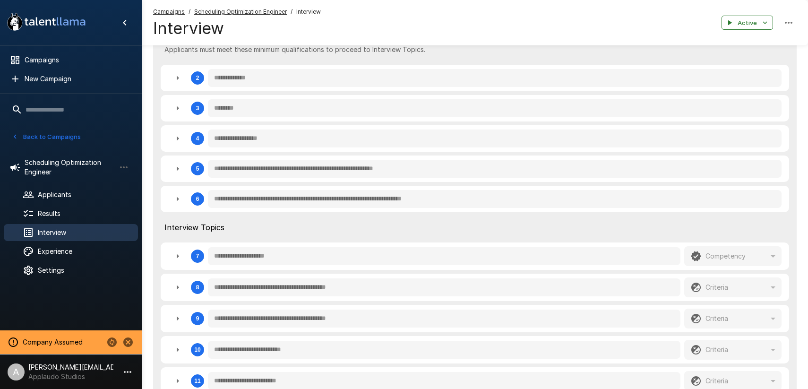
scroll to position [194, 0]
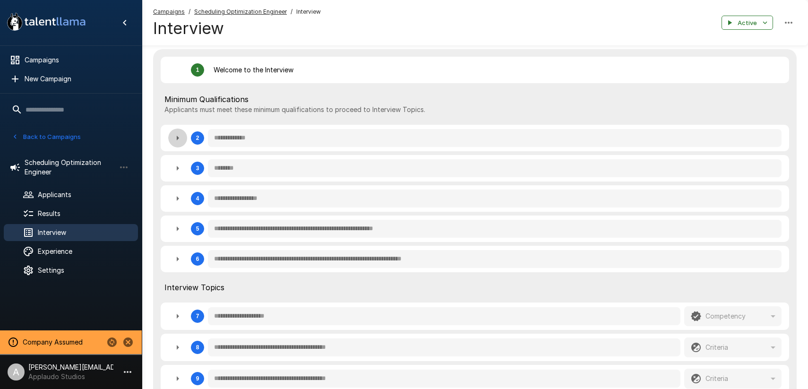
click at [178, 142] on icon "button" at bounding box center [177, 137] width 11 height 11
type textarea "*"
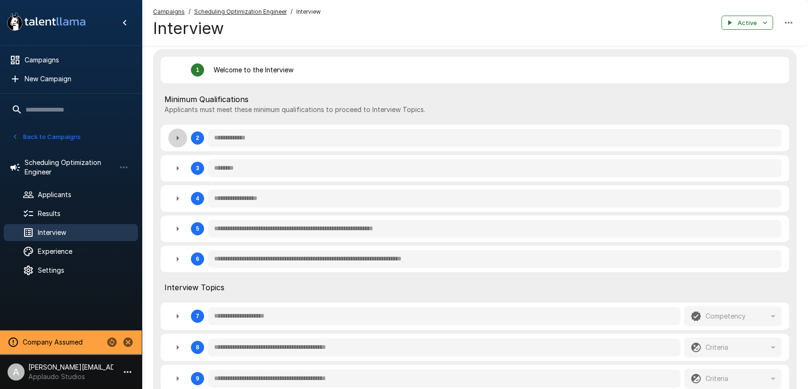
type textarea "*"
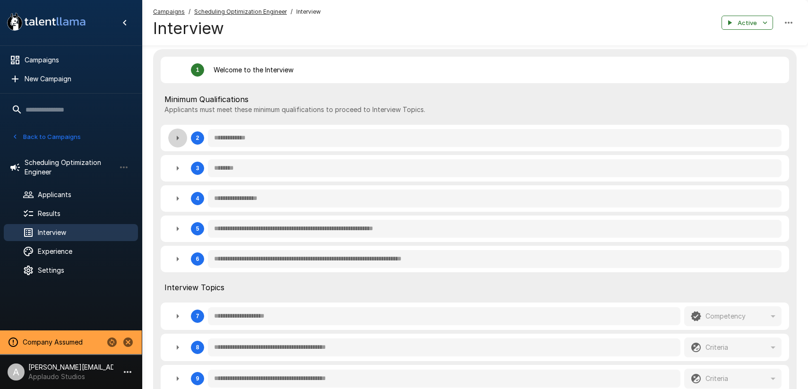
type textarea "*"
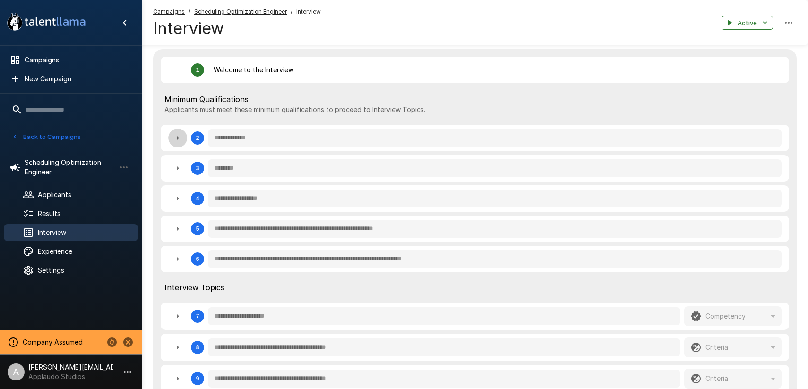
type textarea "*"
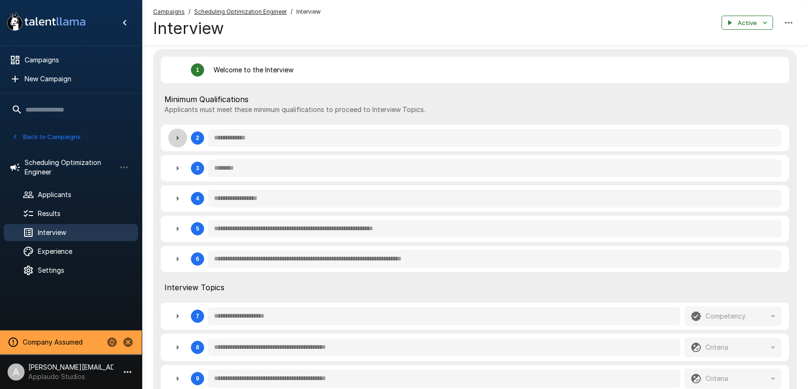
type textarea "*"
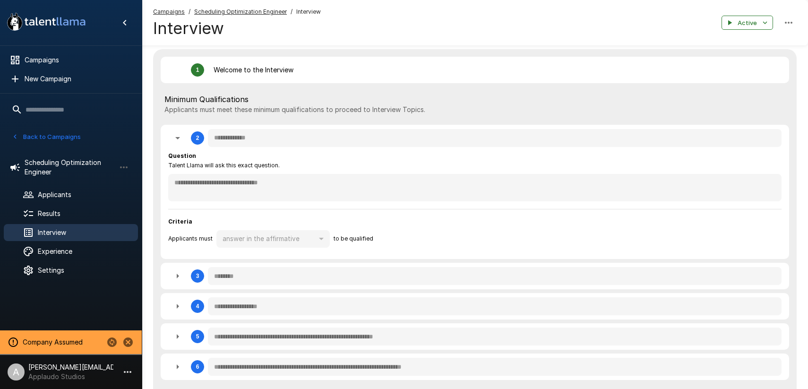
click at [171, 137] on button "button" at bounding box center [177, 138] width 19 height 19
type textarea "*"
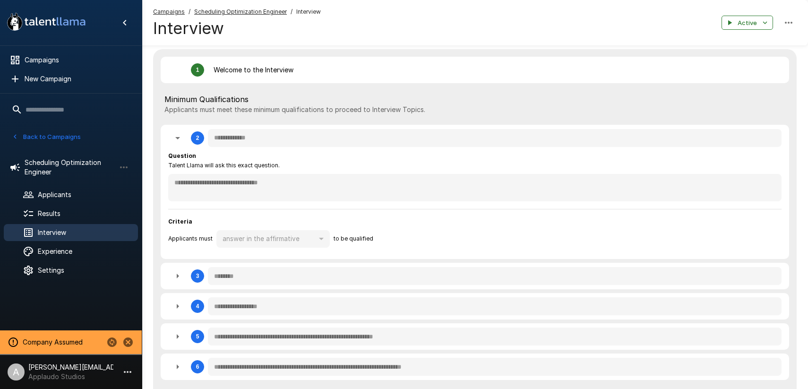
type textarea "*"
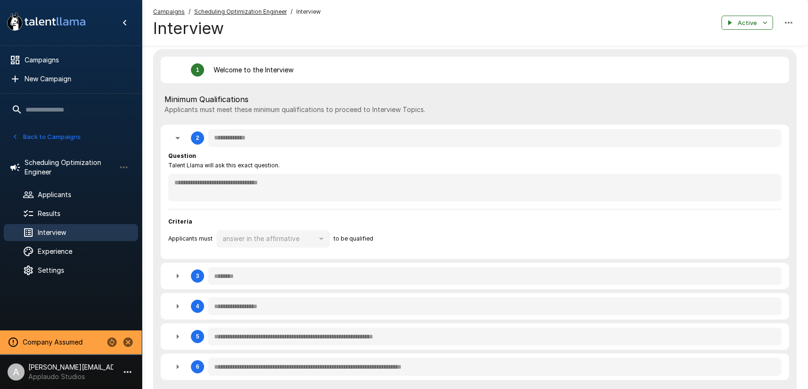
type textarea "*"
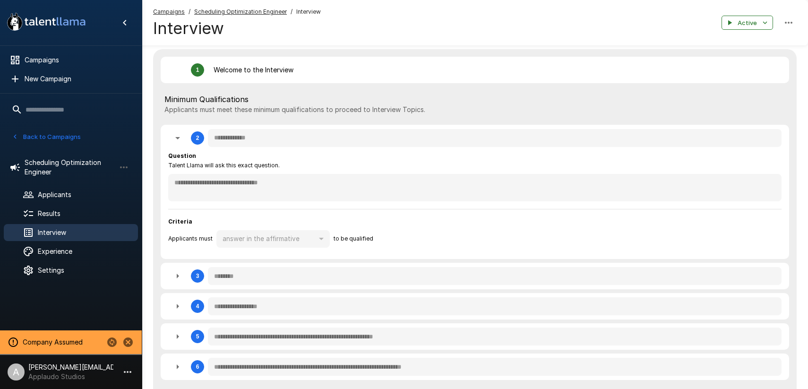
type textarea "*"
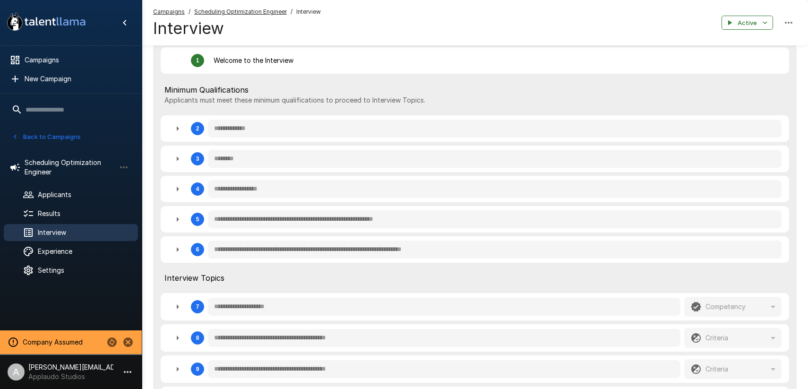
scroll to position [209, 0]
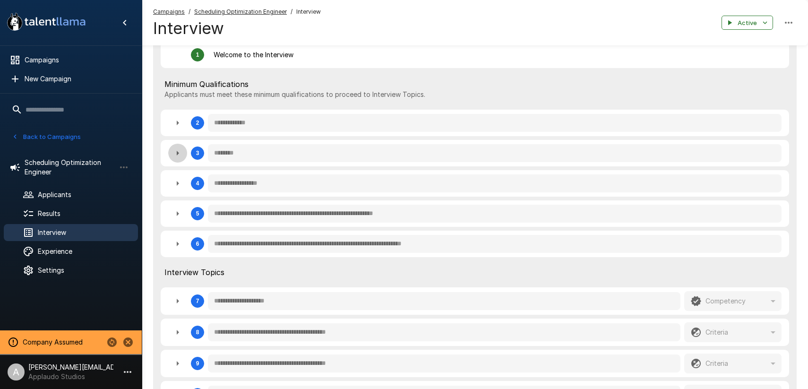
drag, startPoint x: 178, startPoint y: 160, endPoint x: 257, endPoint y: 182, distance: 82.0
click at [178, 159] on button "button" at bounding box center [177, 153] width 19 height 19
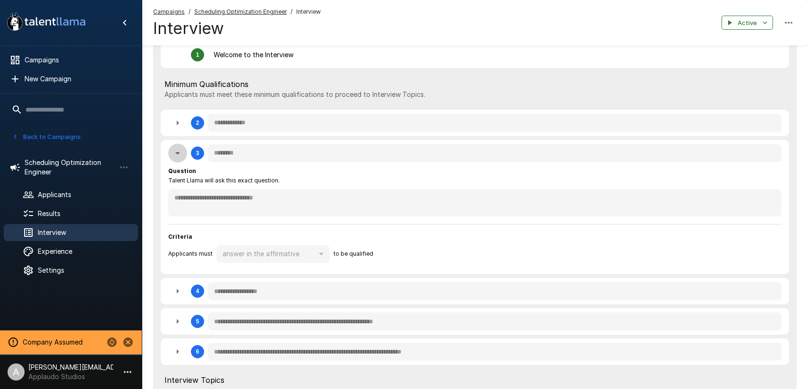
click at [184, 152] on button "button" at bounding box center [177, 153] width 19 height 19
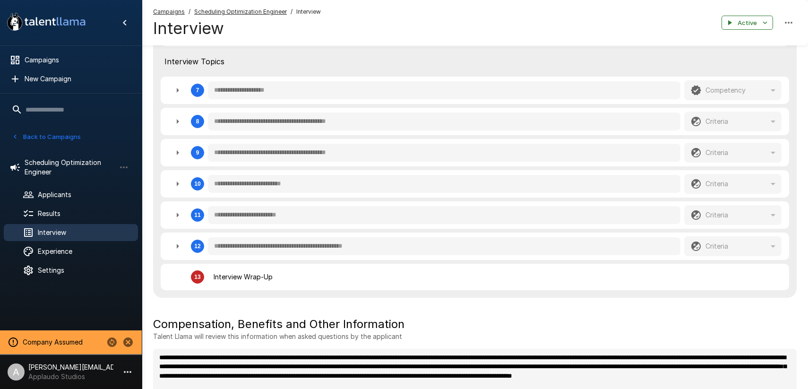
scroll to position [447, 0]
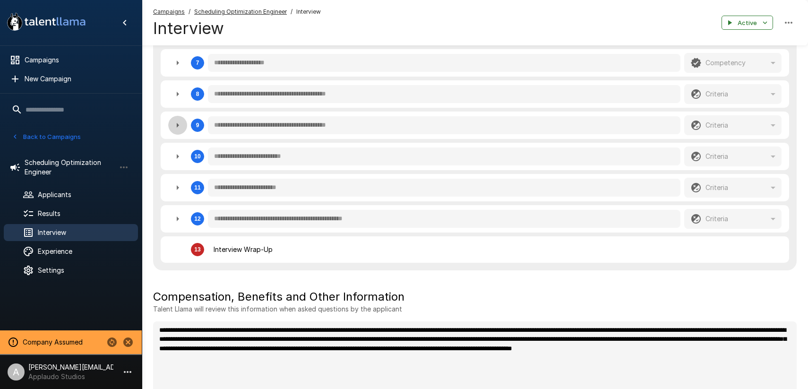
click at [181, 127] on icon "button" at bounding box center [177, 125] width 11 height 11
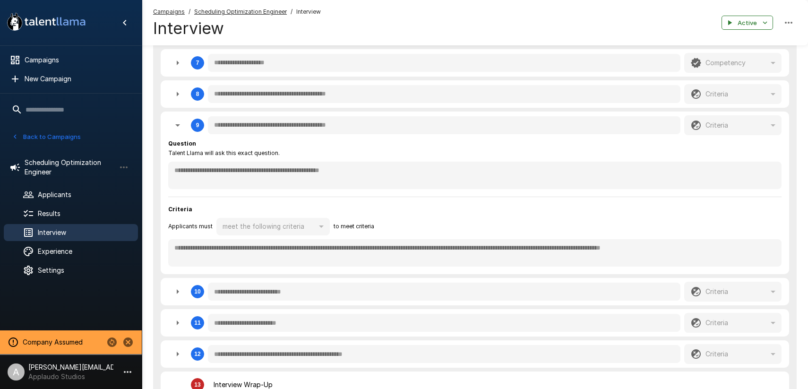
click at [178, 126] on icon "button" at bounding box center [177, 125] width 5 height 2
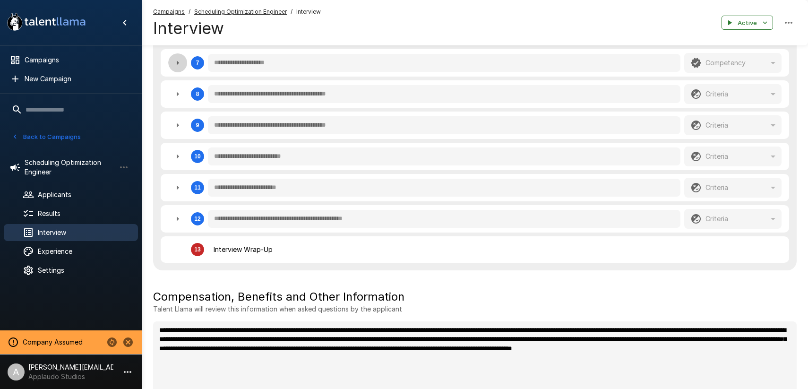
click at [179, 66] on icon "button" at bounding box center [177, 62] width 11 height 11
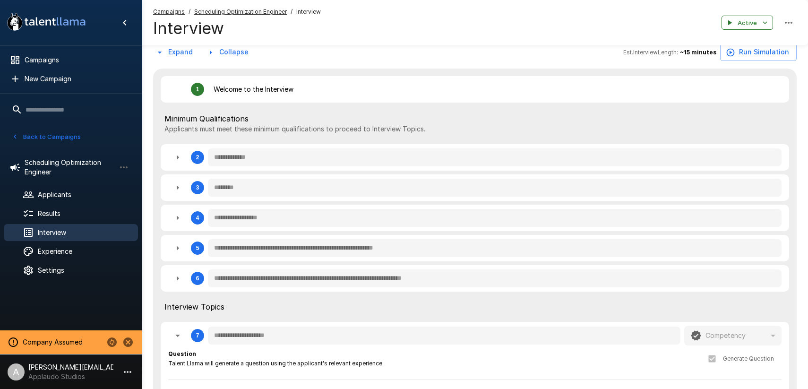
scroll to position [139, 0]
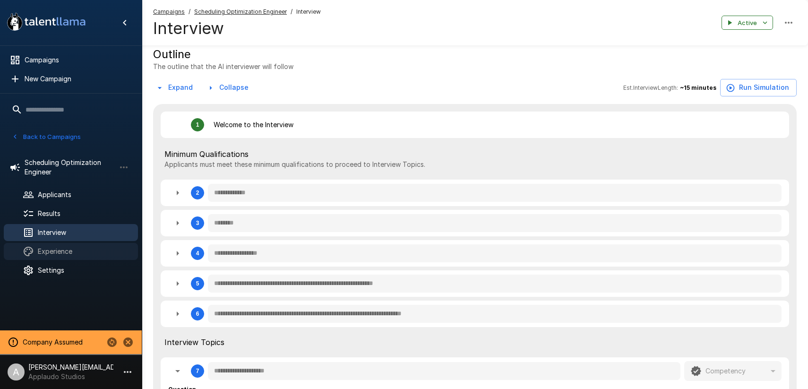
click at [78, 253] on span "Experience" at bounding box center [84, 251] width 93 height 9
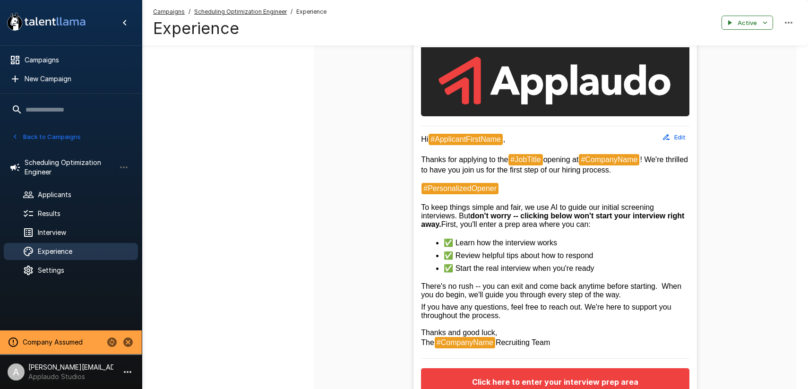
scroll to position [214, 0]
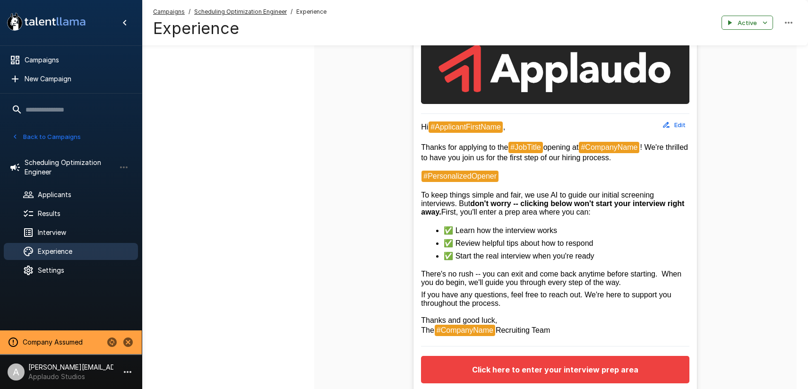
click at [677, 121] on button "Edit" at bounding box center [675, 125] width 30 height 15
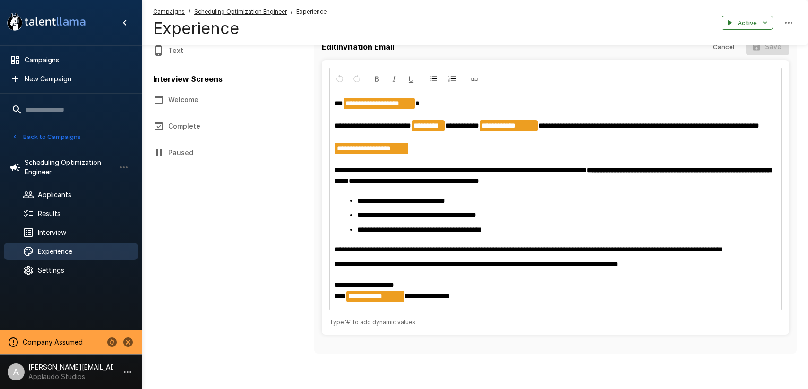
scroll to position [72, 0]
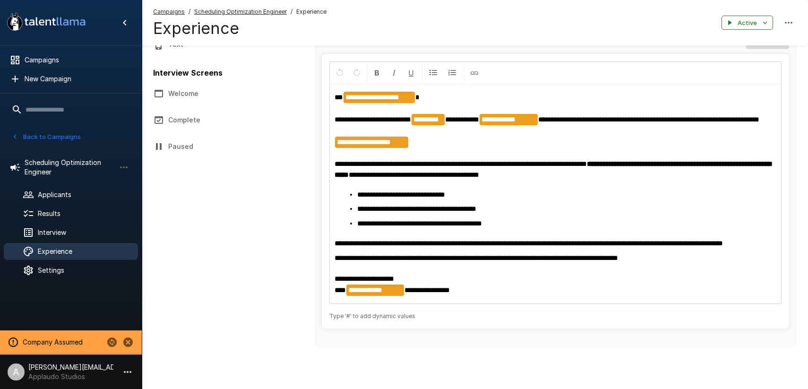
click at [521, 223] on li "**********" at bounding box center [559, 223] width 405 height 10
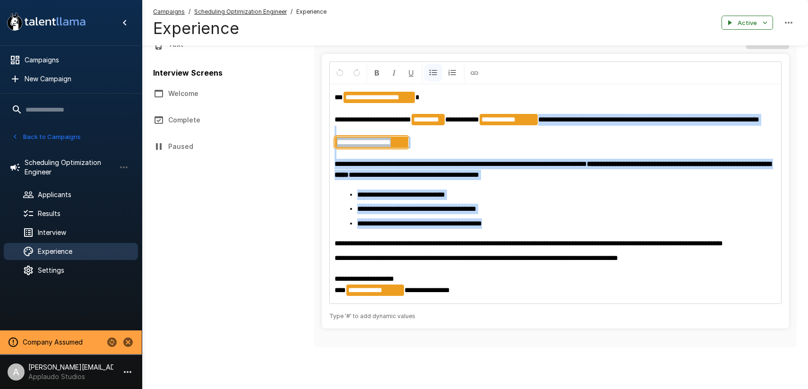
drag, startPoint x: 521, startPoint y: 211, endPoint x: 442, endPoint y: 145, distance: 103.1
click at [397, 120] on div "**********" at bounding box center [556, 194] width 452 height 219
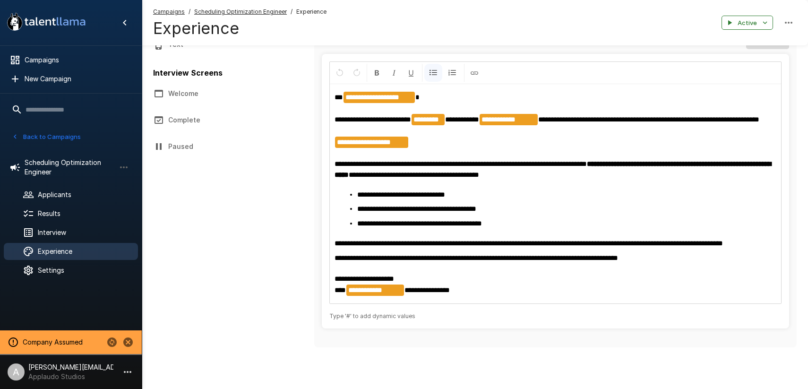
click at [551, 216] on ul "**********" at bounding box center [559, 209] width 435 height 39
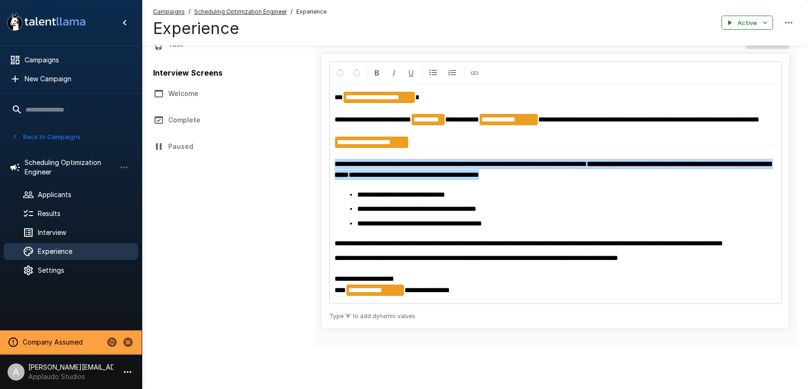
drag, startPoint x: 336, startPoint y: 162, endPoint x: 590, endPoint y: 174, distance: 254.7
click at [590, 174] on p "**********" at bounding box center [556, 136] width 443 height 88
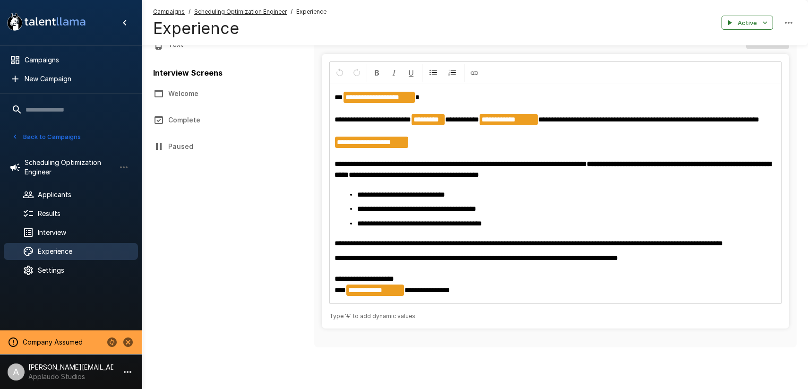
click at [380, 258] on div "**********" at bounding box center [556, 194] width 452 height 219
click at [369, 249] on p "**********" at bounding box center [556, 243] width 443 height 10
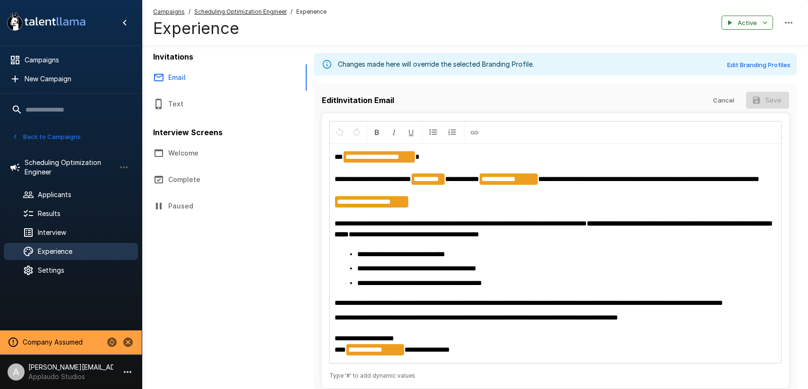
click at [416, 213] on p "**********" at bounding box center [556, 195] width 443 height 88
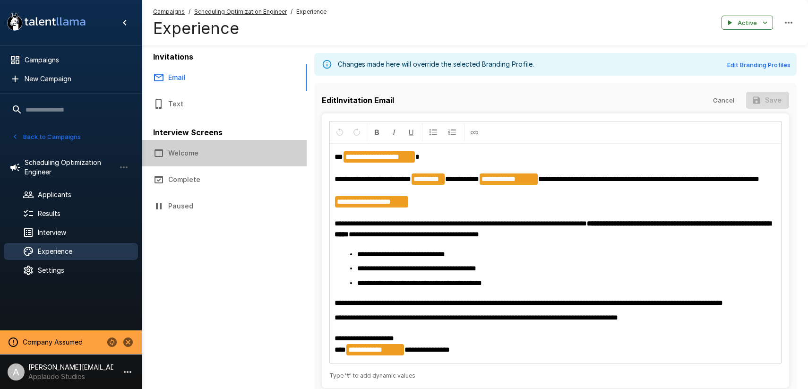
click at [191, 148] on button "Welcome" at bounding box center [224, 153] width 165 height 26
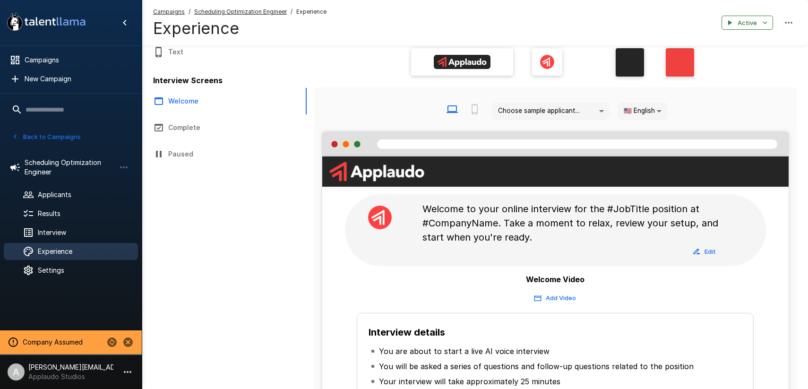
scroll to position [138, 0]
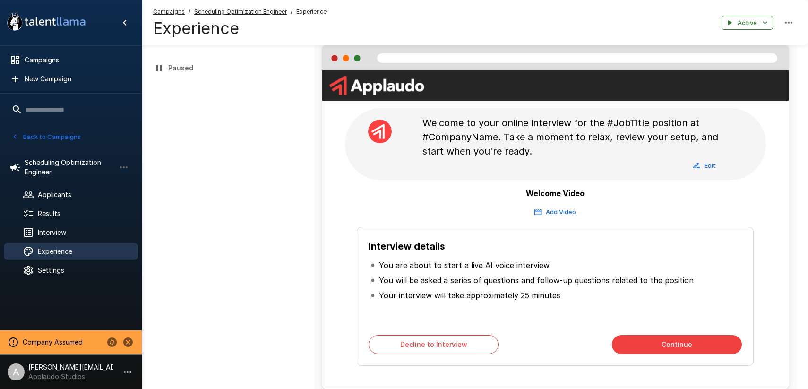
click at [252, 11] on u "Scheduling Optimization Engineer" at bounding box center [240, 11] width 93 height 7
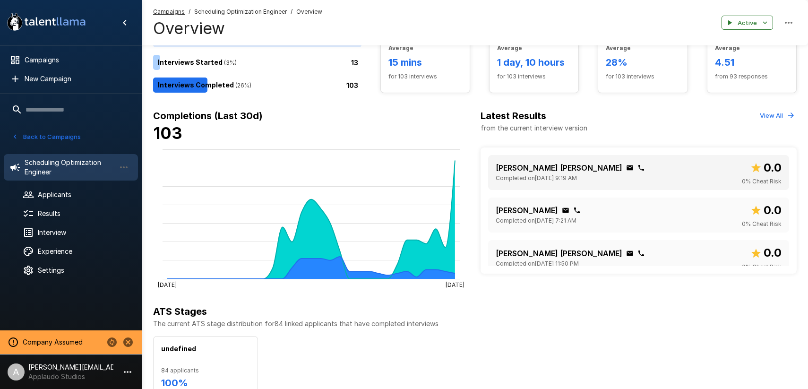
scroll to position [37, 0]
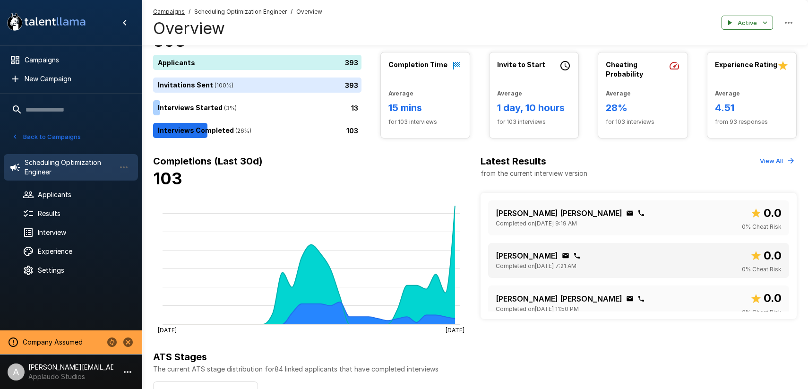
click at [613, 246] on div "Fernando Benegas Completed on September 17 @ 7:21 AM 0.0 0 % Cheat Risk" at bounding box center [638, 260] width 301 height 35
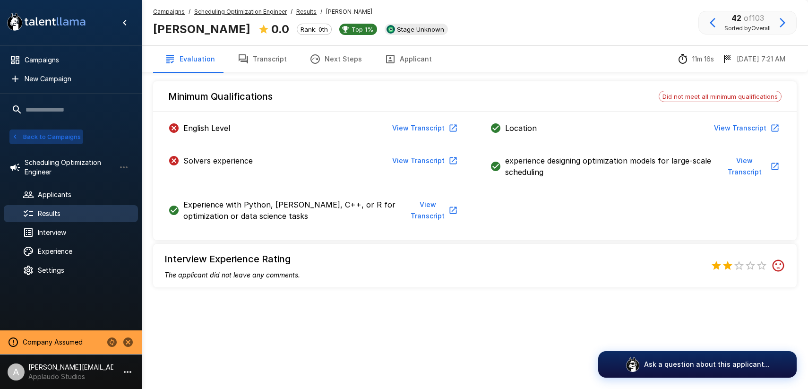
click at [65, 137] on button "Back to Campaigns" at bounding box center [46, 137] width 74 height 15
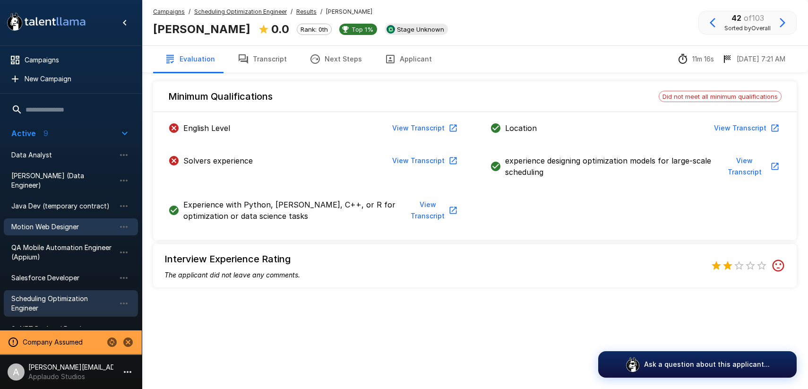
click at [71, 222] on span "Motion Web Designer" at bounding box center [63, 226] width 104 height 9
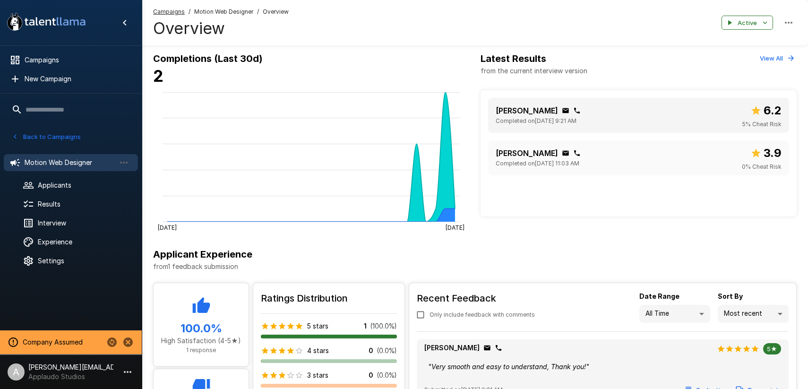
click at [655, 113] on div "Jorge Viera Completed on September 17 @ 9:21 AM 6.2 5 % Cheat Risk" at bounding box center [639, 115] width 286 height 27
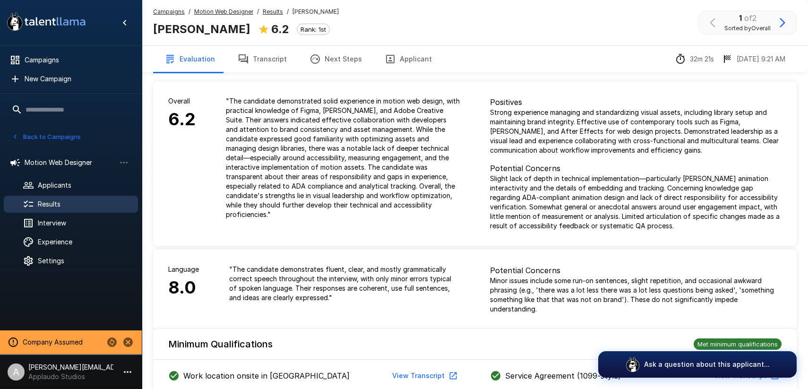
click at [269, 8] on span "Results" at bounding box center [273, 11] width 20 height 9
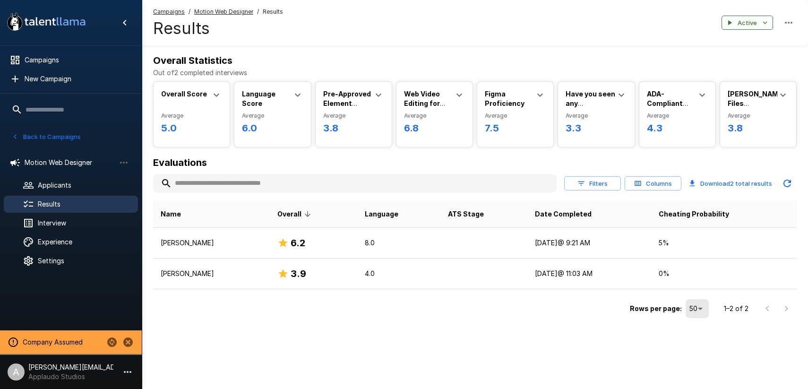
click at [63, 139] on button "Back to Campaigns" at bounding box center [46, 137] width 74 height 15
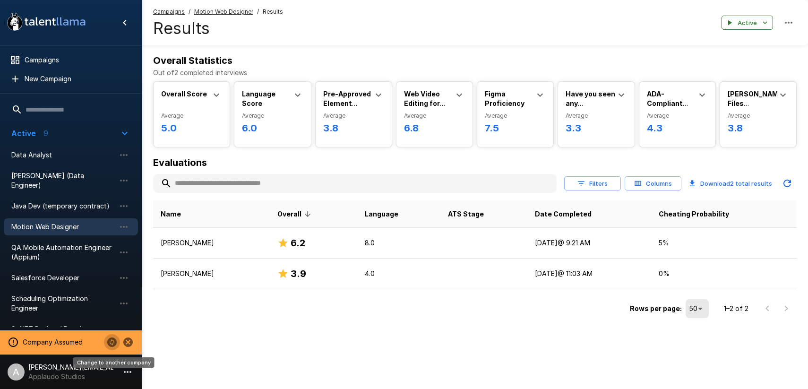
click at [114, 344] on icon "Change to another company" at bounding box center [111, 342] width 9 height 9
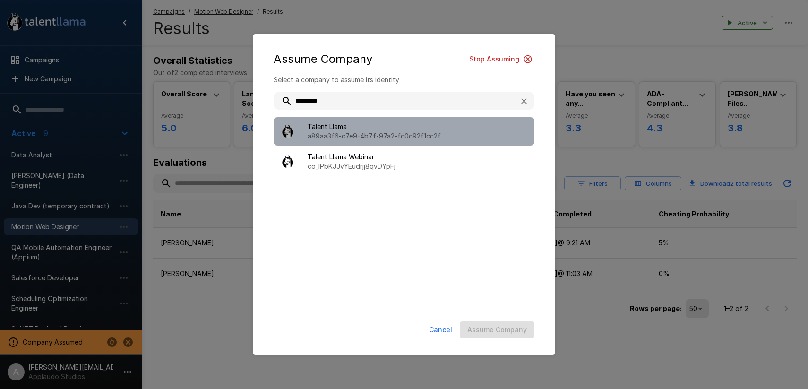
click at [447, 128] on span "Talent Llama" at bounding box center [417, 126] width 219 height 9
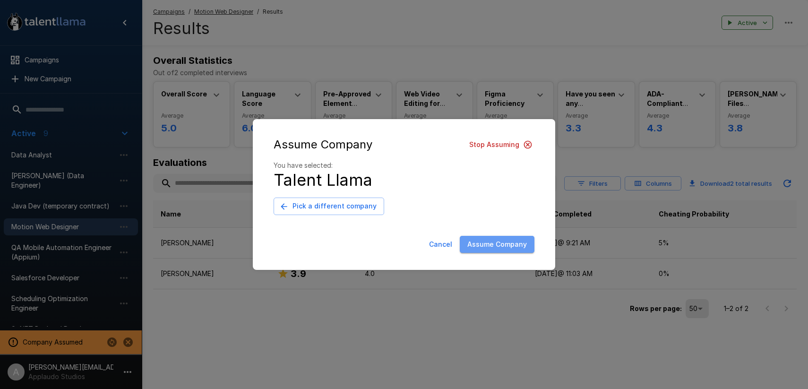
click at [500, 243] on button "Assume Company" at bounding box center [497, 244] width 75 height 17
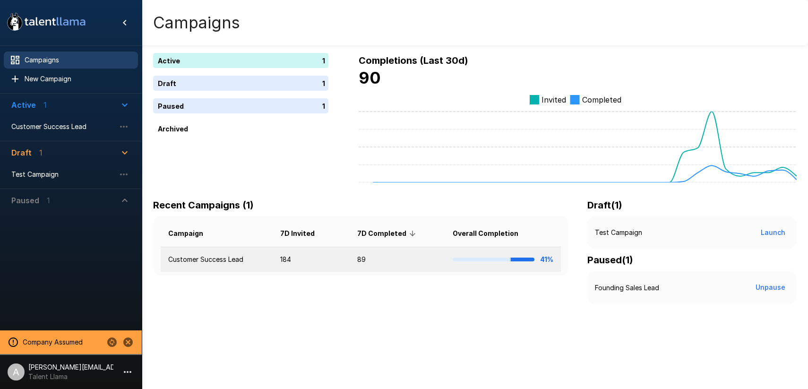
click at [280, 261] on td "184" at bounding box center [311, 259] width 77 height 25
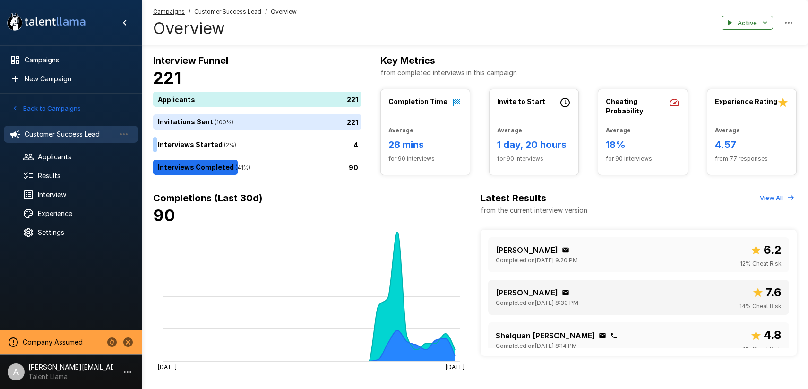
click at [623, 290] on div "[PERSON_NAME] Completed on [DATE] 8:30 PM 7.6 14 % Cheat Risk" at bounding box center [639, 297] width 286 height 27
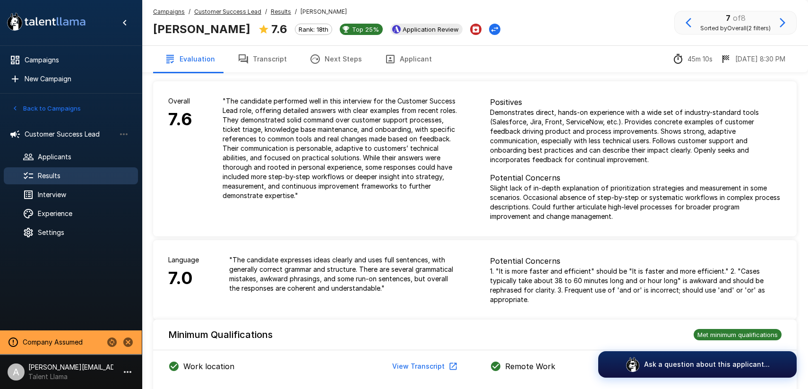
click at [271, 13] on u "Results" at bounding box center [281, 11] width 20 height 7
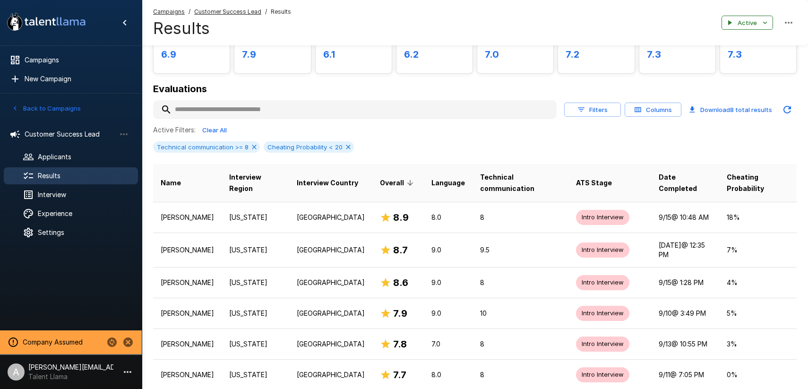
scroll to position [89, 0]
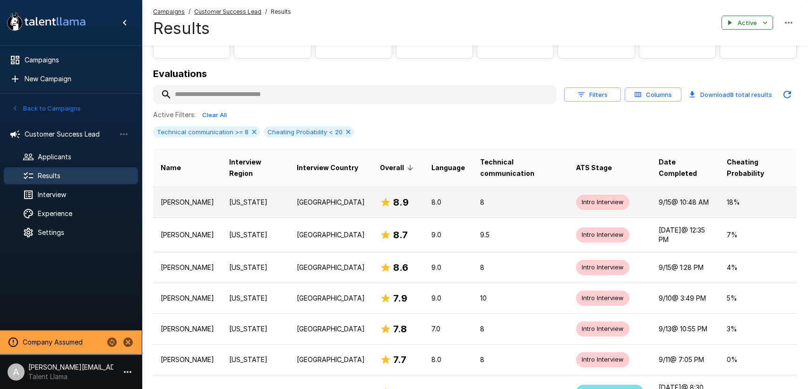
click at [505, 201] on p "8" at bounding box center [520, 202] width 81 height 9
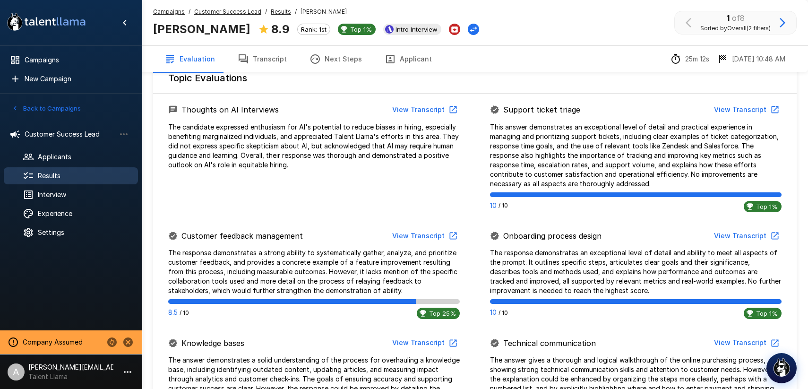
scroll to position [346, 0]
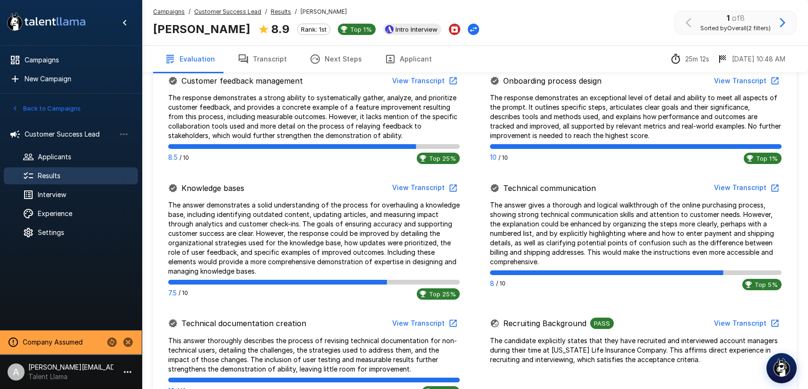
click at [416, 186] on button "View Transcript" at bounding box center [424, 187] width 71 height 17
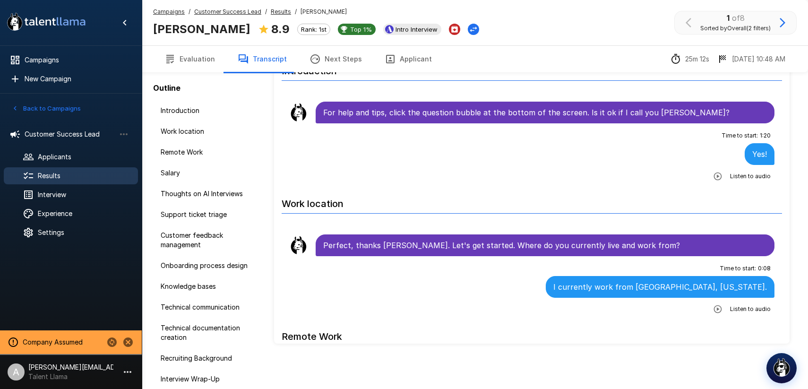
scroll to position [43, 0]
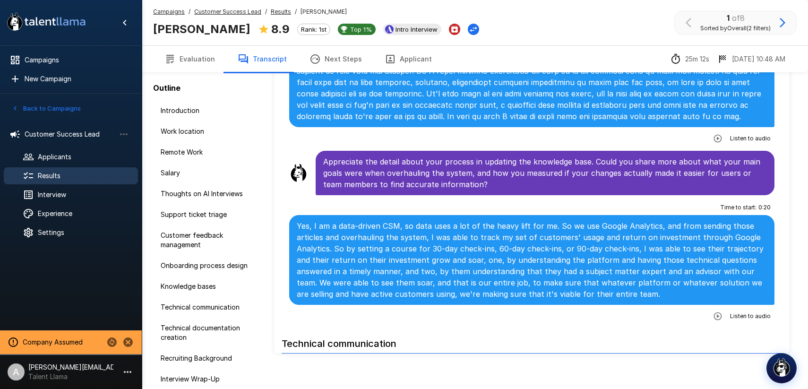
scroll to position [1689, 0]
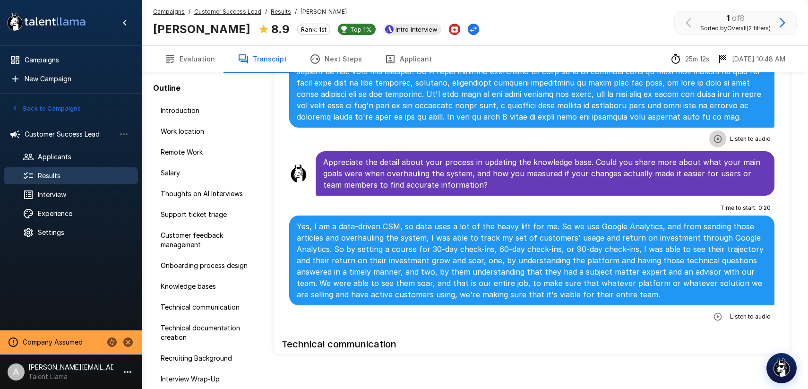
click at [720, 134] on icon "button" at bounding box center [717, 138] width 9 height 9
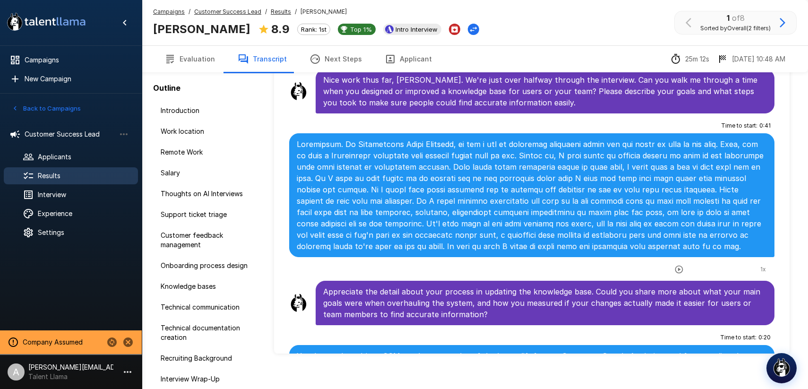
scroll to position [1559, 0]
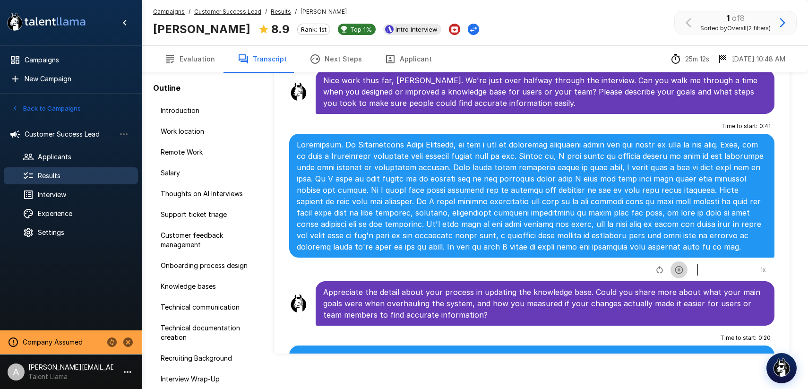
click at [677, 265] on icon "button" at bounding box center [679, 269] width 9 height 9
click at [185, 62] on button "Evaluation" at bounding box center [189, 59] width 73 height 26
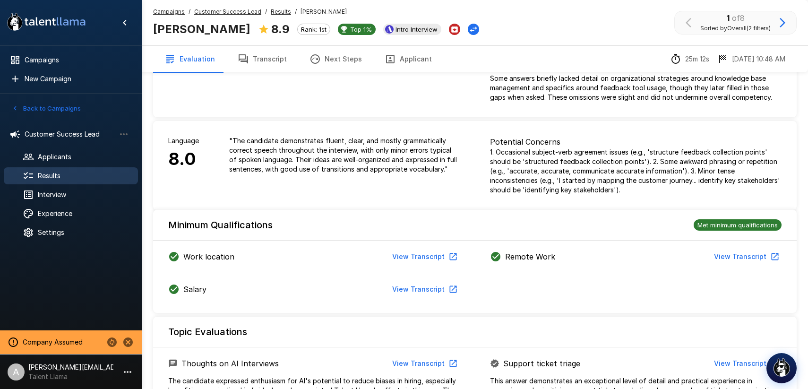
scroll to position [94, 0]
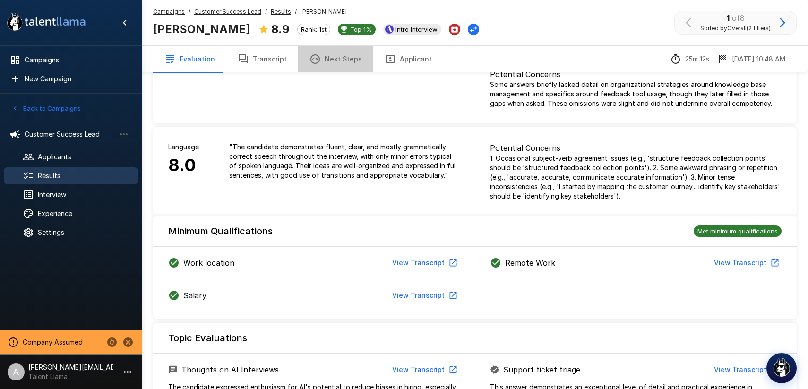
click at [355, 51] on button "Next Steps" at bounding box center [335, 59] width 75 height 26
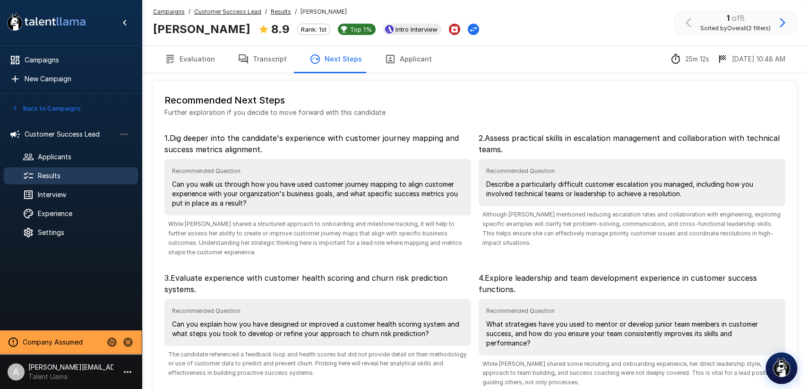
click at [781, 368] on img "button" at bounding box center [782, 367] width 20 height 20
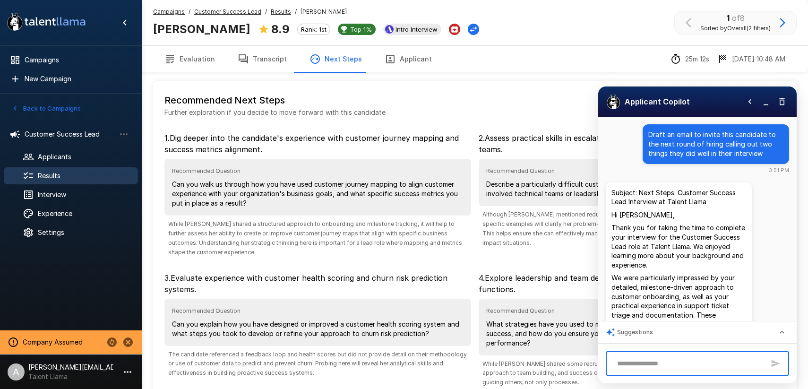
click at [721, 366] on textarea at bounding box center [689, 364] width 152 height 17
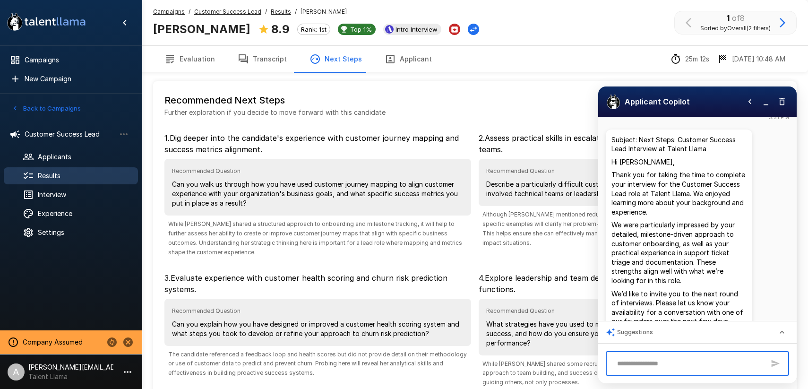
scroll to position [60, 0]
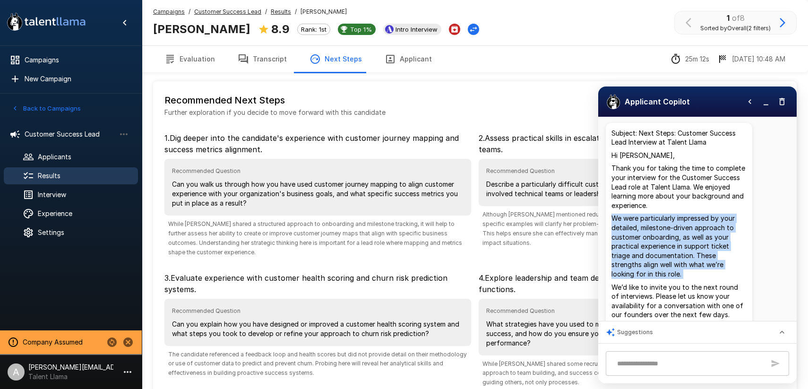
drag, startPoint x: 613, startPoint y: 219, endPoint x: 653, endPoint y: 281, distance: 73.4
click at [653, 281] on div "Subject: Next Steps: Customer Success Lead Interview at Talent Llama Hi [PERSON…" at bounding box center [679, 251] width 135 height 245
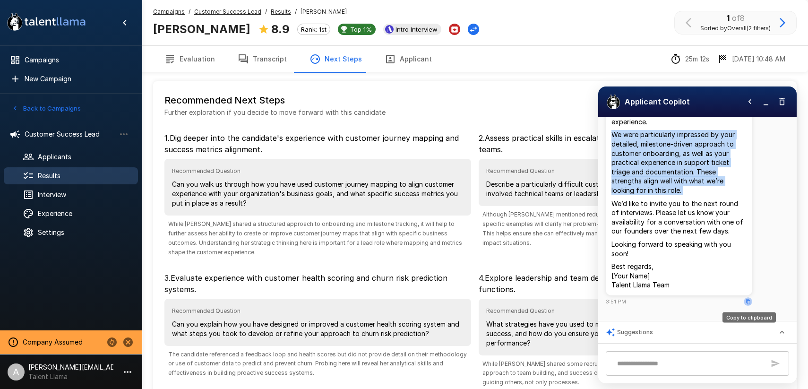
click at [746, 301] on icon "Copy to clipboard" at bounding box center [748, 301] width 5 height 5
drag, startPoint x: 765, startPoint y: 103, endPoint x: 502, endPoint y: 35, distance: 272.1
click at [764, 103] on icon "button" at bounding box center [766, 101] width 9 height 9
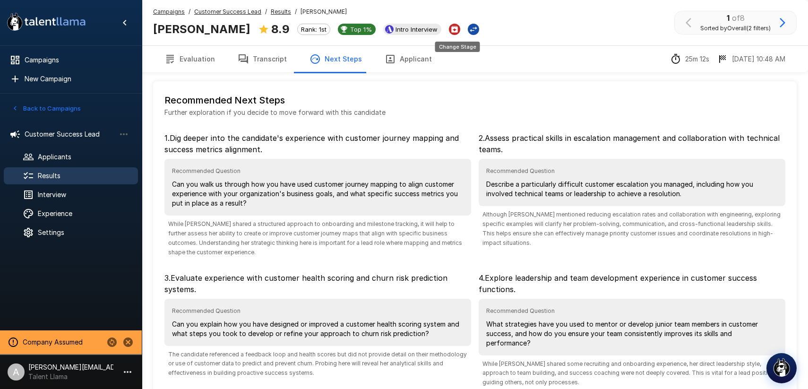
click at [469, 29] on icon "Change Stage" at bounding box center [473, 29] width 9 height 9
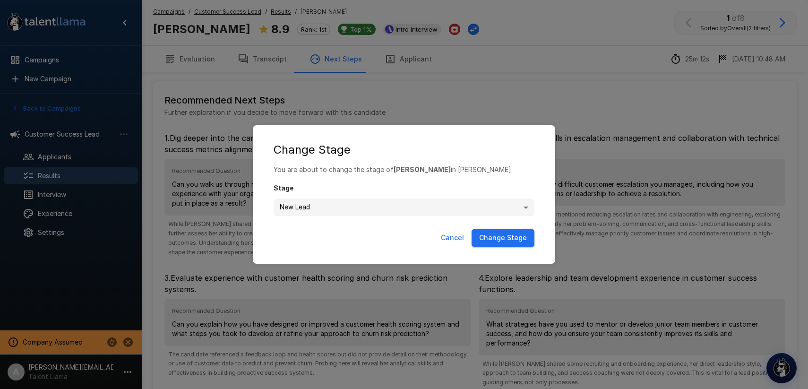
click at [451, 61] on div "**********" at bounding box center [404, 194] width 808 height 389
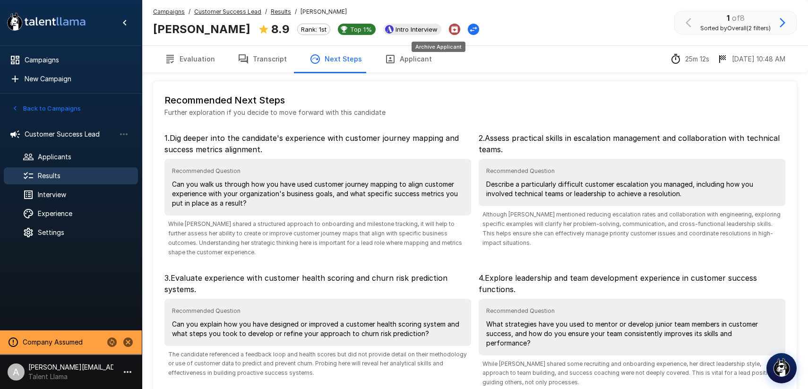
click at [451, 33] on icon "Archive Applicant" at bounding box center [455, 29] width 9 height 9
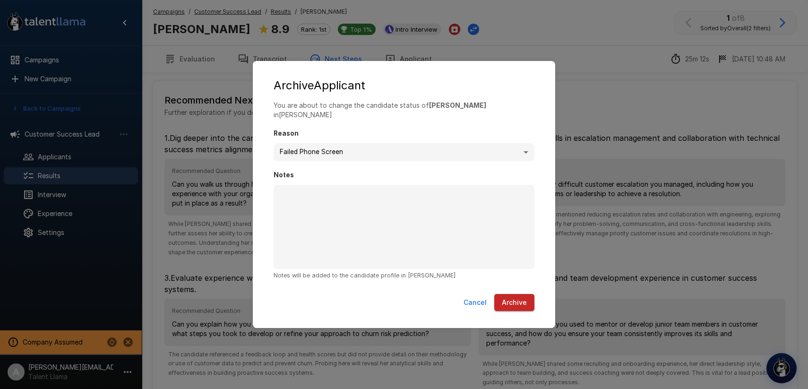
click at [474, 290] on div "Cancel Archive" at bounding box center [404, 304] width 284 height 29
drag, startPoint x: 474, startPoint y: 306, endPoint x: 476, endPoint y: 296, distance: 10.0
click at [475, 306] on div "Cancel Archive" at bounding box center [404, 304] width 284 height 29
drag, startPoint x: 476, startPoint y: 296, endPoint x: 478, endPoint y: 272, distance: 23.8
click at [476, 296] on button "Cancel" at bounding box center [475, 302] width 31 height 17
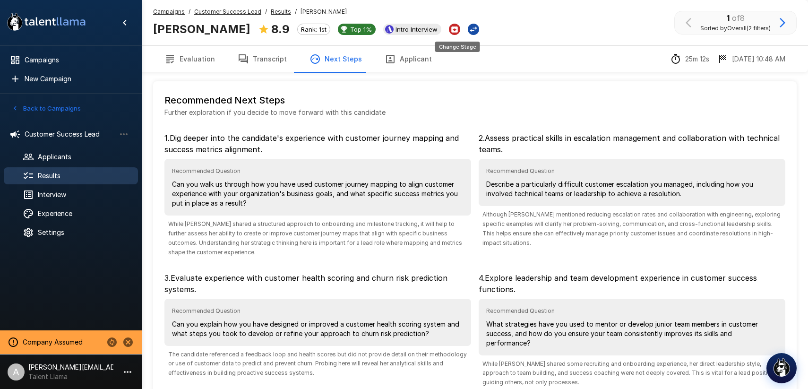
click at [469, 31] on icon "Change Stage" at bounding box center [473, 29] width 9 height 9
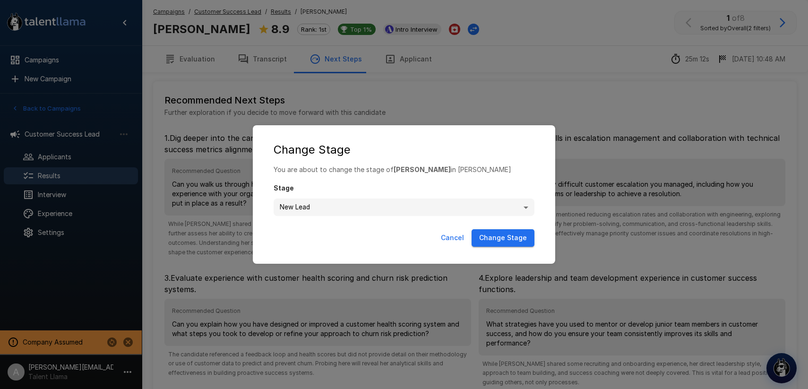
drag, startPoint x: 462, startPoint y: 239, endPoint x: 561, endPoint y: 118, distance: 156.6
click at [462, 239] on button "Cancel" at bounding box center [452, 237] width 31 height 17
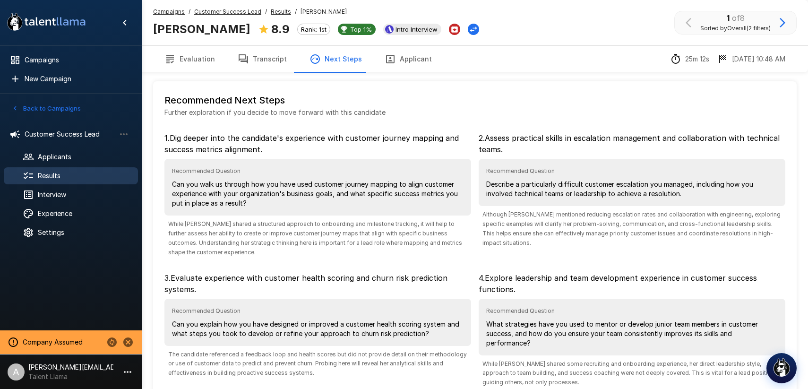
click at [278, 10] on u "Results" at bounding box center [281, 11] width 20 height 7
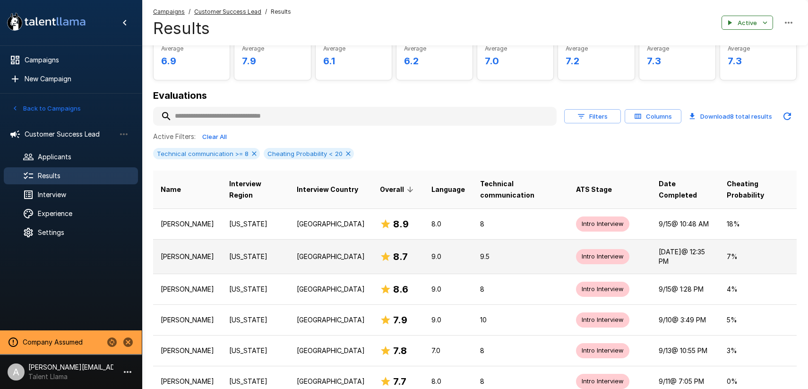
scroll to position [72, 0]
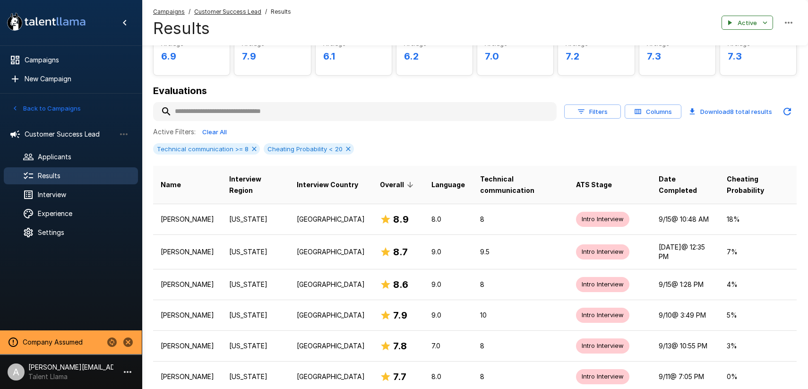
click at [228, 11] on u "Customer Success Lead" at bounding box center [227, 11] width 67 height 7
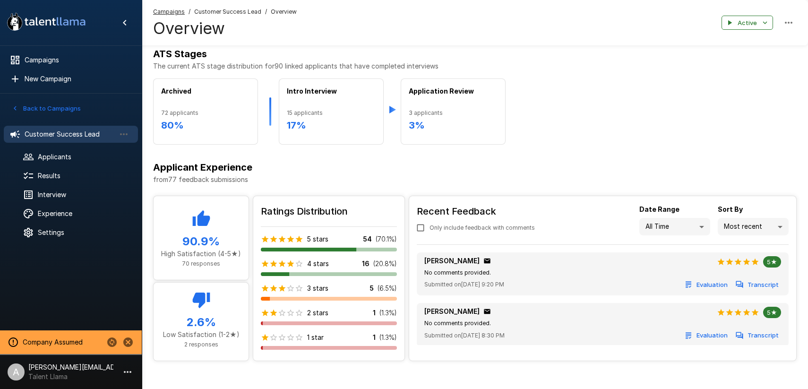
scroll to position [349, 0]
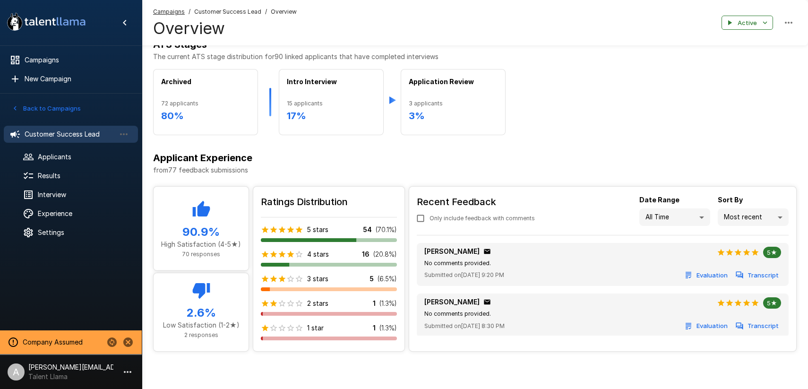
click at [720, 234] on div "Recent Feedback Only include feedback with comments Date Range All Time ** Sort…" at bounding box center [602, 267] width 387 height 160
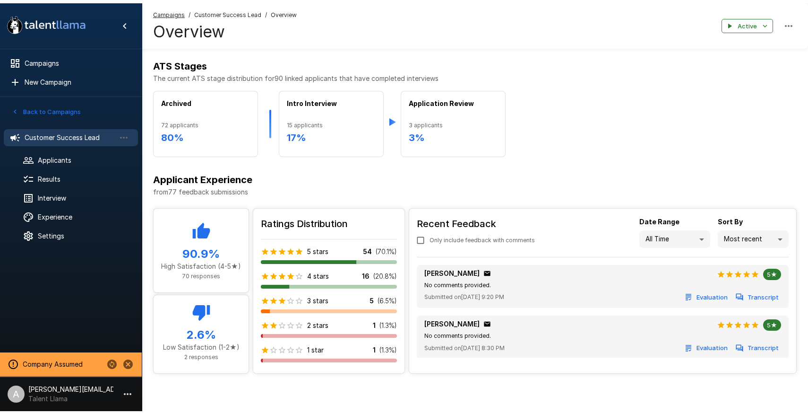
scroll to position [325, 0]
